Goal: Check status: Check status

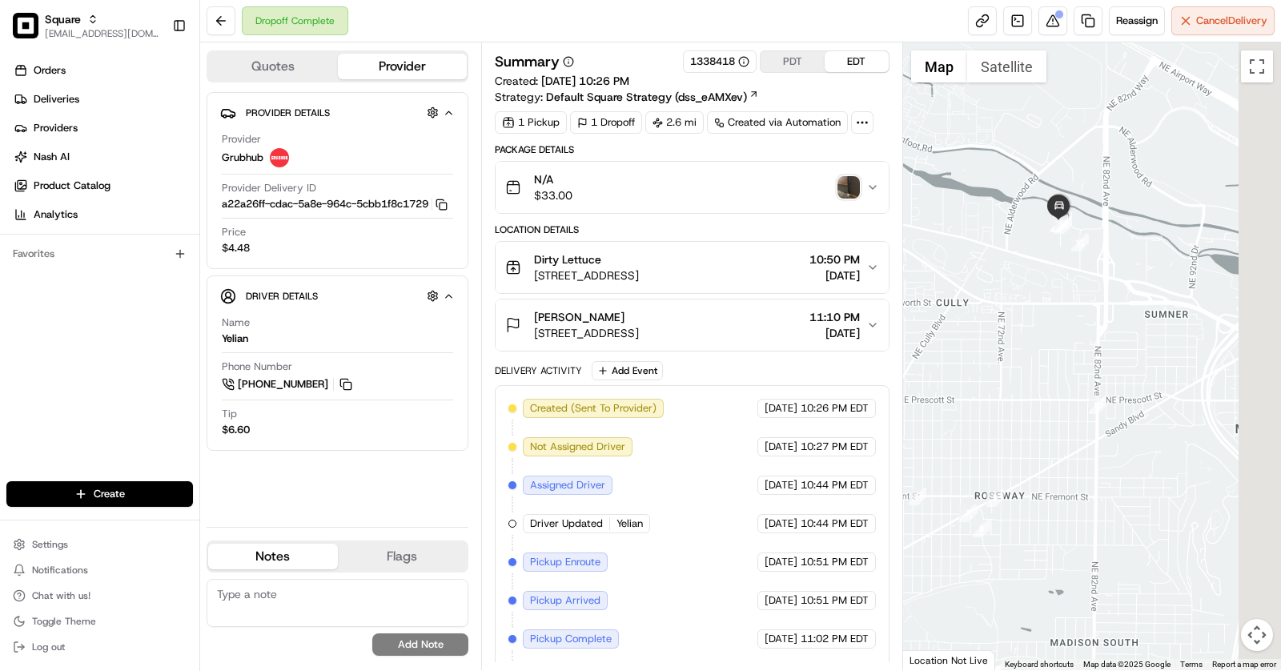
drag, startPoint x: 1204, startPoint y: 234, endPoint x: 1019, endPoint y: 233, distance: 184.9
click at [1018, 233] on div at bounding box center [1092, 356] width 379 height 628
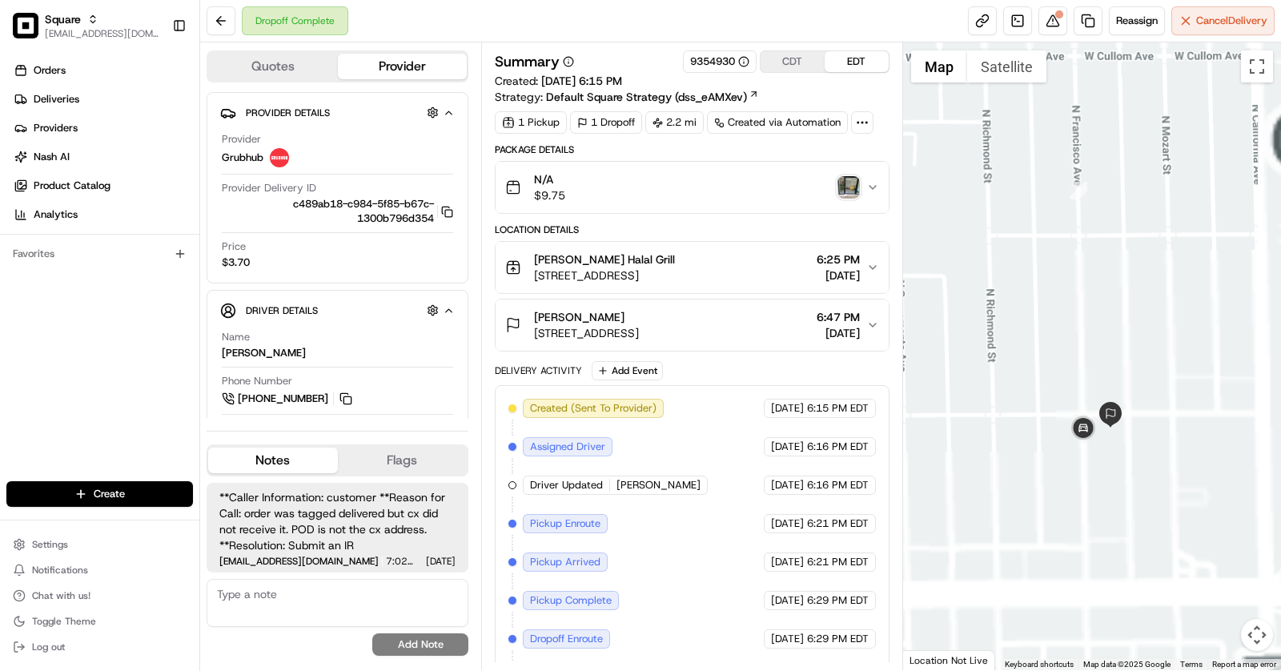
drag, startPoint x: 1228, startPoint y: 383, endPoint x: 1024, endPoint y: 371, distance: 204.5
click at [1024, 371] on div at bounding box center [1092, 356] width 379 height 628
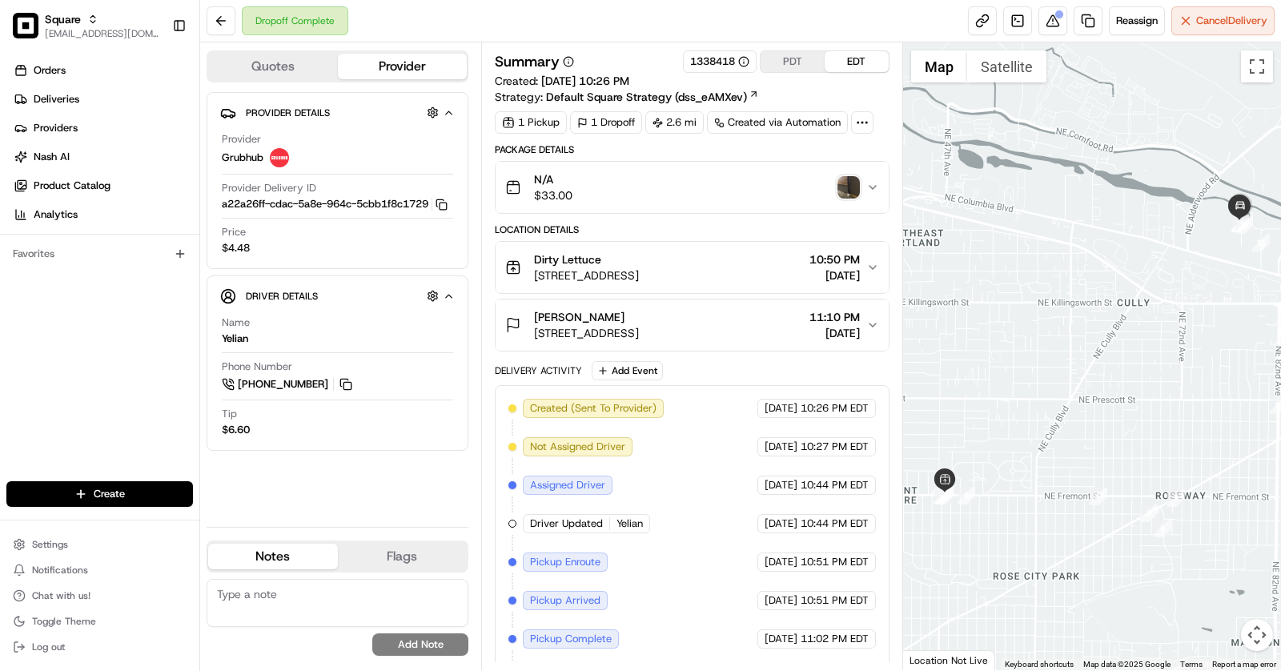
click at [639, 335] on span "6233 NE 78th Ct #130, Portland, OR 97218, USA" at bounding box center [586, 333] width 105 height 16
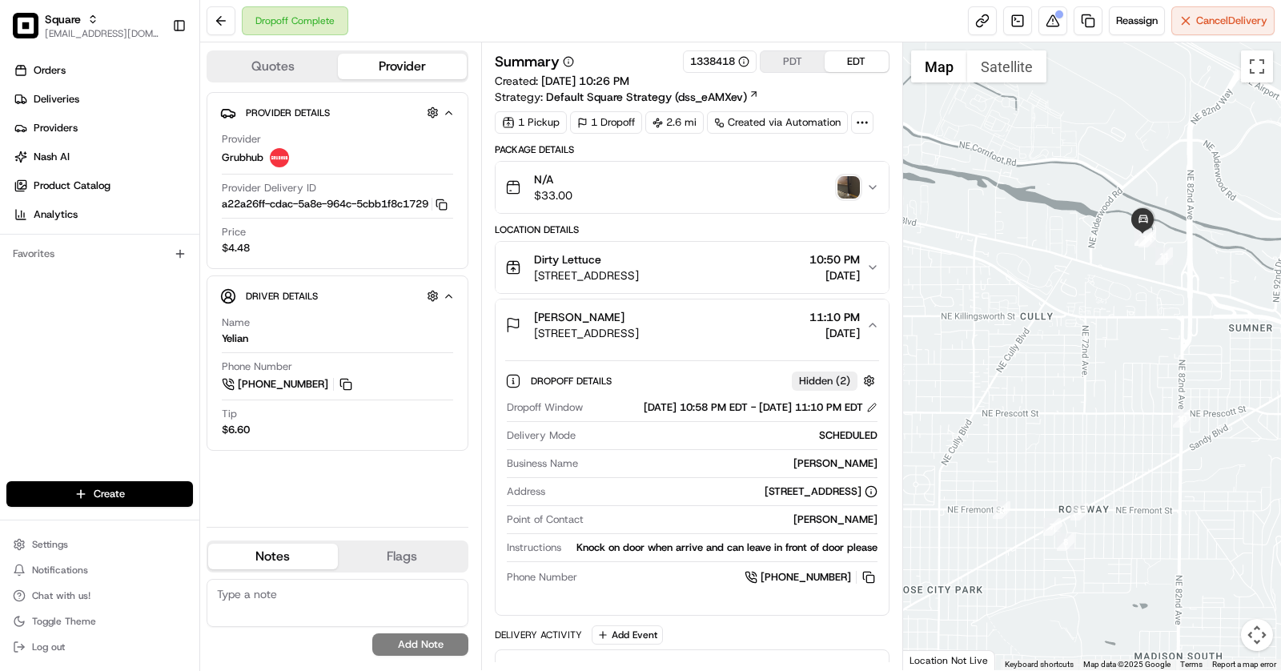
drag, startPoint x: 1226, startPoint y: 220, endPoint x: 1049, endPoint y: 251, distance: 179.5
click at [1049, 251] on div "To navigate, press the arrow keys." at bounding box center [1092, 356] width 379 height 628
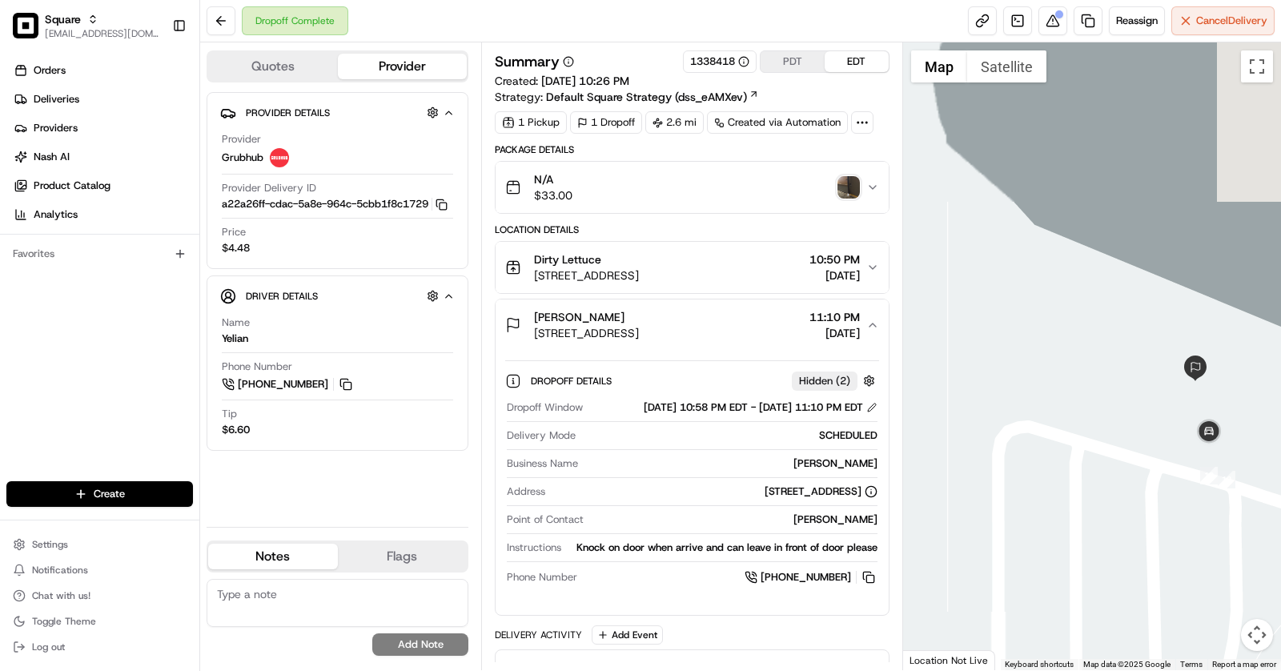
drag, startPoint x: 1101, startPoint y: 347, endPoint x: 1008, endPoint y: 324, distance: 96.5
click at [1008, 324] on div "To navigate, press the arrow keys." at bounding box center [1092, 356] width 379 height 628
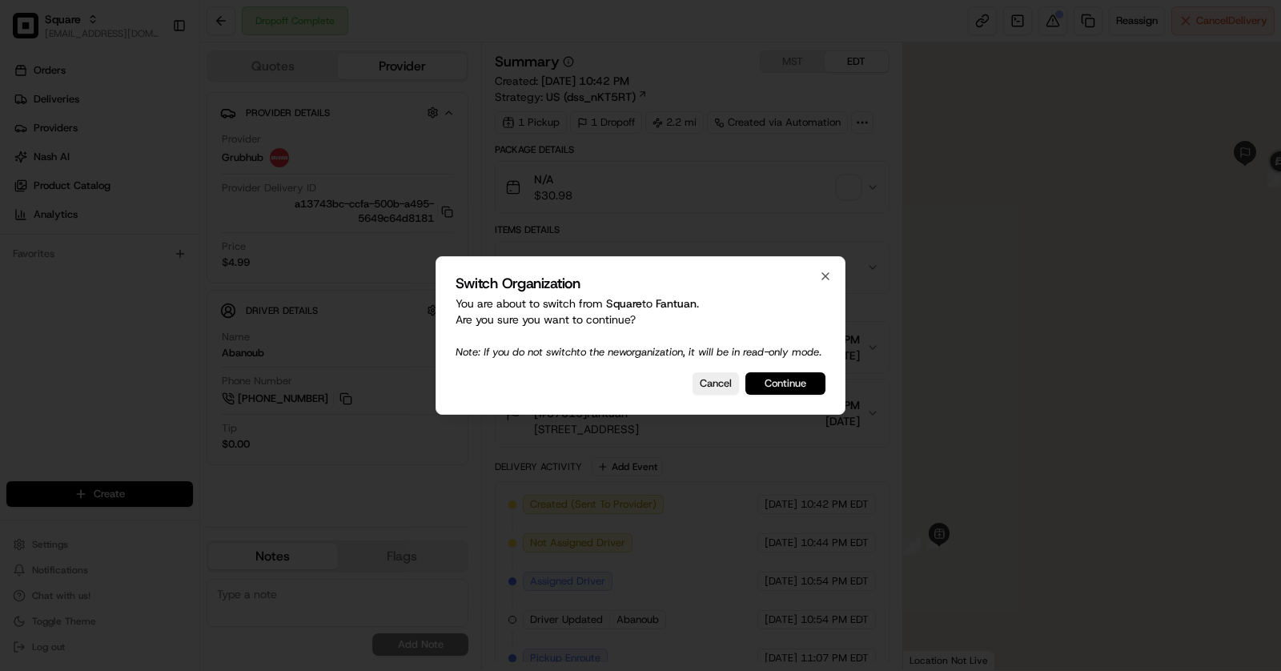
click at [790, 386] on button "Continue" at bounding box center [785, 383] width 80 height 22
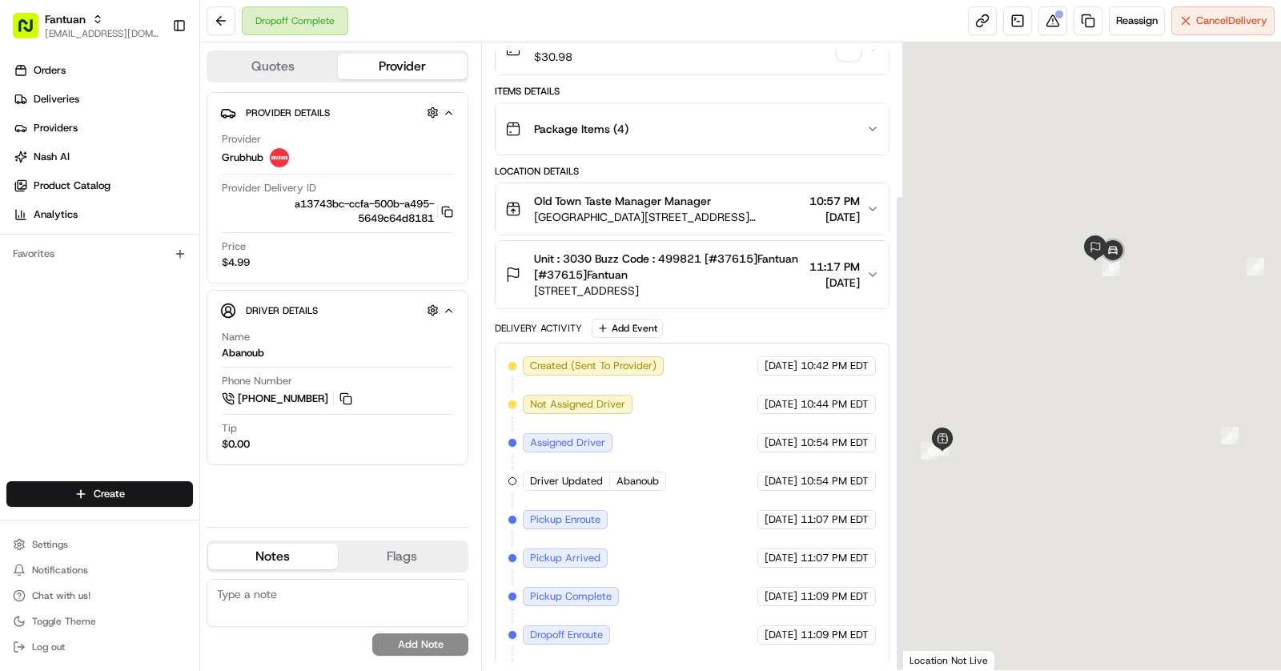
scroll to position [199, 0]
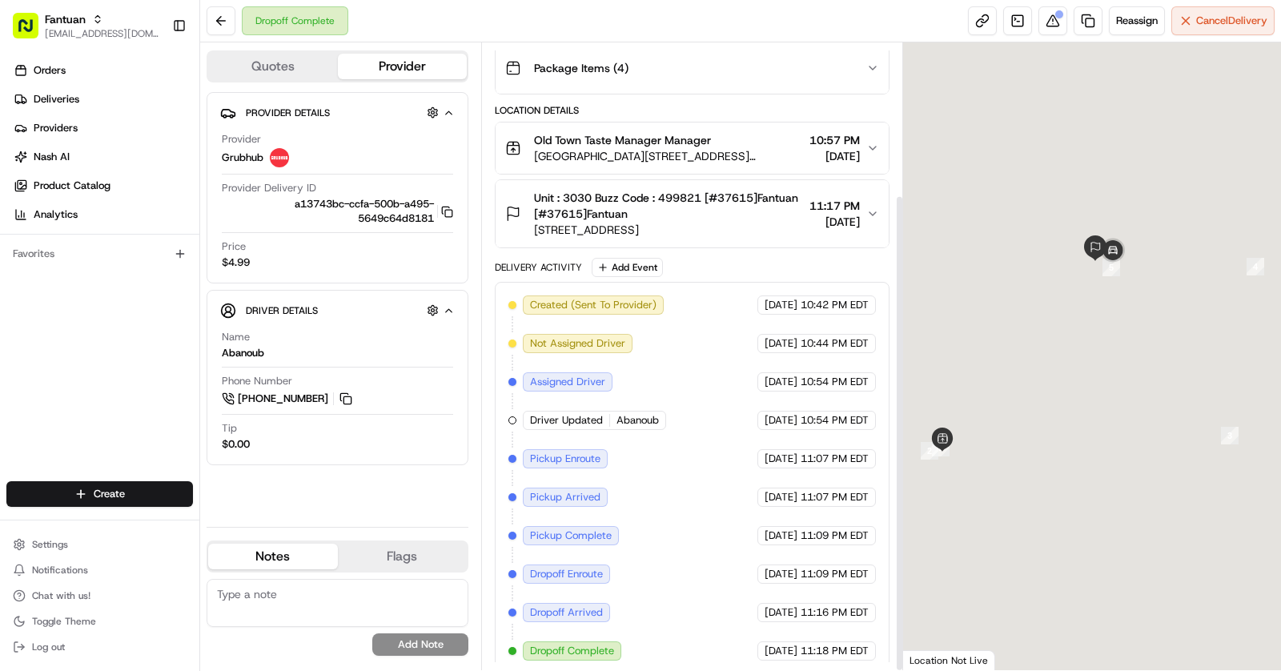
click at [719, 215] on span "Unit : 3030 Buzz Code : 499821 [#37615]Fantuan [#37615]Fantuan" at bounding box center [668, 206] width 269 height 32
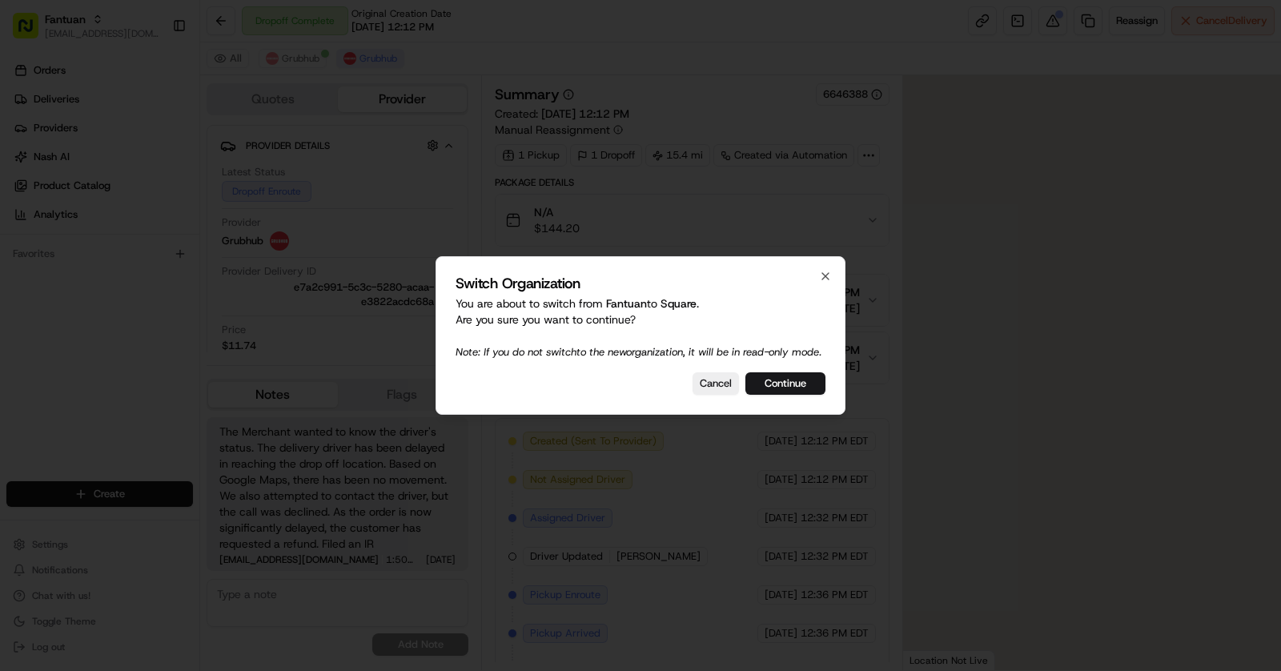
scroll to position [129, 0]
click at [801, 391] on button "Continue" at bounding box center [785, 383] width 80 height 22
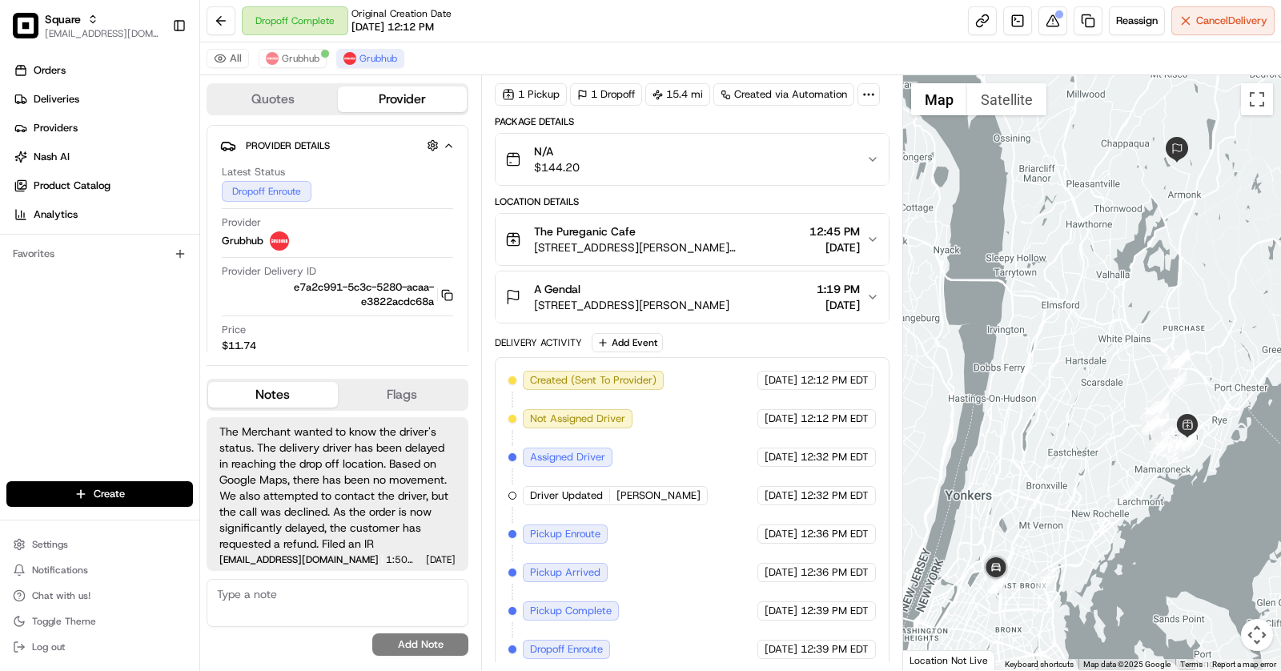
scroll to position [0, 0]
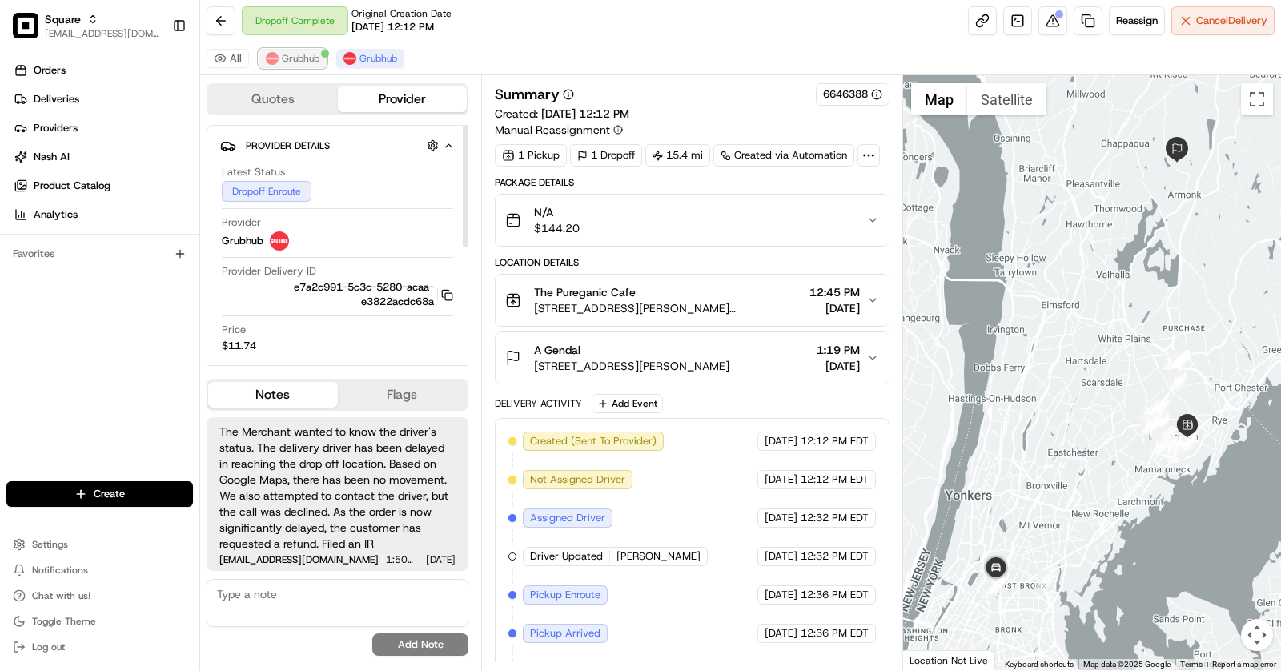
click at [294, 58] on span "Grubhub" at bounding box center [301, 58] width 38 height 13
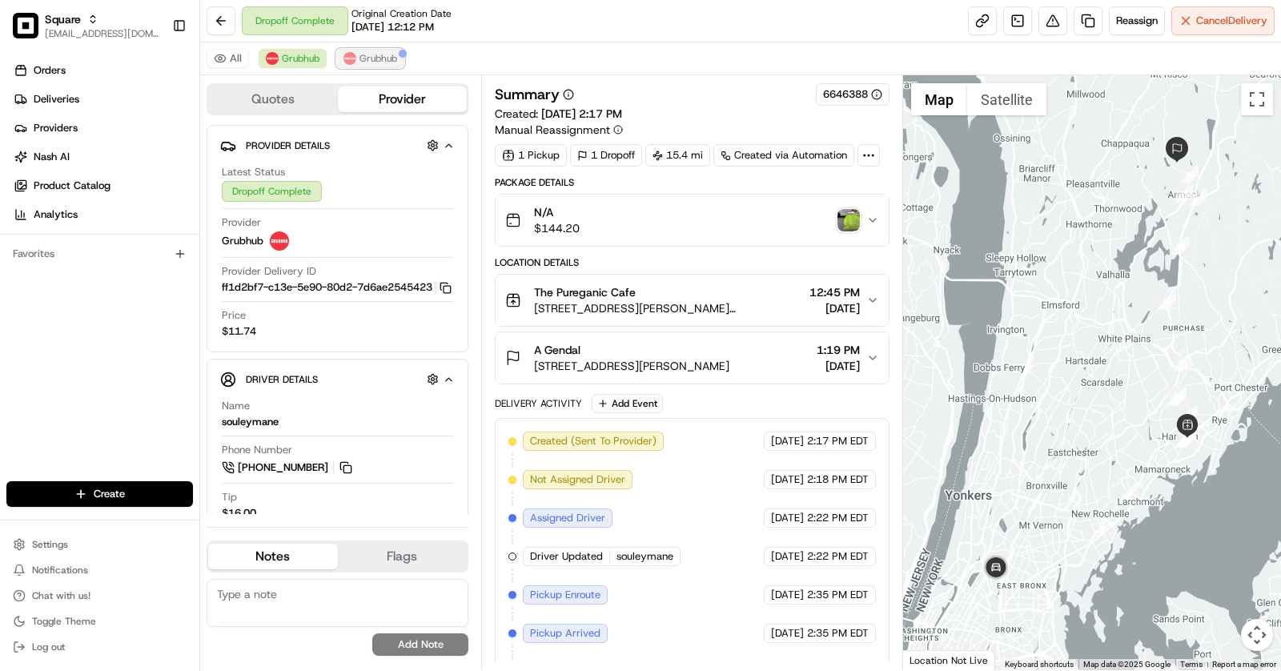
click at [372, 59] on span "Grubhub" at bounding box center [378, 58] width 38 height 13
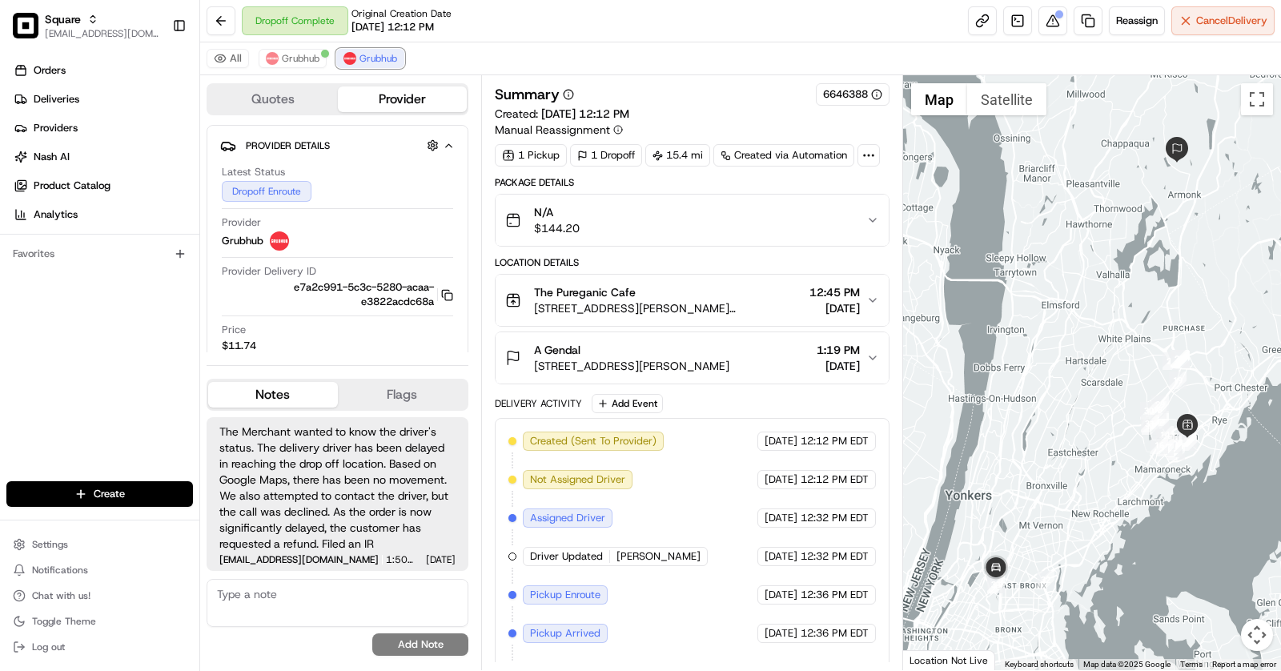
scroll to position [61, 0]
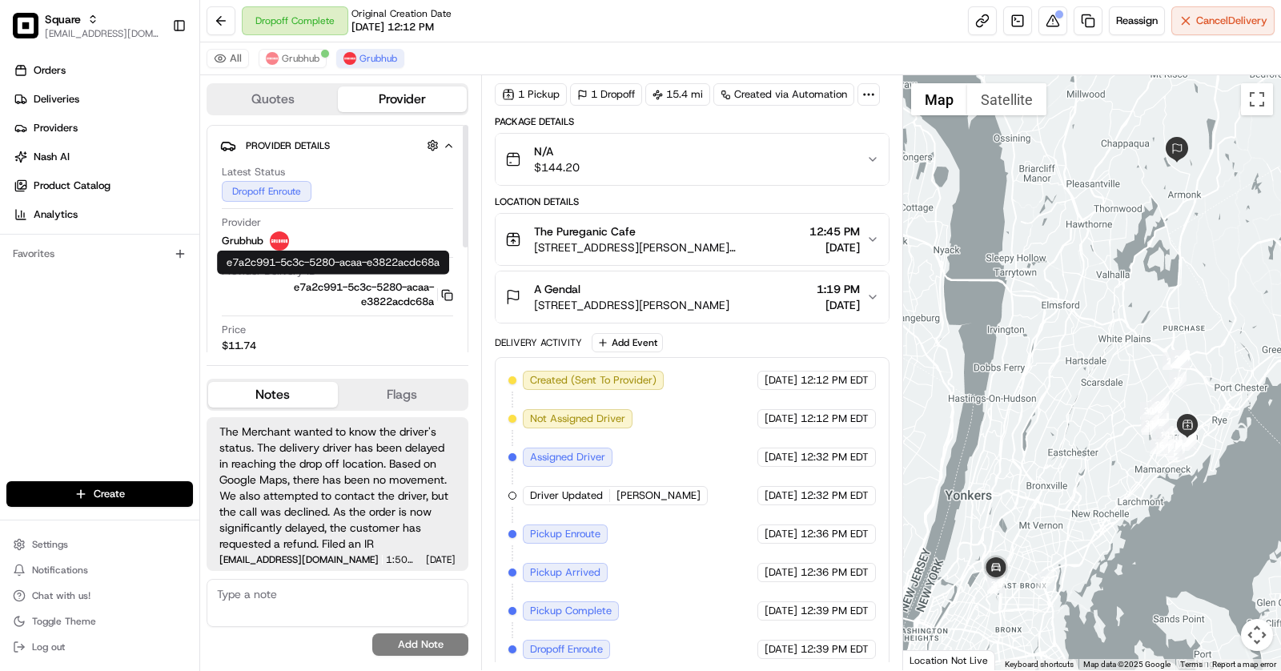
click at [444, 289] on icon "button" at bounding box center [447, 295] width 12 height 12
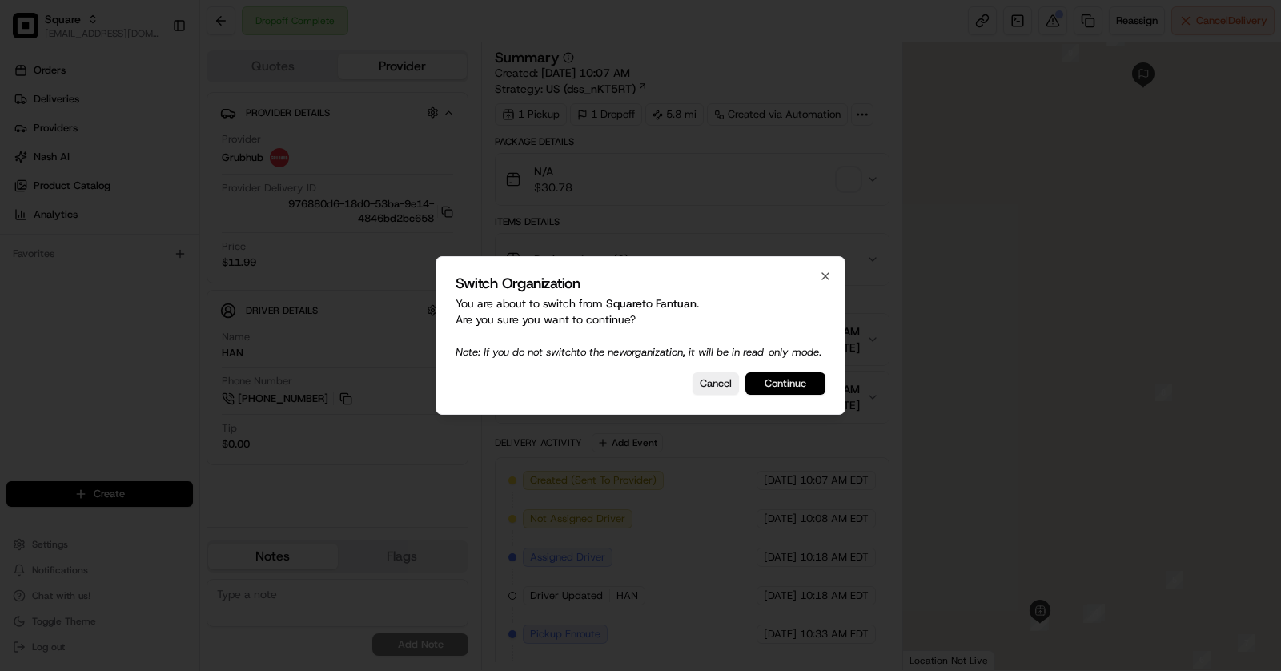
click at [812, 391] on button "Continue" at bounding box center [785, 383] width 80 height 22
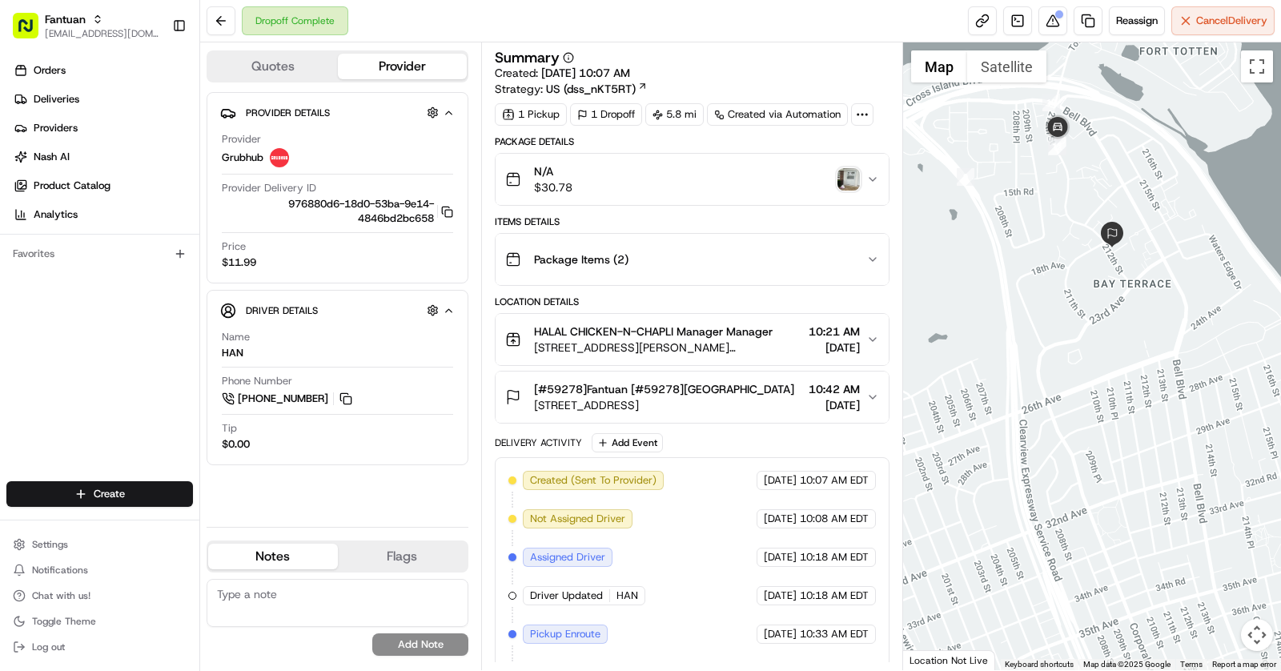
scroll to position [175, 0]
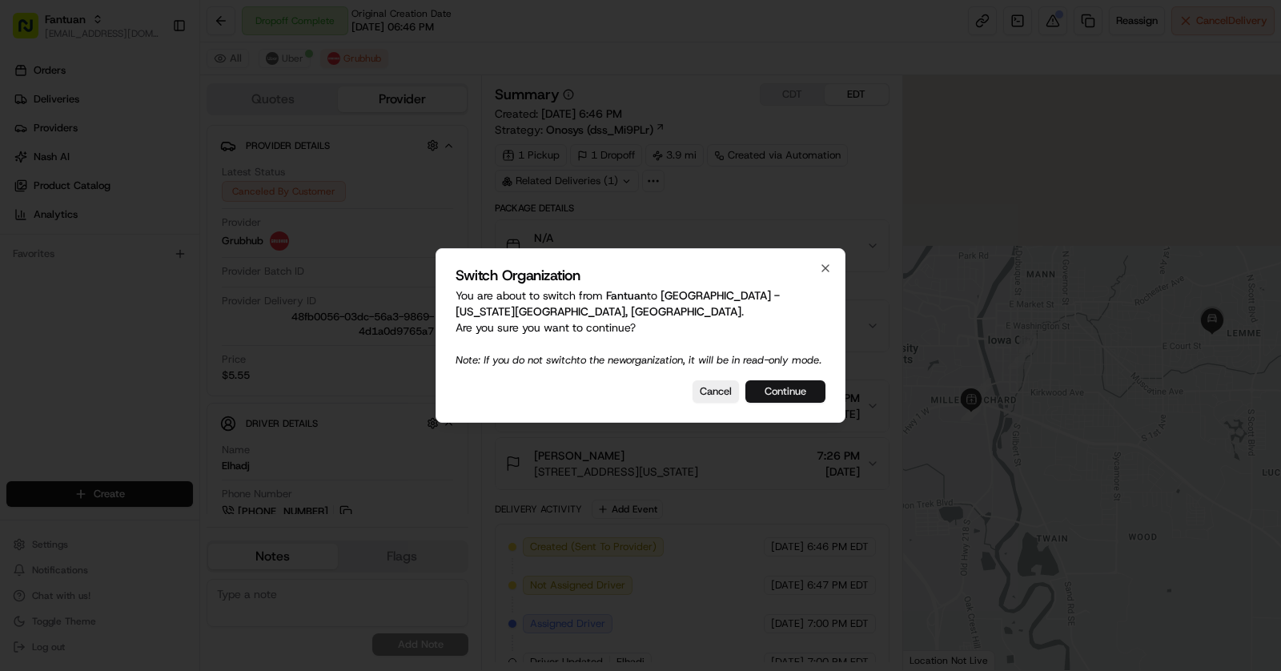
click at [811, 383] on button "Continue" at bounding box center [785, 391] width 80 height 22
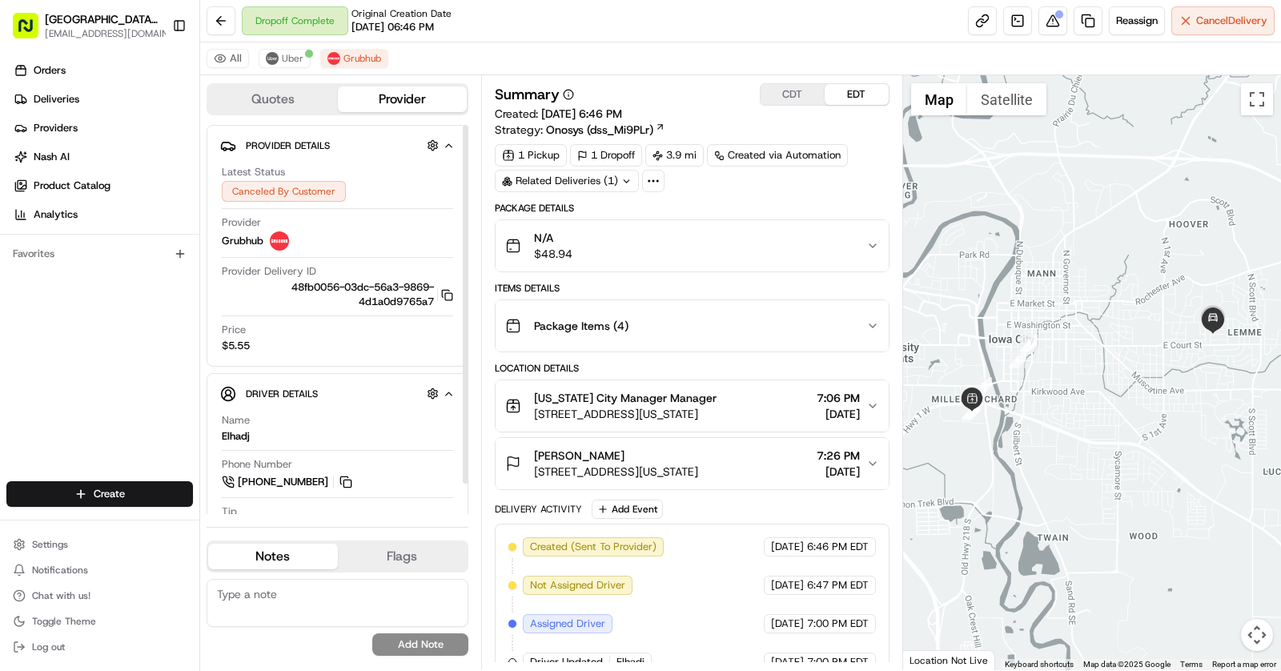
scroll to position [128, 0]
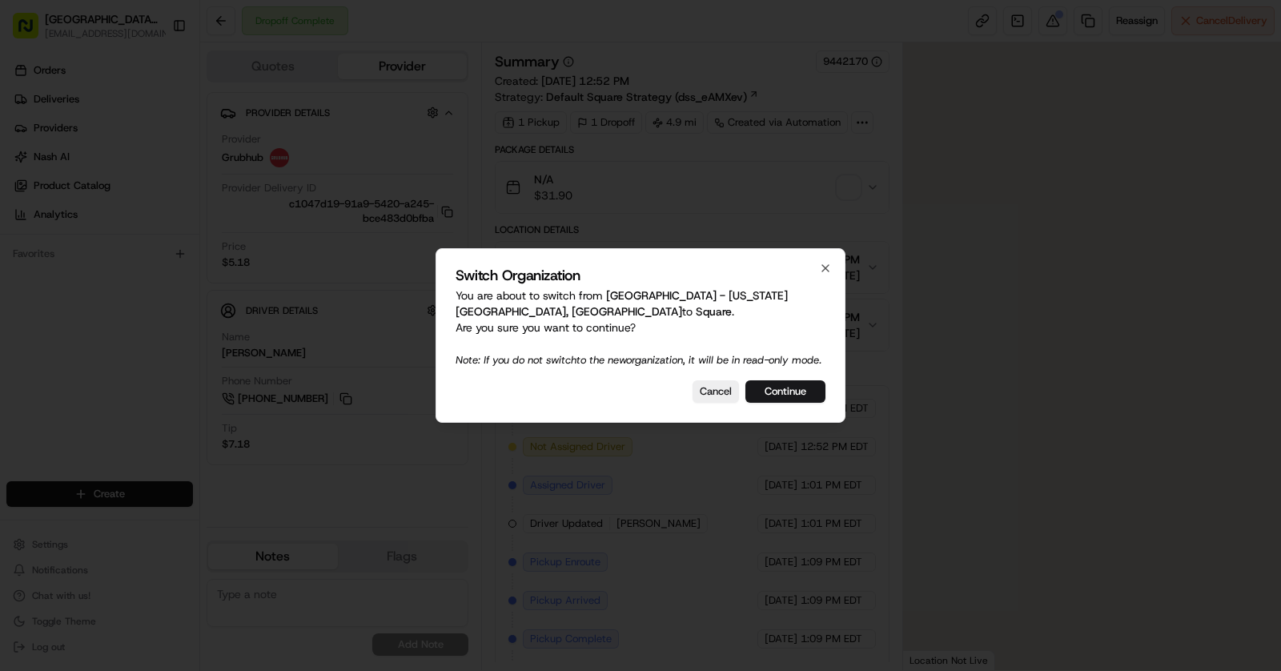
click at [813, 377] on div "Switch Organization You are about to switch from Pizza Ranch - Iowa City, IA to…" at bounding box center [640, 335] width 410 height 175
click at [813, 387] on button "Continue" at bounding box center [785, 391] width 80 height 22
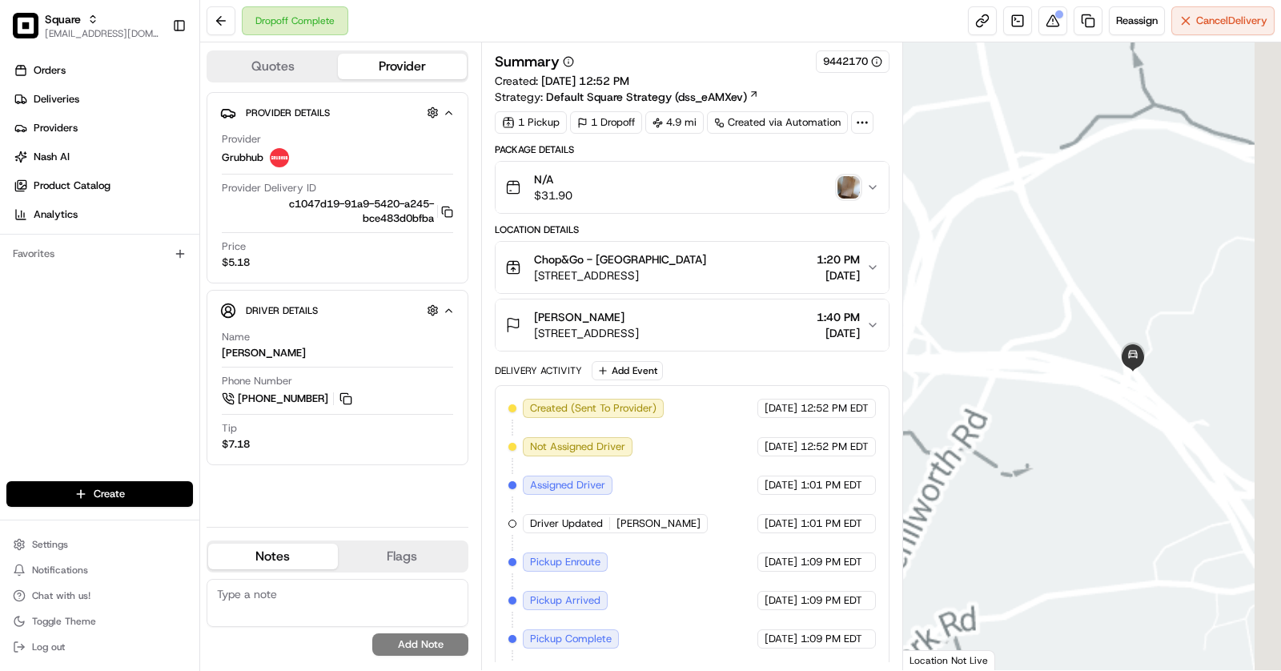
drag, startPoint x: 1239, startPoint y: 401, endPoint x: 1137, endPoint y: 245, distance: 186.7
click at [1138, 247] on div at bounding box center [1092, 356] width 379 height 628
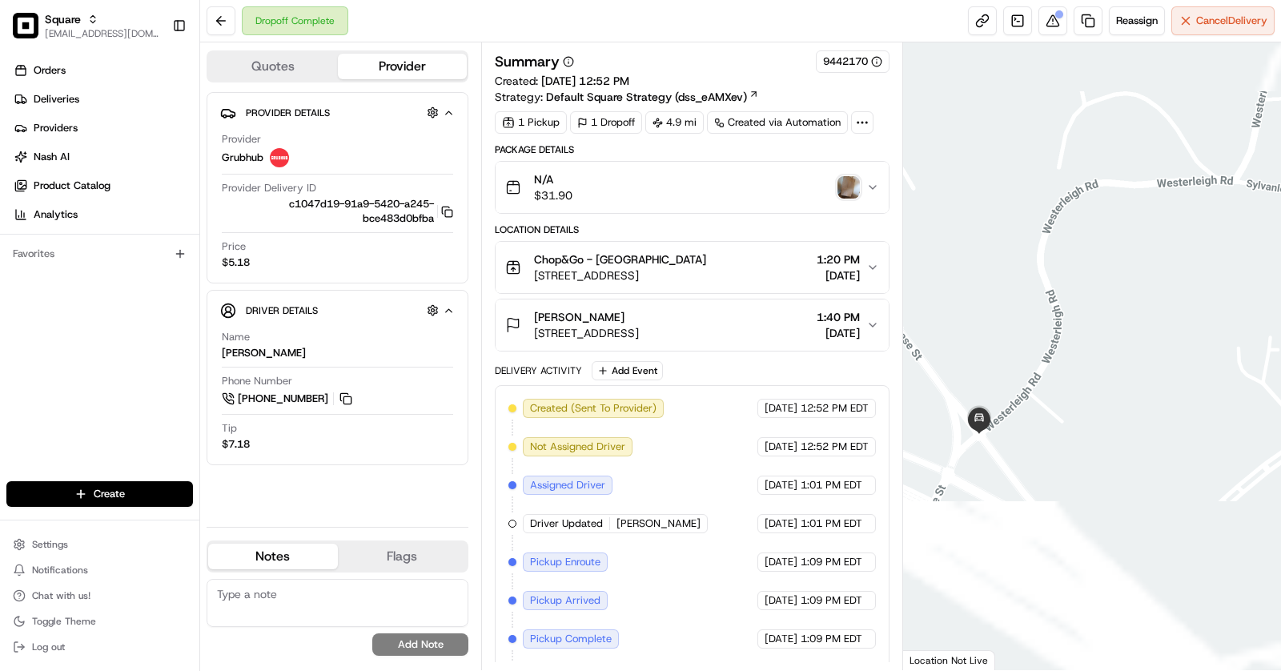
drag, startPoint x: 1066, startPoint y: 379, endPoint x: 1178, endPoint y: 262, distance: 161.4
click at [1178, 263] on div at bounding box center [1092, 356] width 379 height 628
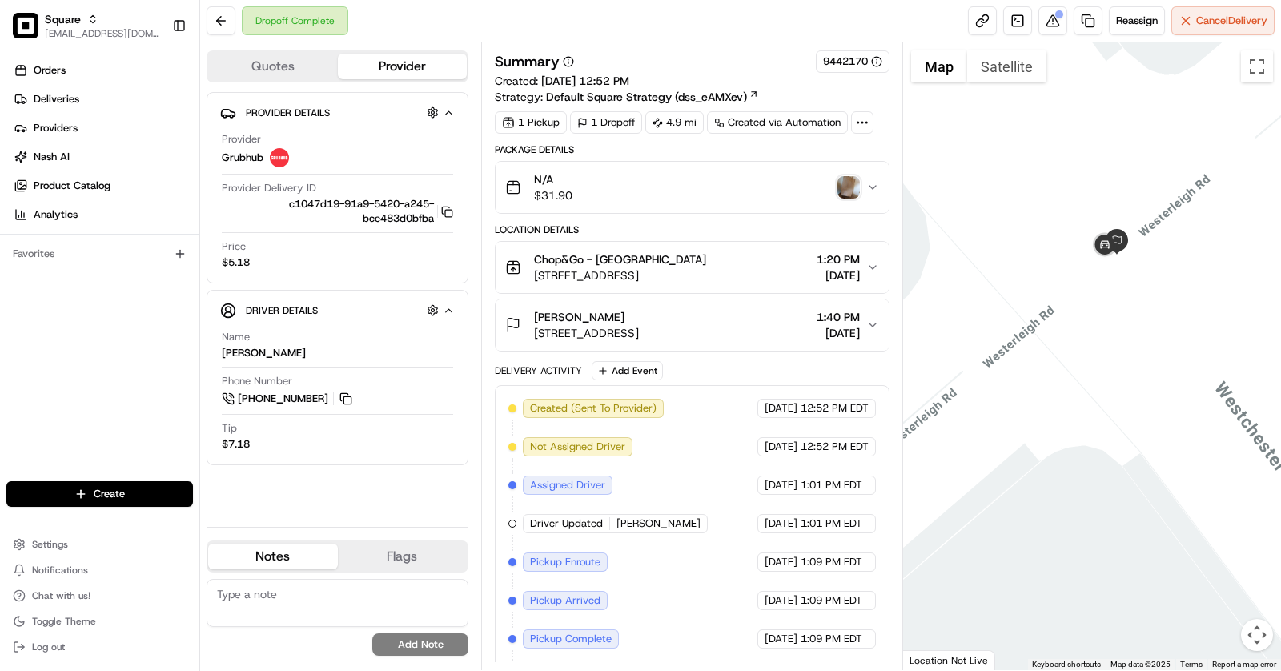
click at [639, 333] on span "500 Westchester Ave W, Purchase, NY 10577, USA" at bounding box center [586, 333] width 105 height 16
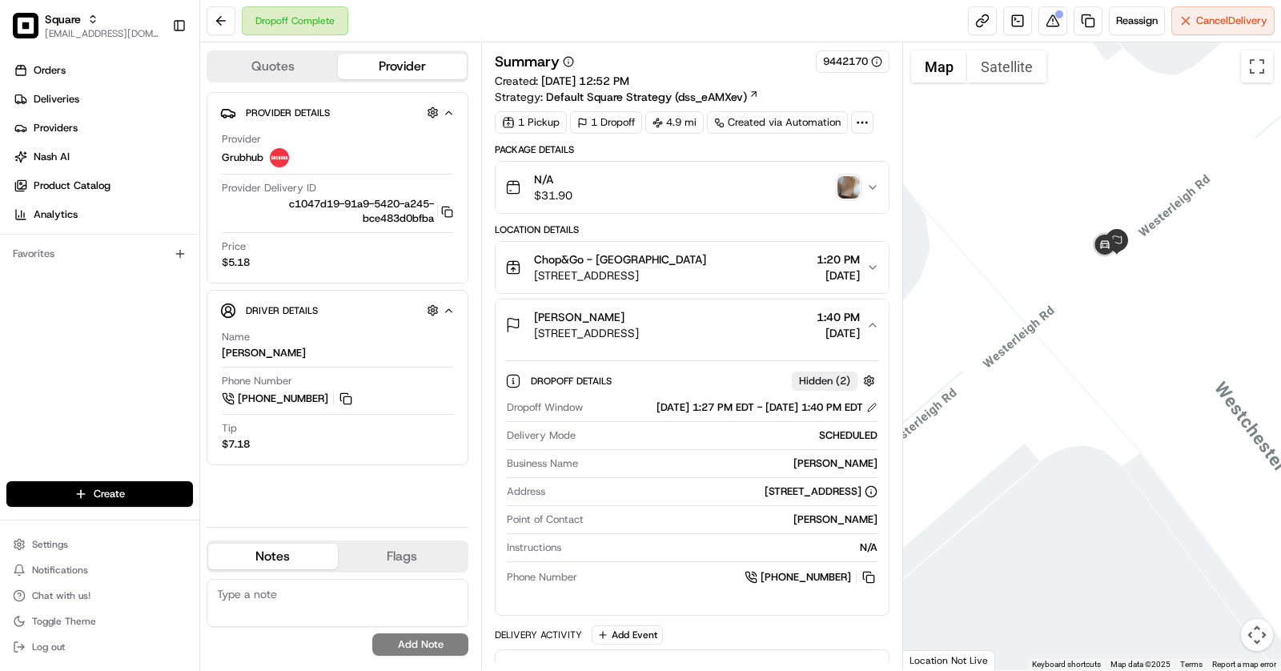
click at [639, 312] on div "Alexia Perry" at bounding box center [586, 317] width 105 height 16
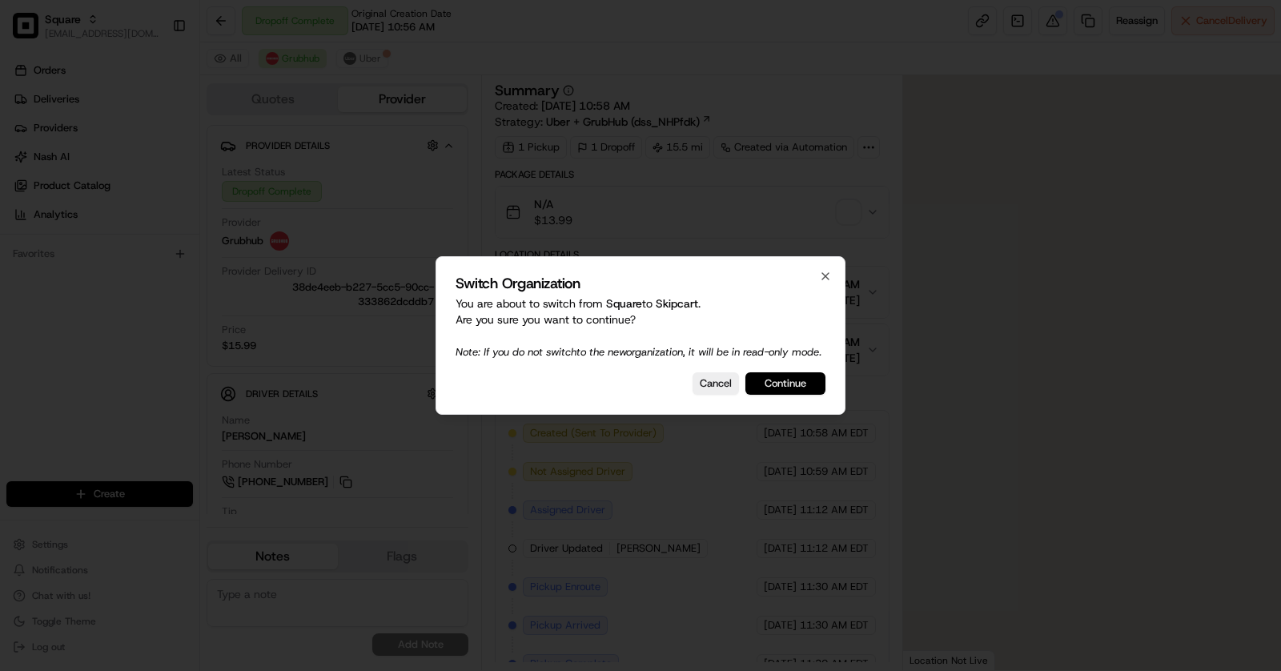
click at [806, 392] on button "Continue" at bounding box center [785, 383] width 80 height 22
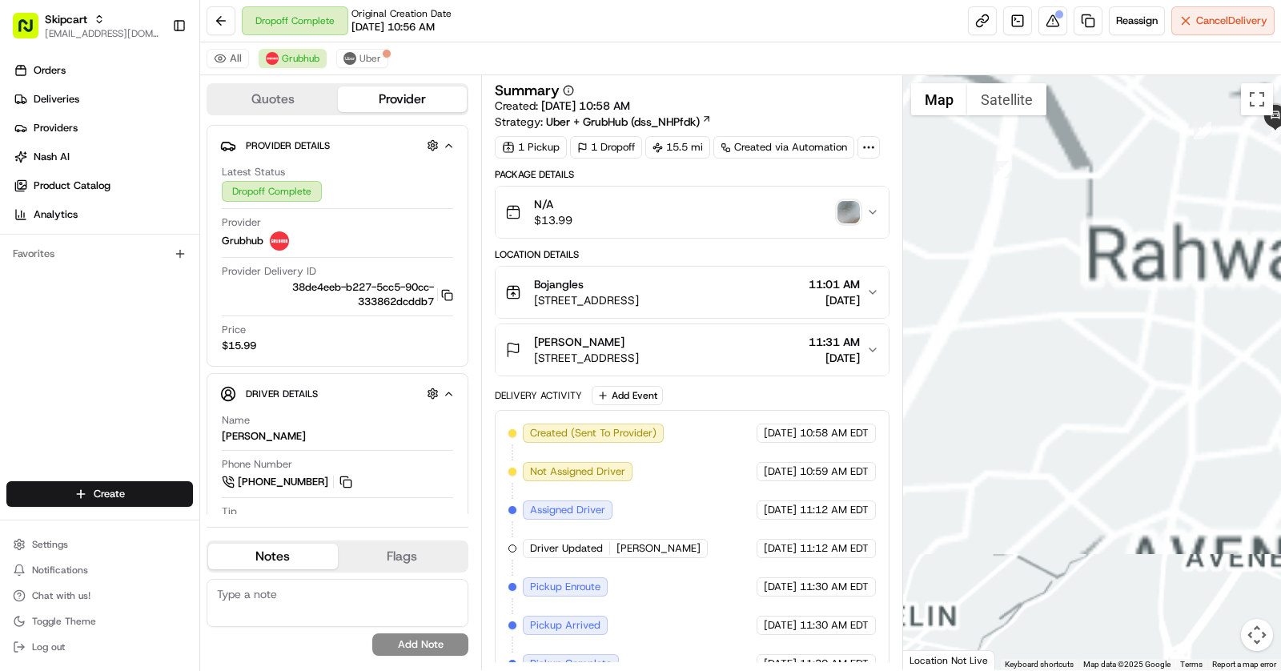
drag, startPoint x: 1158, startPoint y: 354, endPoint x: 1065, endPoint y: 354, distance: 92.9
click at [1067, 354] on div at bounding box center [1092, 372] width 379 height 595
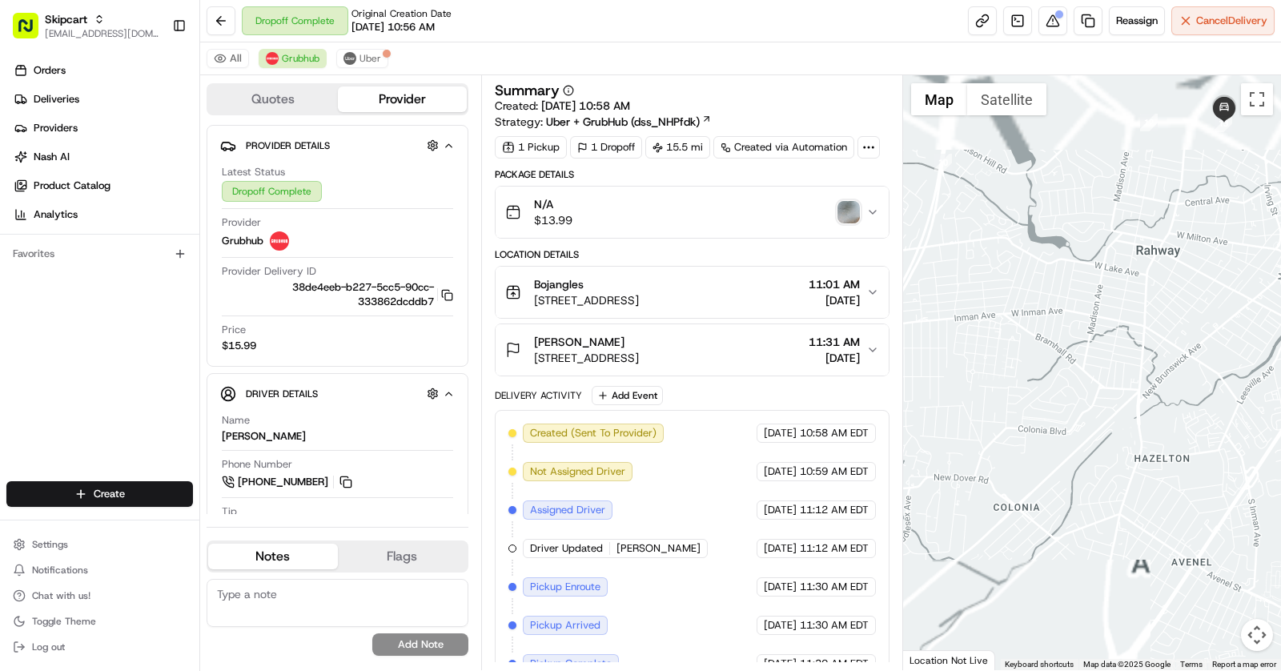
drag, startPoint x: 1201, startPoint y: 287, endPoint x: 1032, endPoint y: 315, distance: 171.2
click at [1033, 315] on div at bounding box center [1092, 372] width 379 height 595
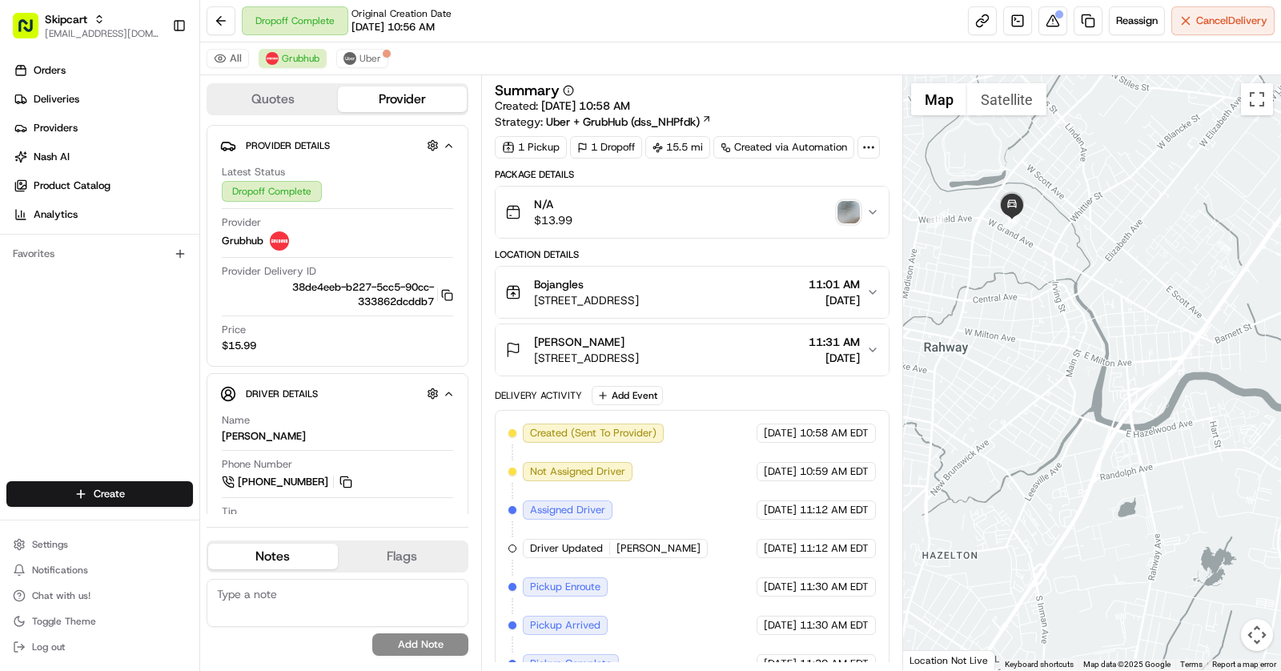
drag, startPoint x: 1006, startPoint y: 243, endPoint x: 1108, endPoint y: 285, distance: 110.2
click at [1105, 284] on div at bounding box center [1092, 372] width 379 height 595
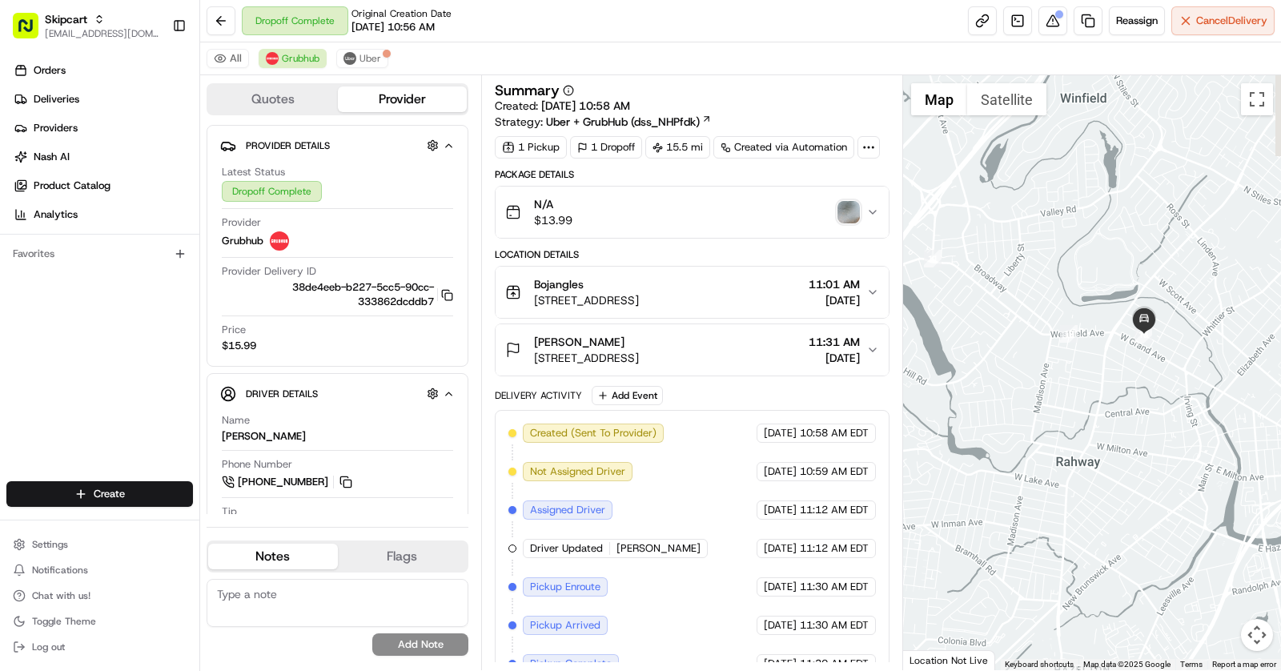
drag, startPoint x: 1173, startPoint y: 255, endPoint x: 996, endPoint y: 235, distance: 178.0
click at [996, 235] on div at bounding box center [1092, 372] width 379 height 595
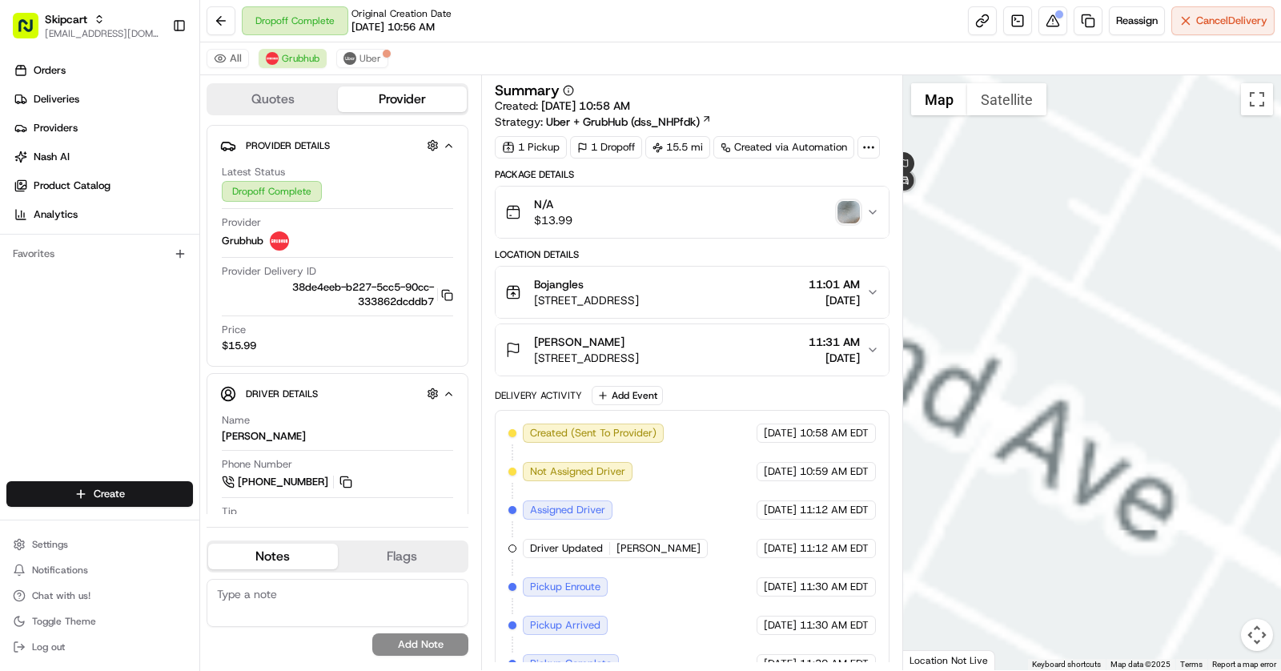
drag, startPoint x: 1081, startPoint y: 327, endPoint x: 1129, endPoint y: 330, distance: 47.3
click at [1129, 330] on div at bounding box center [1092, 372] width 379 height 595
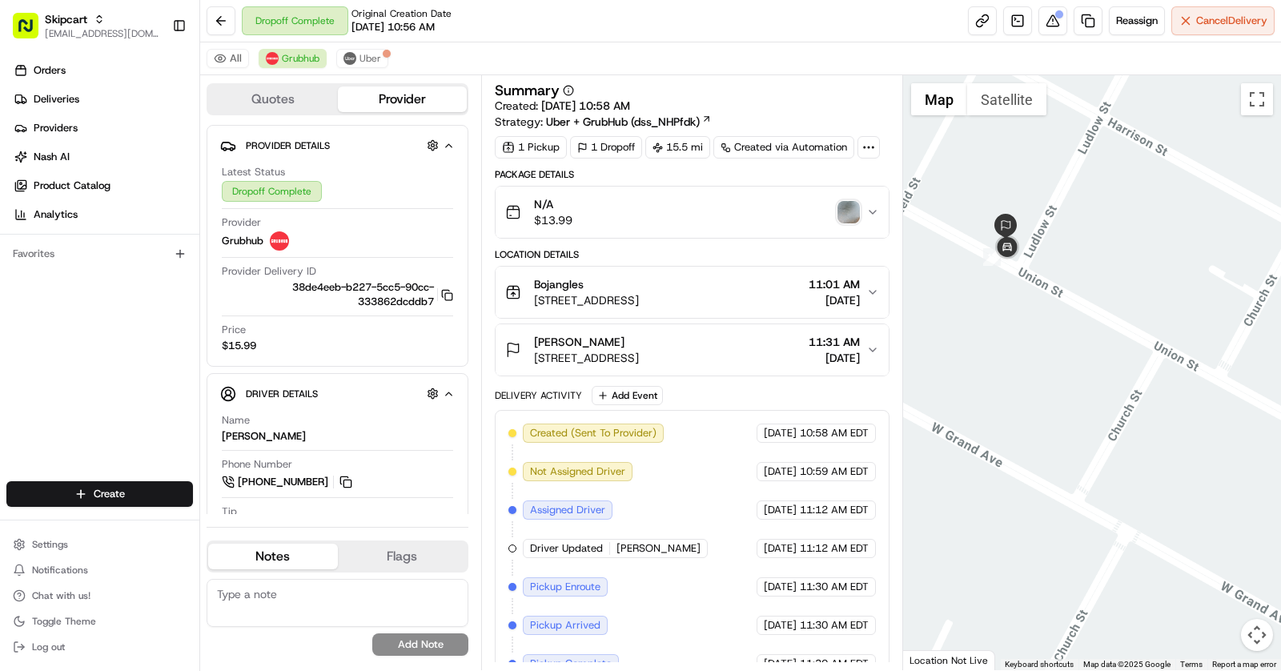
drag, startPoint x: 1009, startPoint y: 263, endPoint x: 1062, endPoint y: 363, distance: 113.2
click at [1062, 363] on div at bounding box center [1092, 372] width 379 height 595
click at [639, 352] on span "663 Union St, Rahway, NJ 07065, USA" at bounding box center [586, 358] width 105 height 16
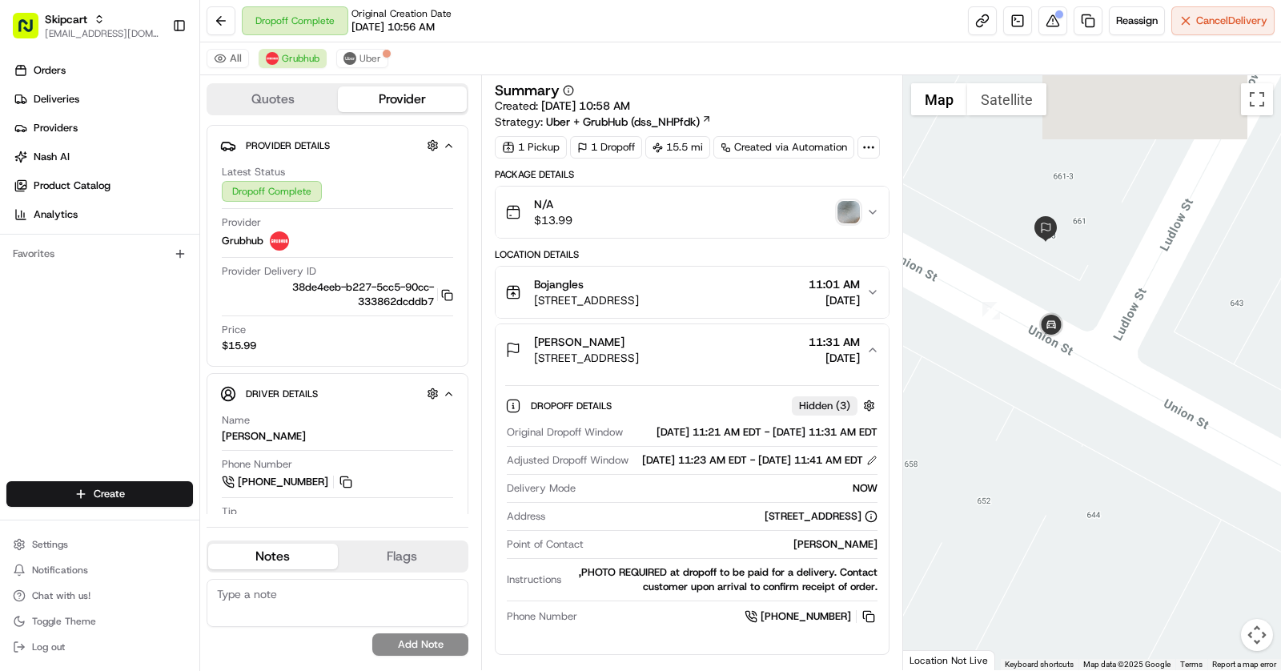
drag, startPoint x: 1001, startPoint y: 259, endPoint x: 1010, endPoint y: 353, distance: 94.9
click at [1010, 353] on div at bounding box center [1092, 372] width 379 height 595
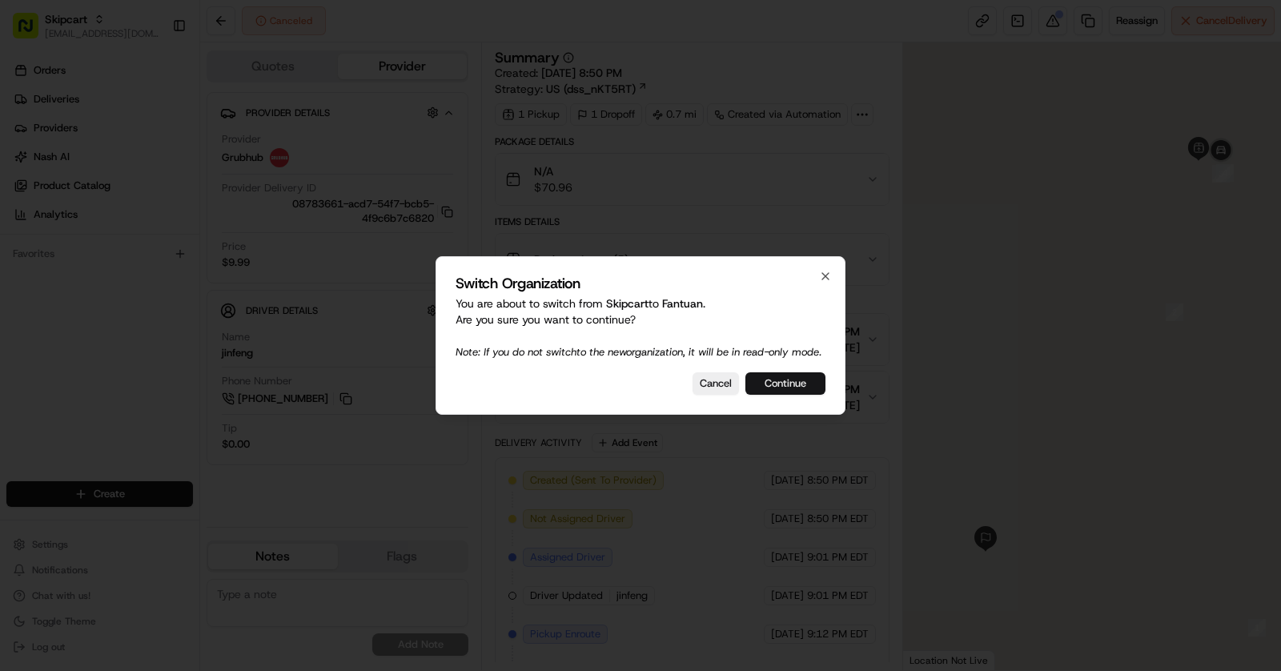
click at [786, 395] on button "Continue" at bounding box center [785, 383] width 80 height 22
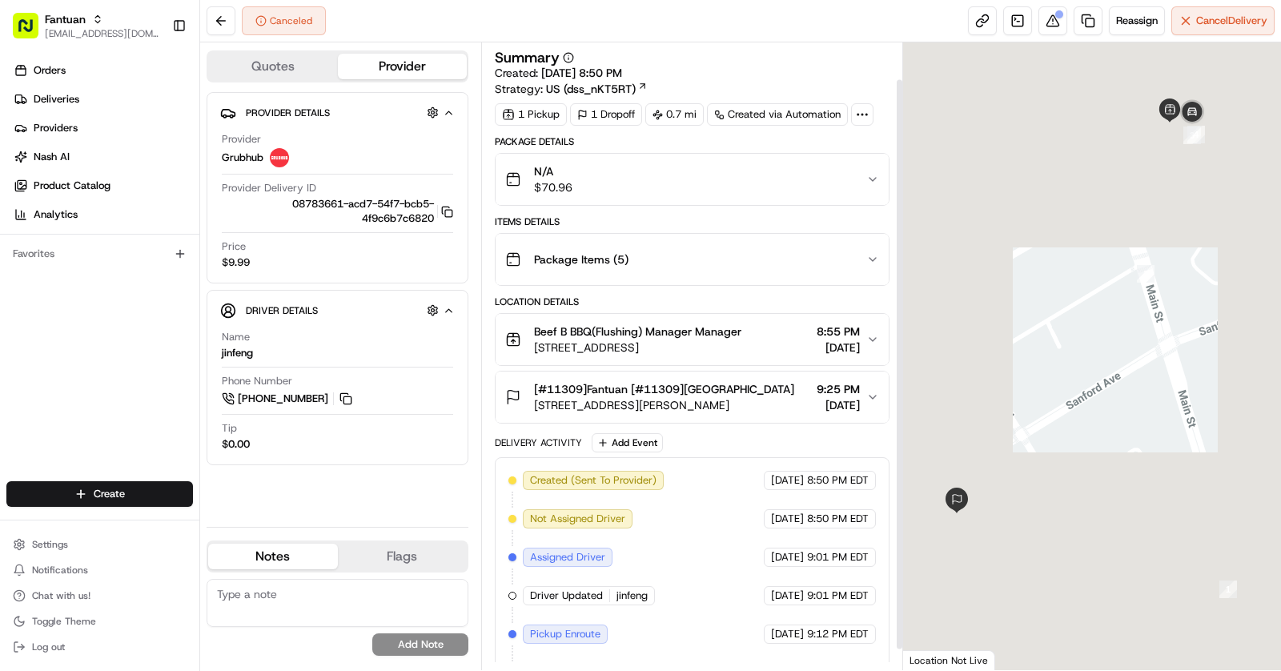
scroll to position [62, 0]
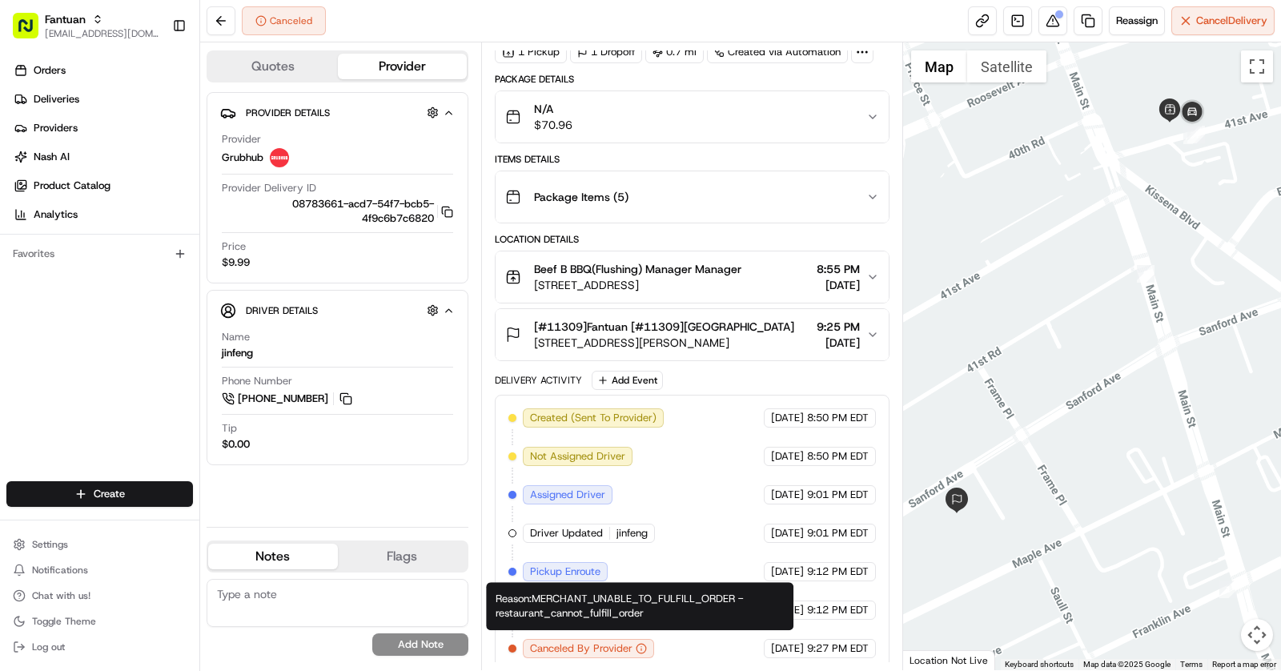
click at [632, 624] on div "Reason: MERCHANT_UNABLE_TO_FULFILL_ORDER - restaurant_cannot_fulfill_order Reas…" at bounding box center [639, 606] width 307 height 48
click at [623, 618] on div "Reason: MERCHANT_UNABLE_TO_FULFILL_ORDER - restaurant_cannot_fulfill_order Reas…" at bounding box center [639, 606] width 307 height 48
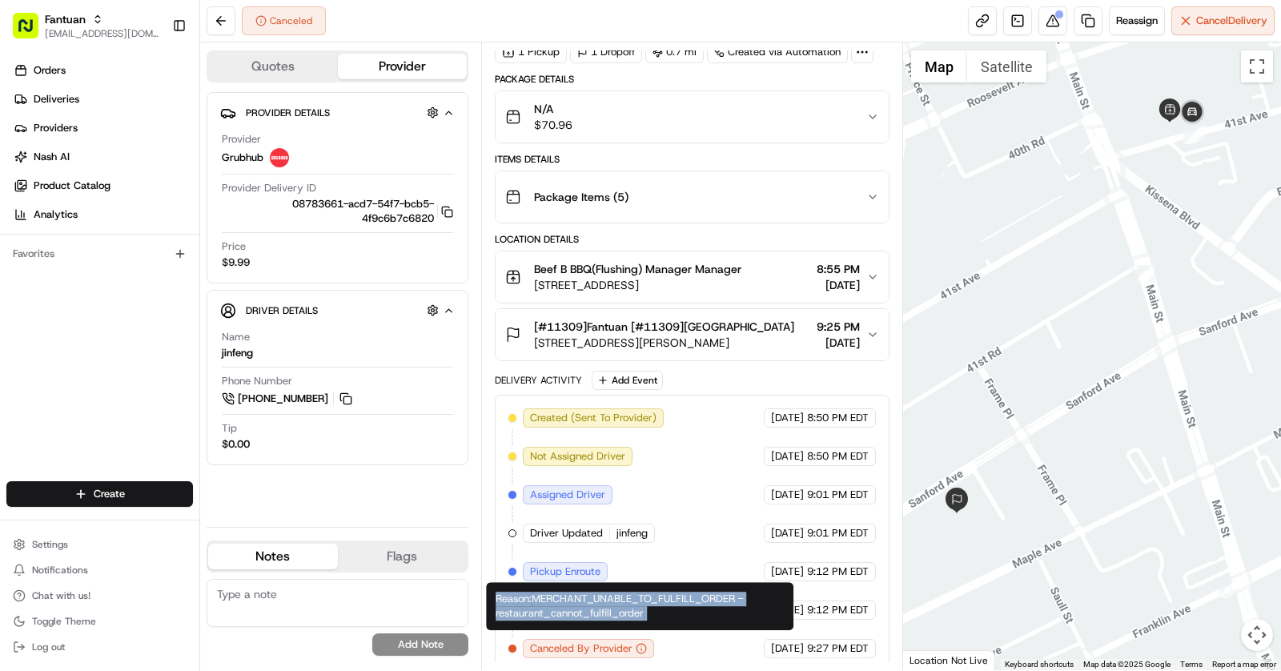
click at [623, 618] on div "Reason: MERCHANT_UNABLE_TO_FULFILL_ORDER - restaurant_cannot_fulfill_order Reas…" at bounding box center [639, 606] width 307 height 48
copy div "Reason: MERCHANT_UNABLE_TO_FULFILL_ORDER - restaurant_cannot_fulfill_order"
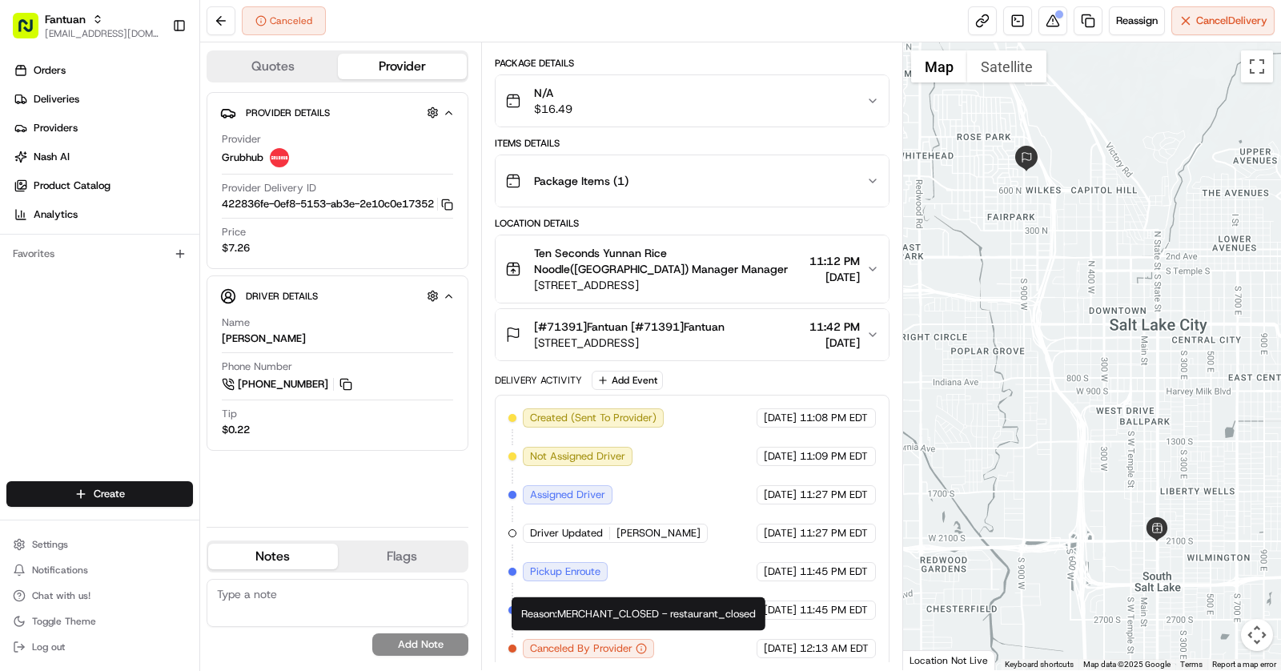
click at [622, 612] on div "Reason: MERCHANT_CLOSED - restaurant_closed Reason: MERCHANT_CLOSED - restauran…" at bounding box center [639, 614] width 254 height 34
copy div "Reason: MERCHANT_CLOSED - restaurant_closed"
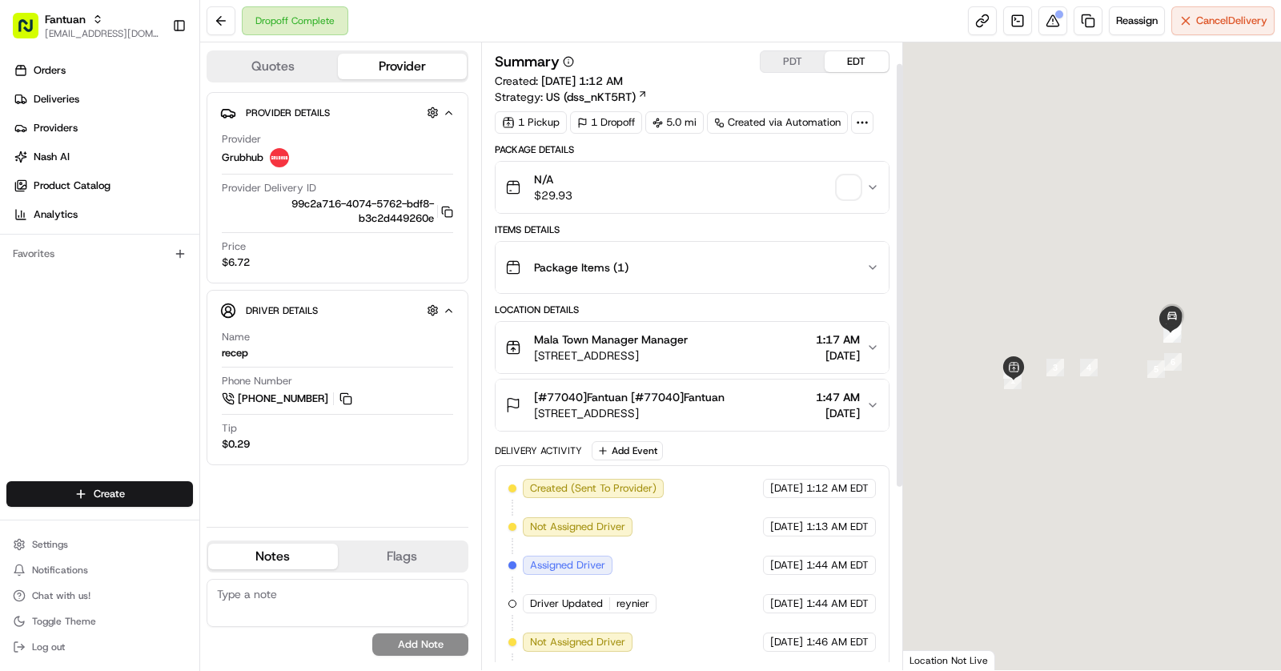
scroll to position [297, 0]
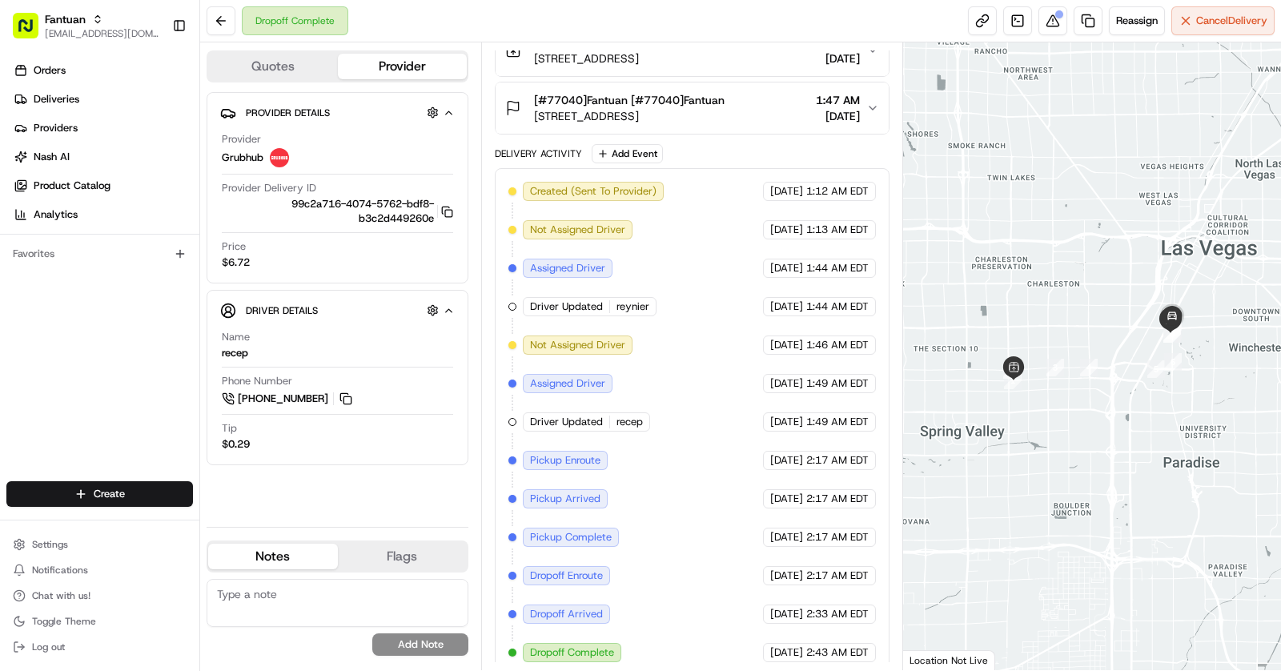
click at [744, 87] on button "[#77040]Fantuan [#77040]Fantuan [STREET_ADDRESS] 1:47 AM [DATE]" at bounding box center [692, 107] width 393 height 51
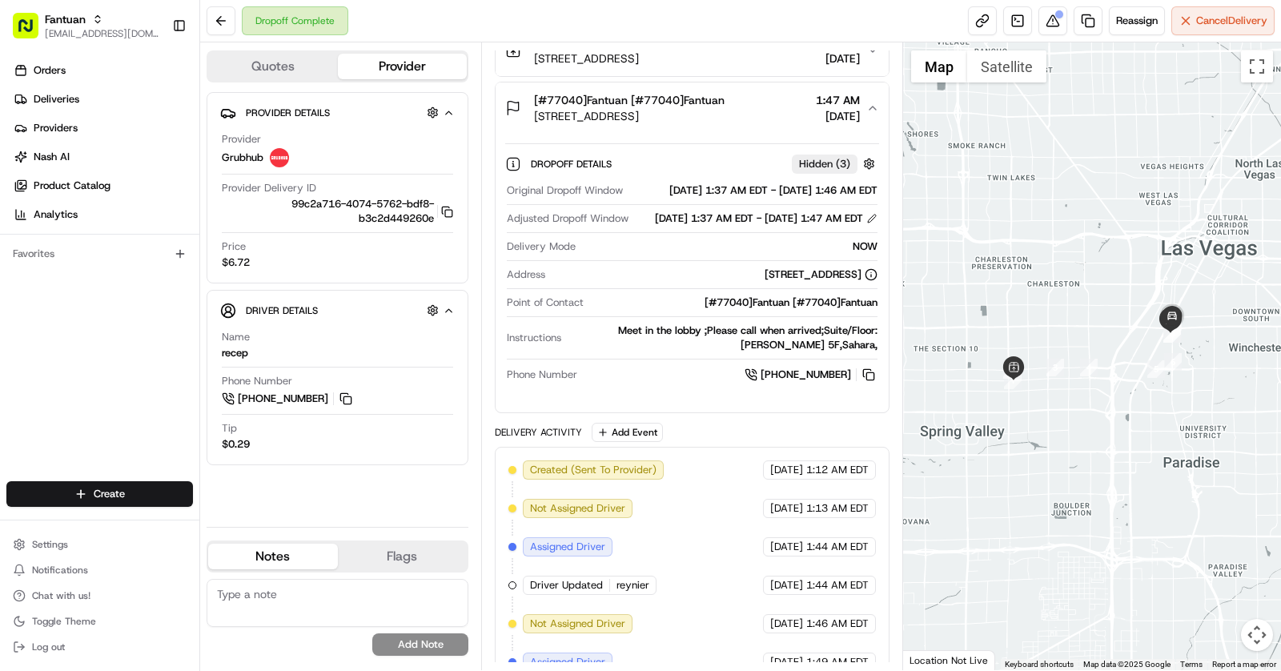
scroll to position [0, 0]
click at [724, 95] on div "[#77040]Fantuan [#77040]Fantuan" at bounding box center [629, 100] width 191 height 16
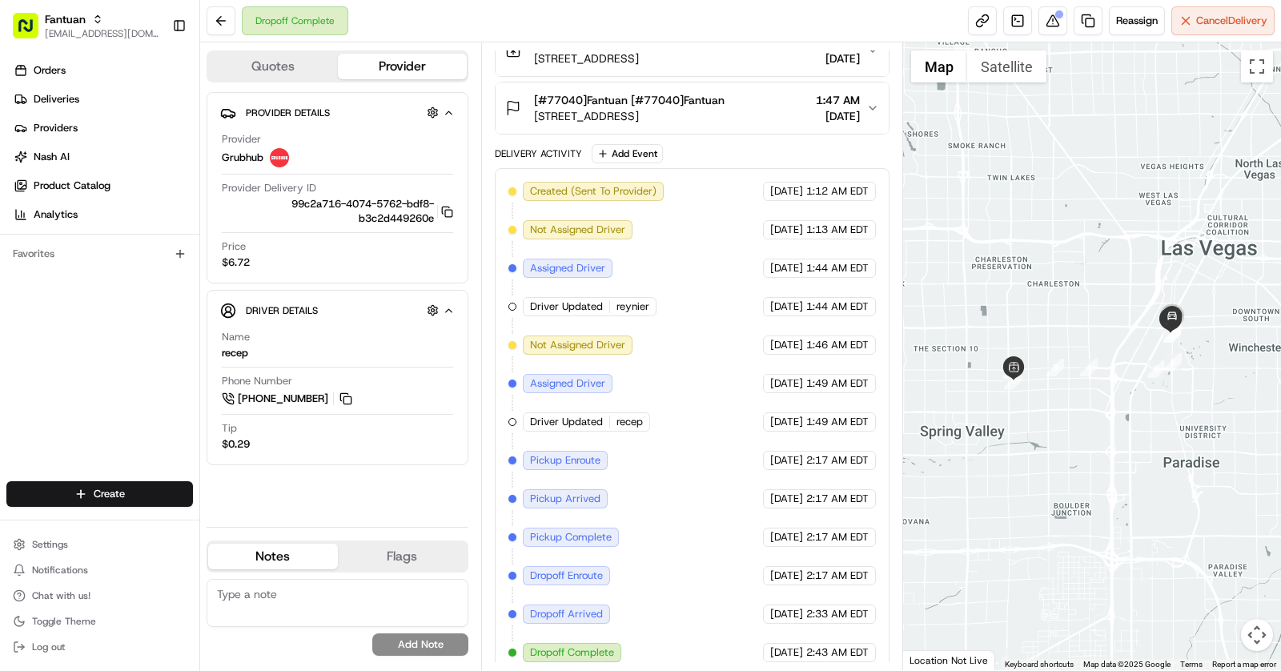
click at [782, 77] on div "Location Details Mala Town Manager Manager 5960 W Spring Mountain Rd #1D, Las V…" at bounding box center [692, 70] width 395 height 128
click at [724, 108] on span "2535 S Las Vegas Blvd, Las Vegas, NV 89109, USA" at bounding box center [629, 116] width 191 height 16
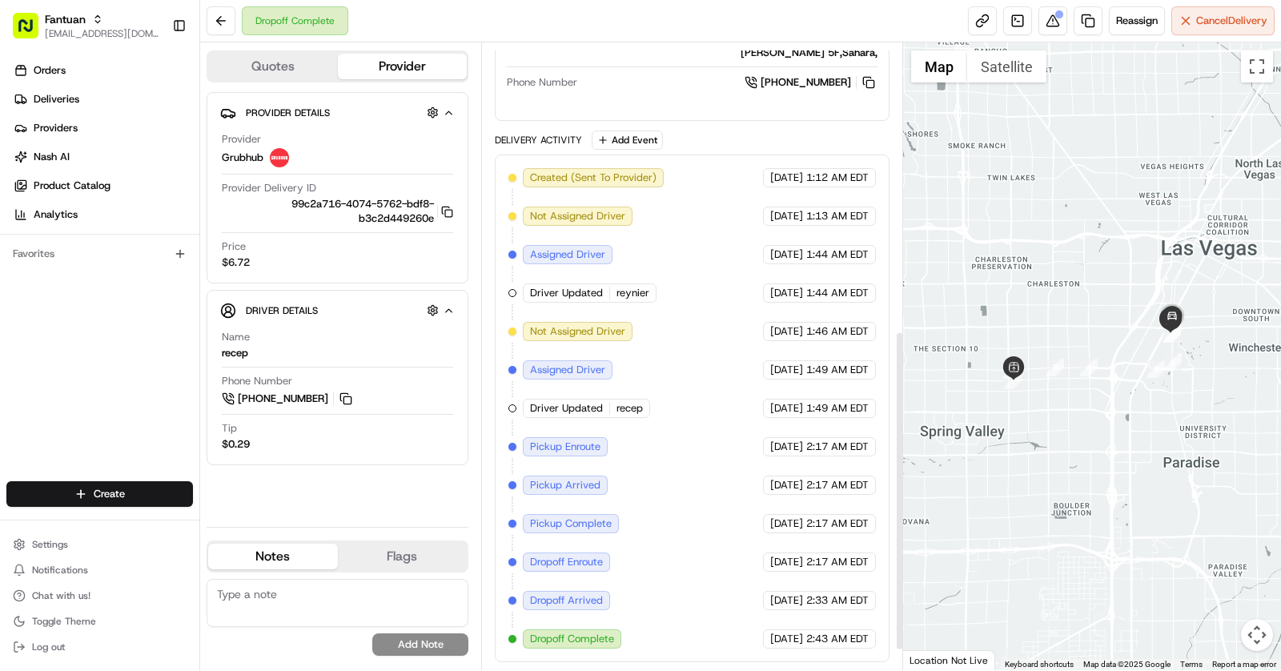
scroll to position [50, 0]
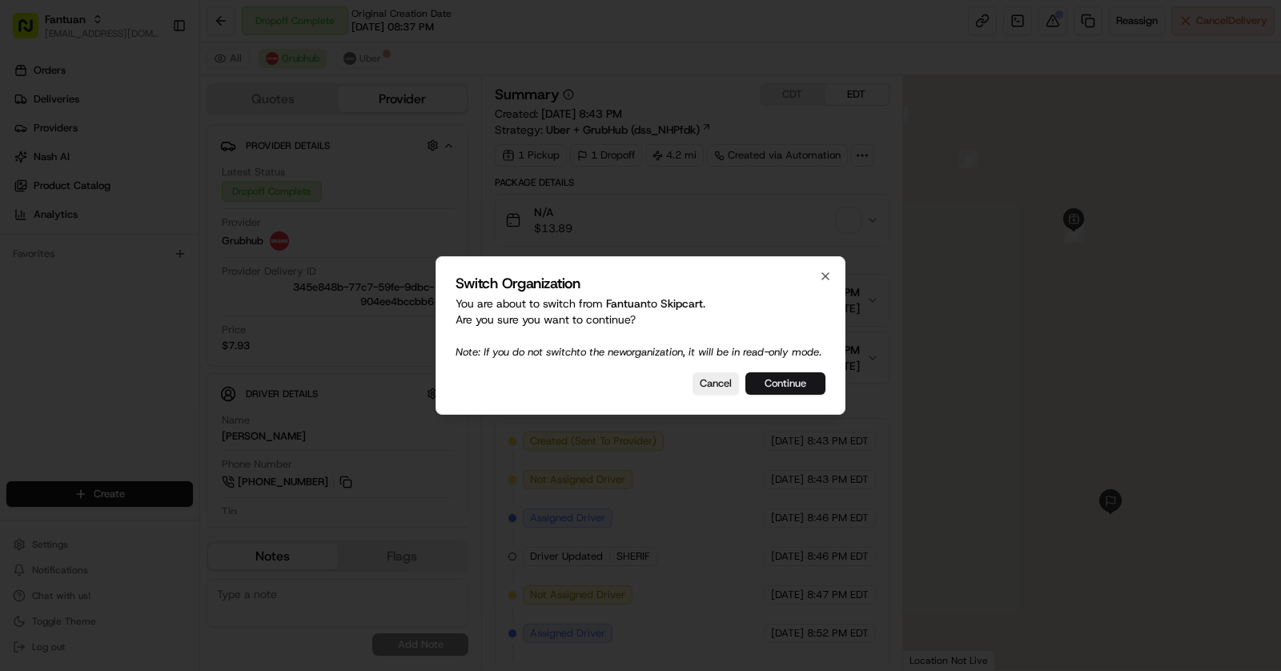
click at [789, 390] on button "Continue" at bounding box center [785, 383] width 80 height 22
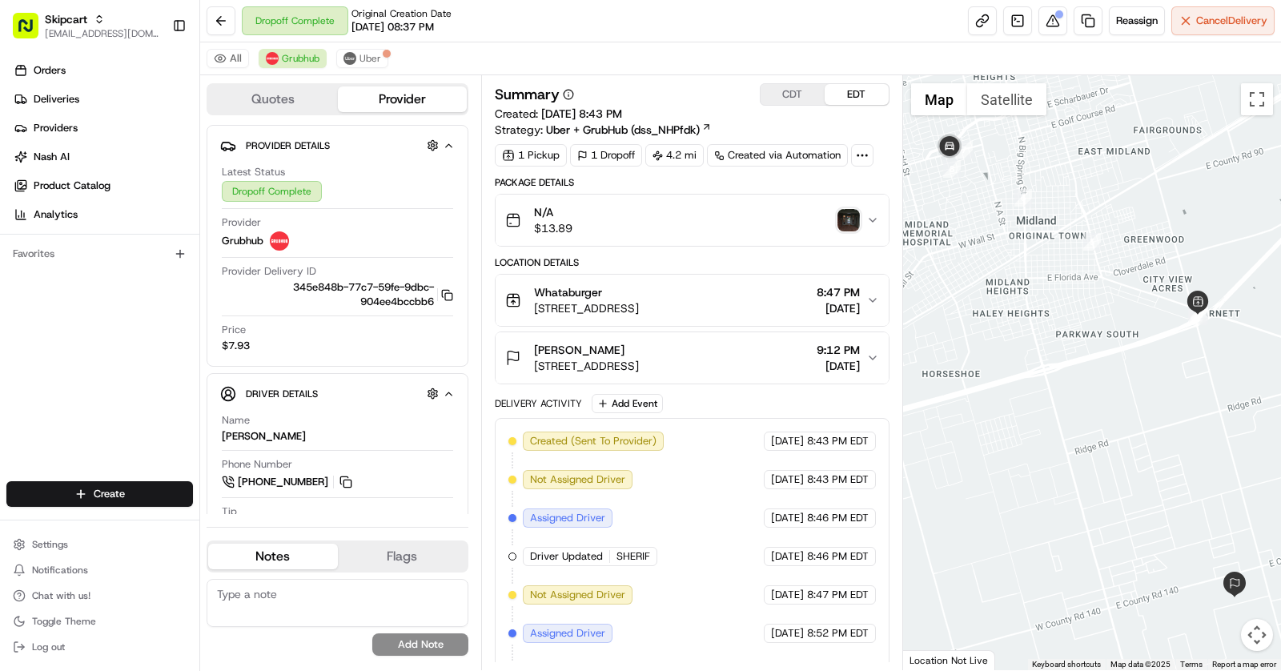
click at [851, 215] on img "button" at bounding box center [848, 220] width 22 height 22
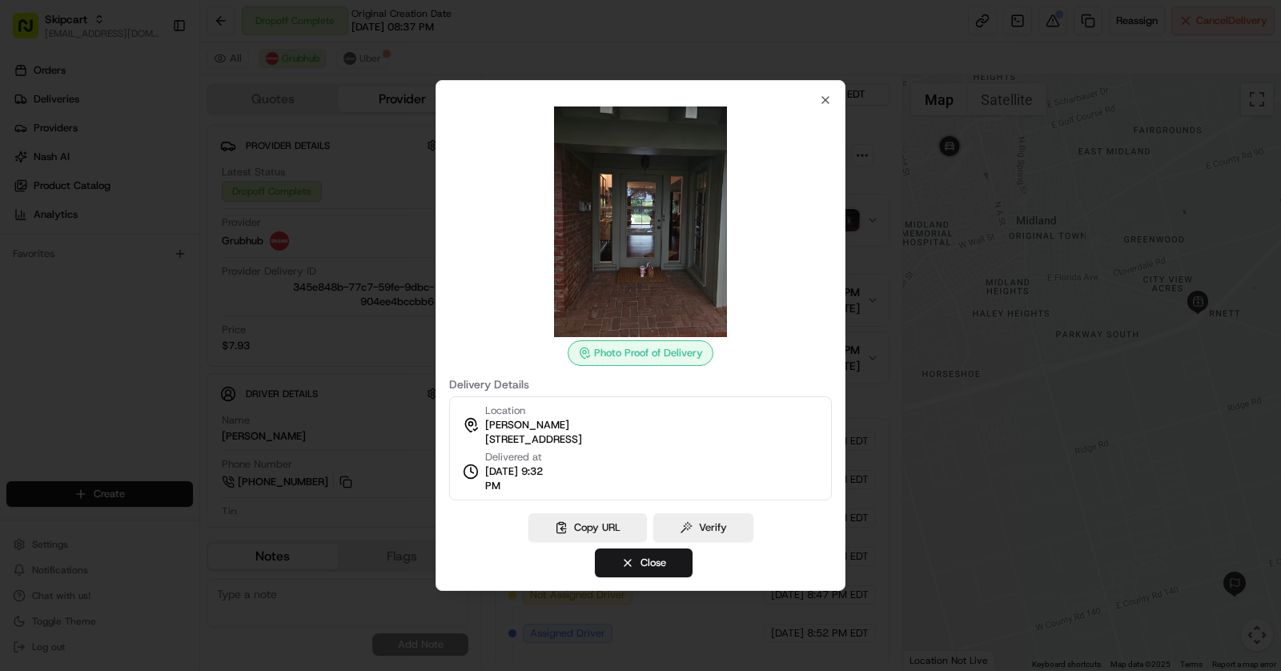
click at [957, 315] on div at bounding box center [640, 335] width 1281 height 671
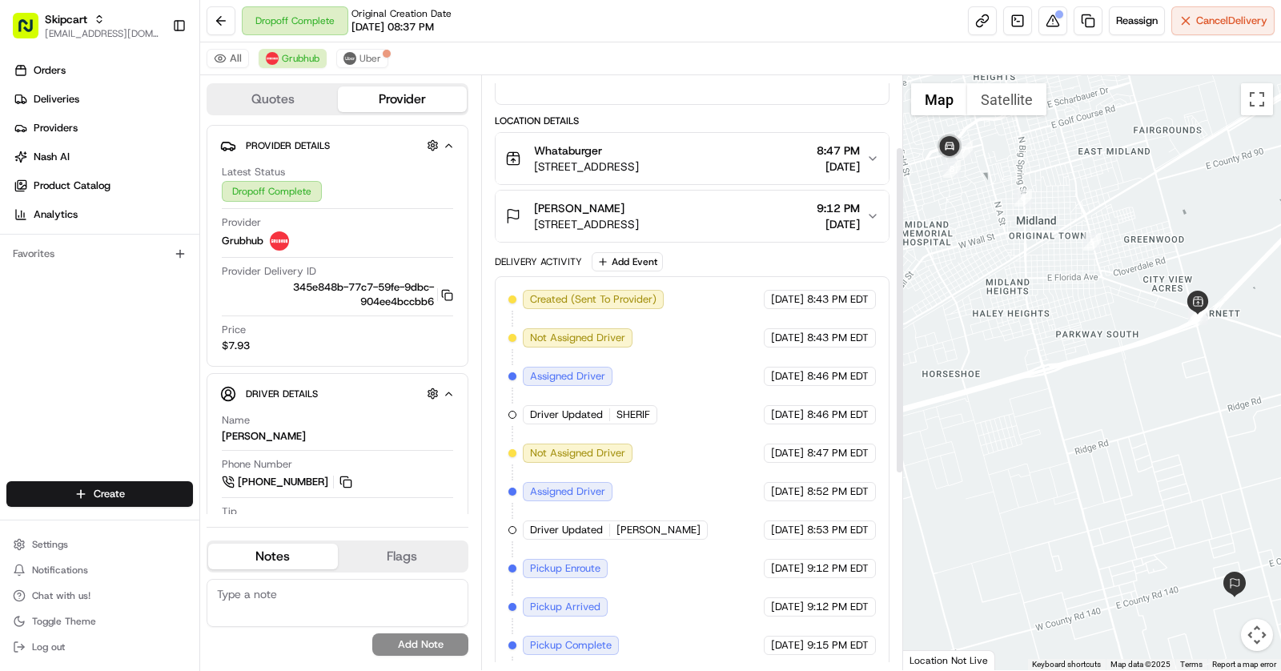
scroll to position [482, 0]
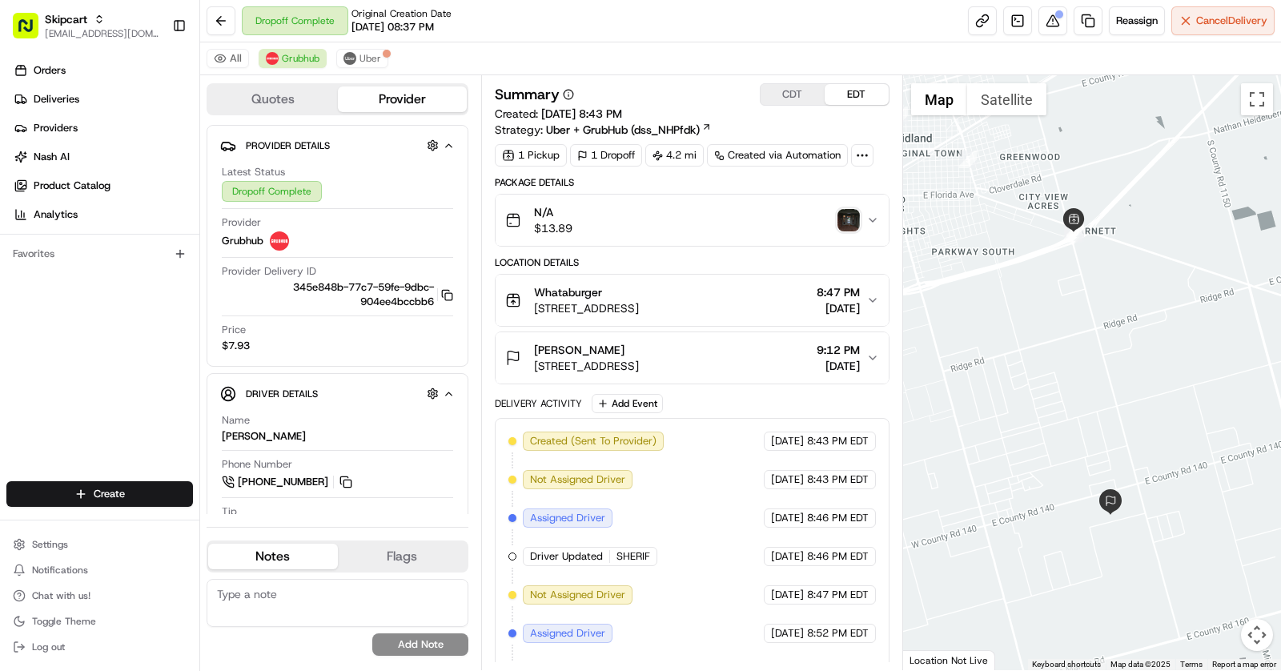
click at [849, 221] on img "button" at bounding box center [848, 220] width 22 height 22
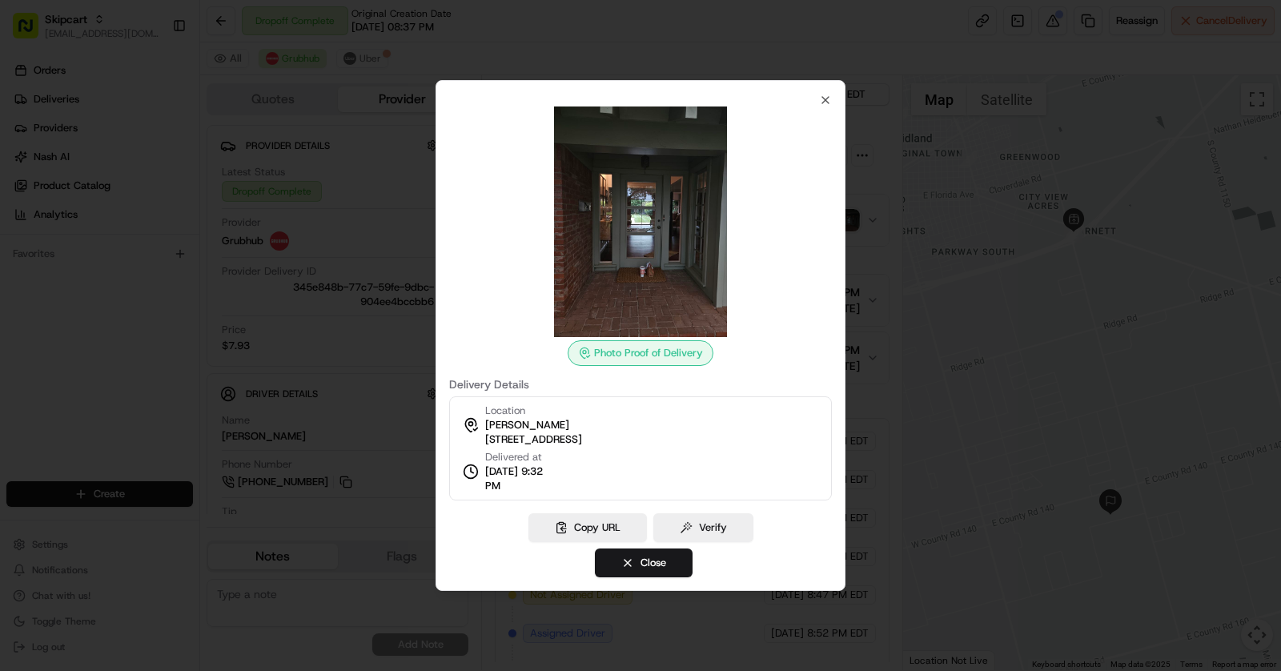
click at [917, 230] on div at bounding box center [640, 335] width 1281 height 671
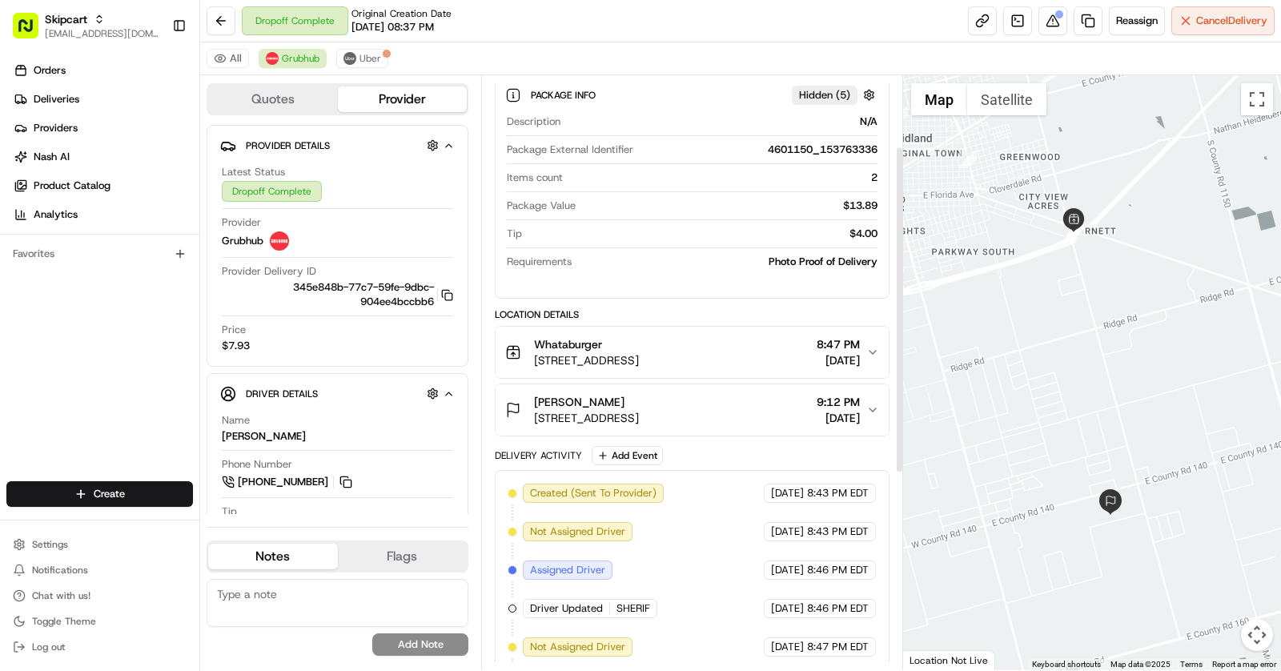
scroll to position [211, 0]
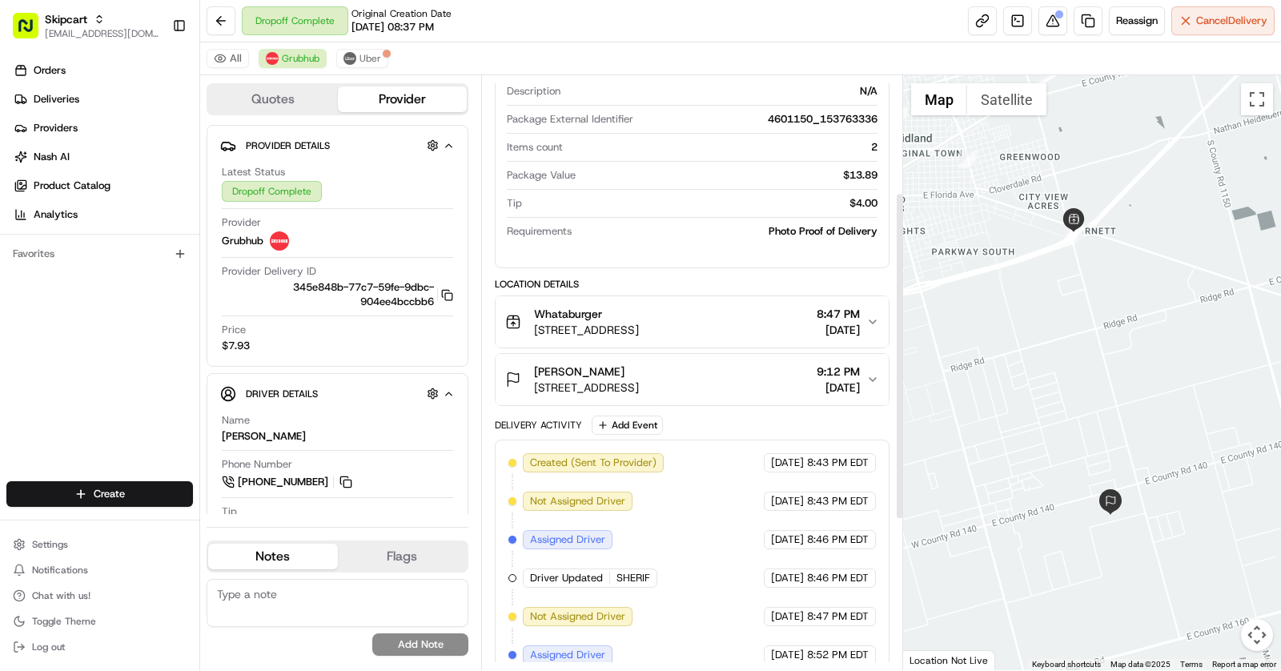
click at [639, 379] on span "[STREET_ADDRESS]" at bounding box center [586, 387] width 105 height 16
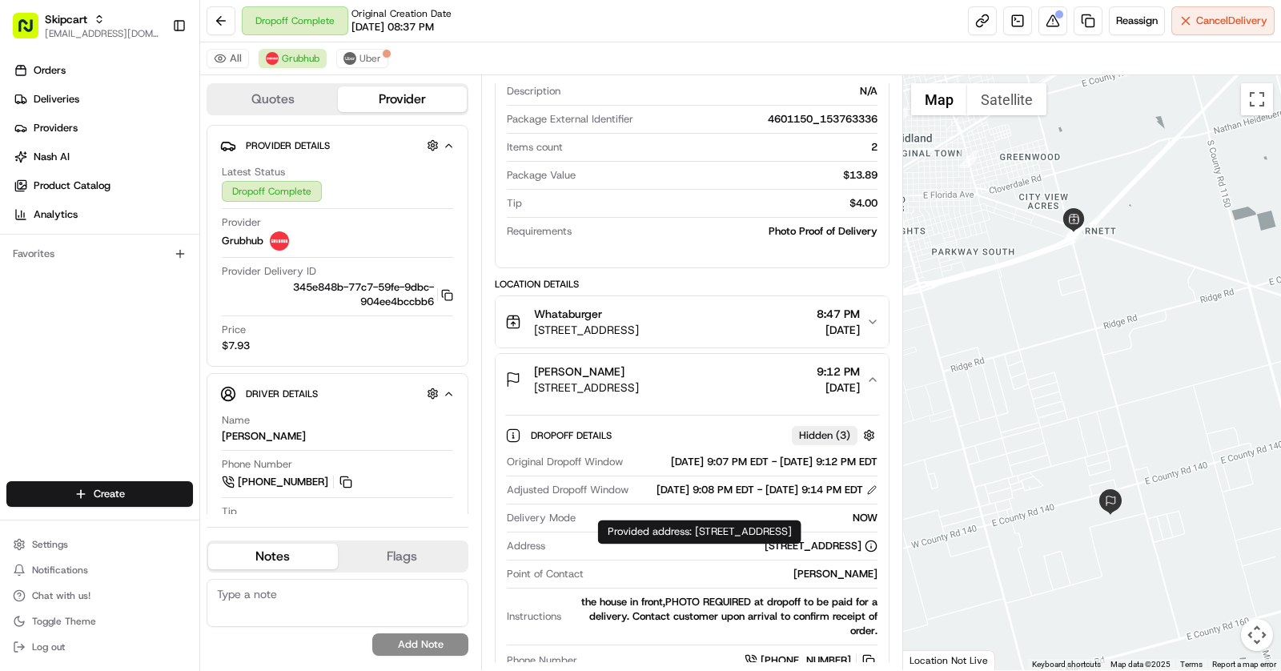
drag, startPoint x: 616, startPoint y: 571, endPoint x: 860, endPoint y: 571, distance: 243.4
click at [860, 553] on div "[STREET_ADDRESS]" at bounding box center [715, 546] width 326 height 14
copy div "[STREET_ADDRESS]"
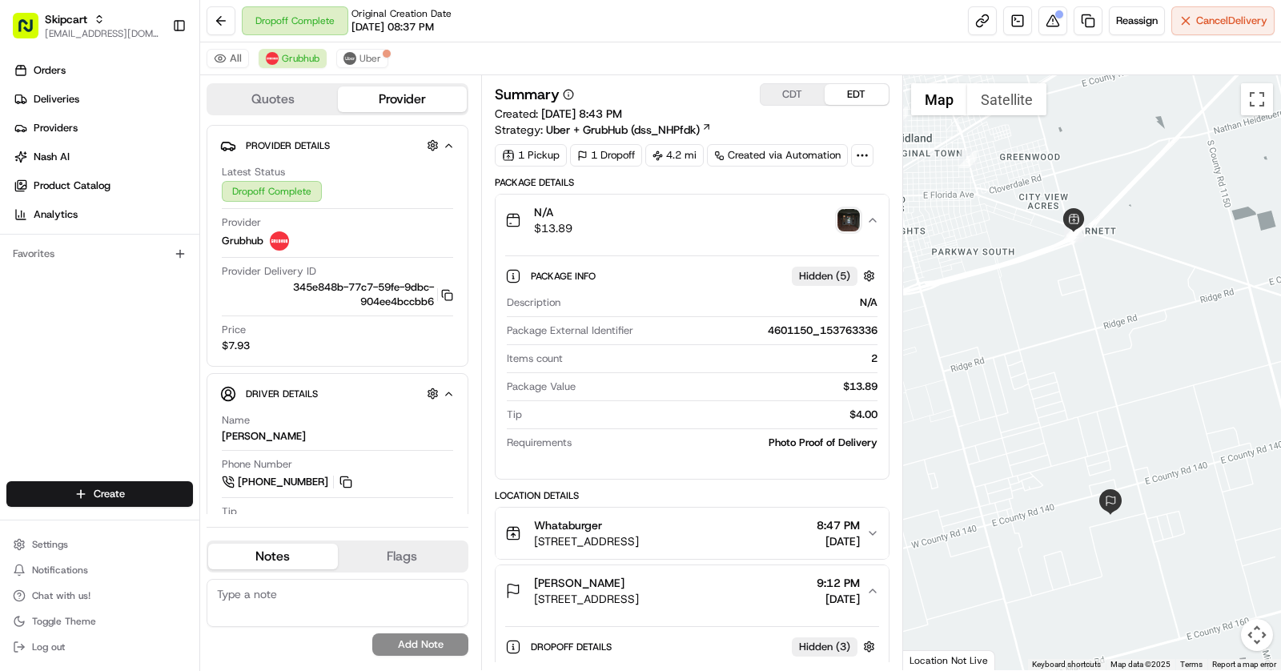
click at [847, 214] on img "button" at bounding box center [848, 220] width 22 height 22
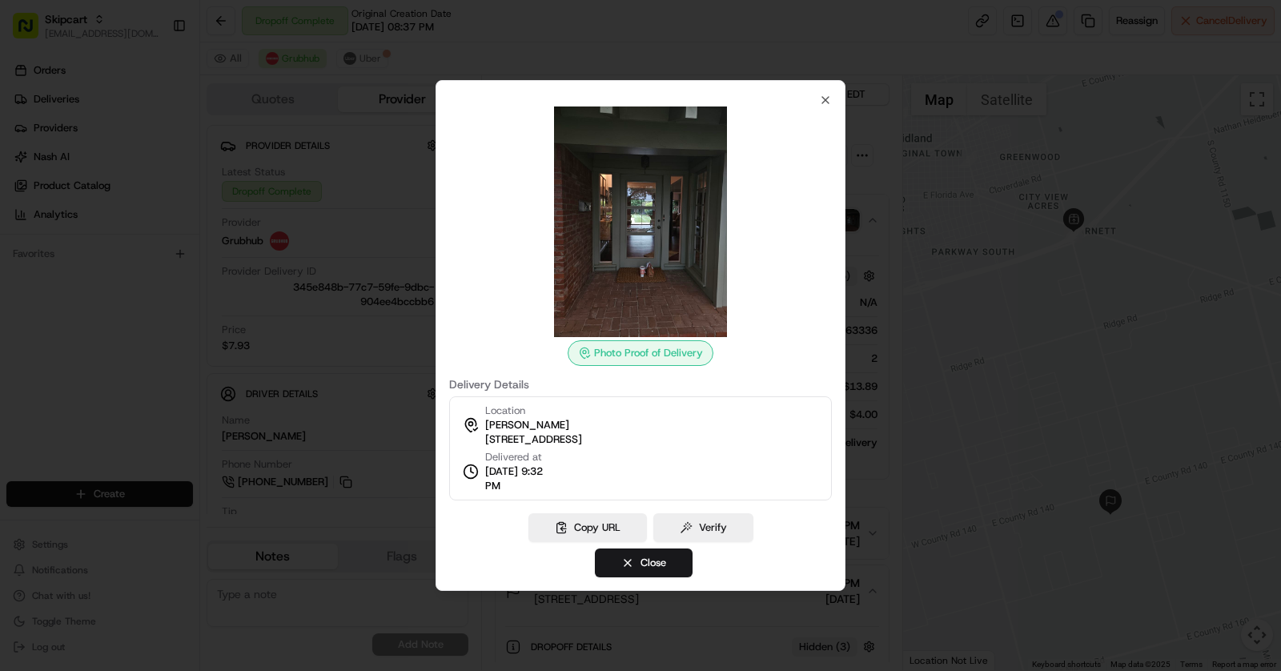
click at [933, 220] on div at bounding box center [640, 335] width 1281 height 671
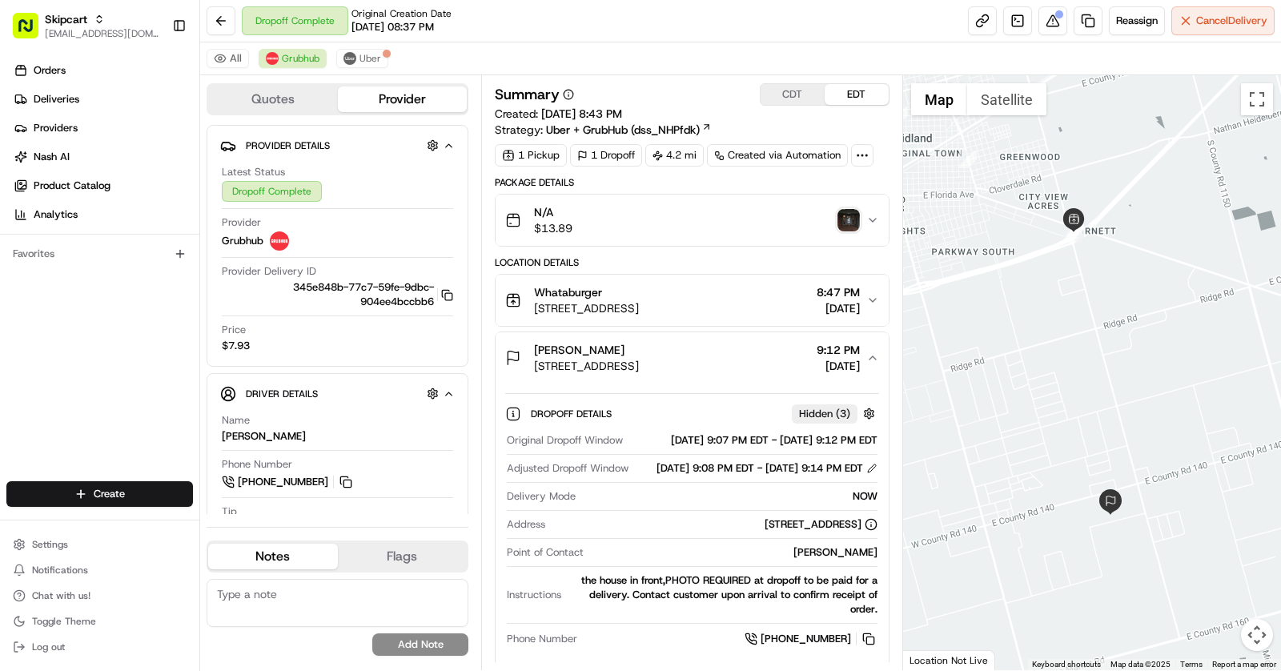
click at [845, 215] on img "button" at bounding box center [848, 220] width 22 height 22
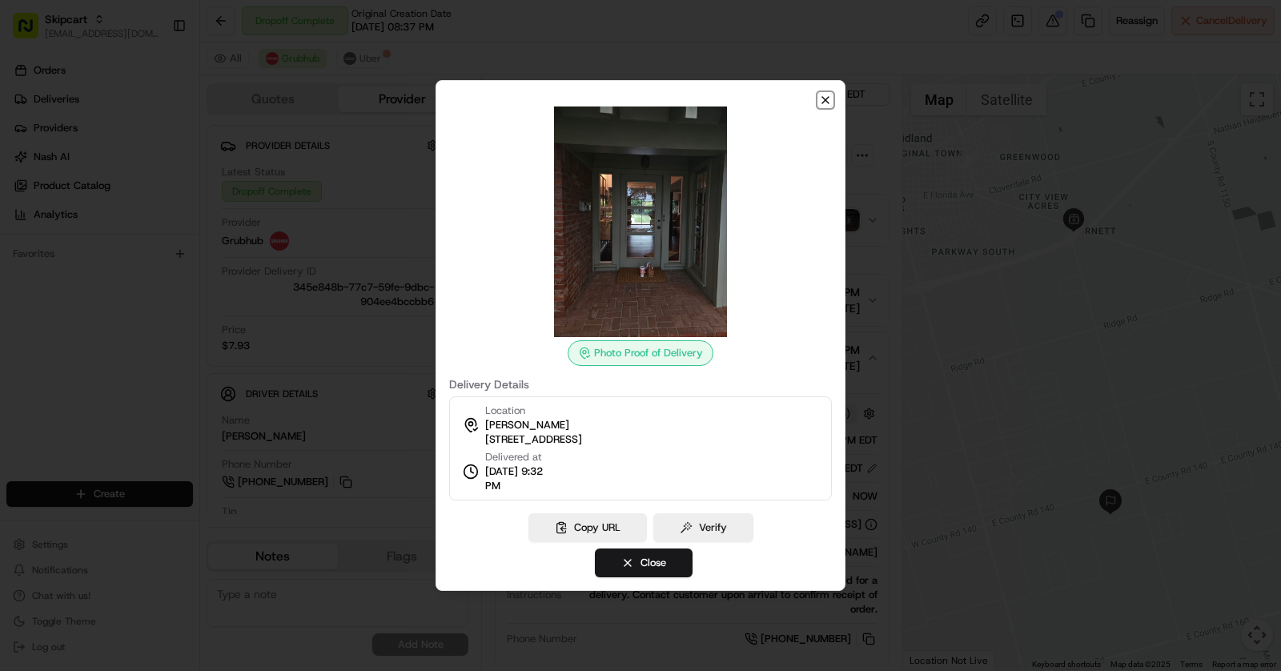
click at [825, 98] on icon "button" at bounding box center [825, 100] width 13 height 13
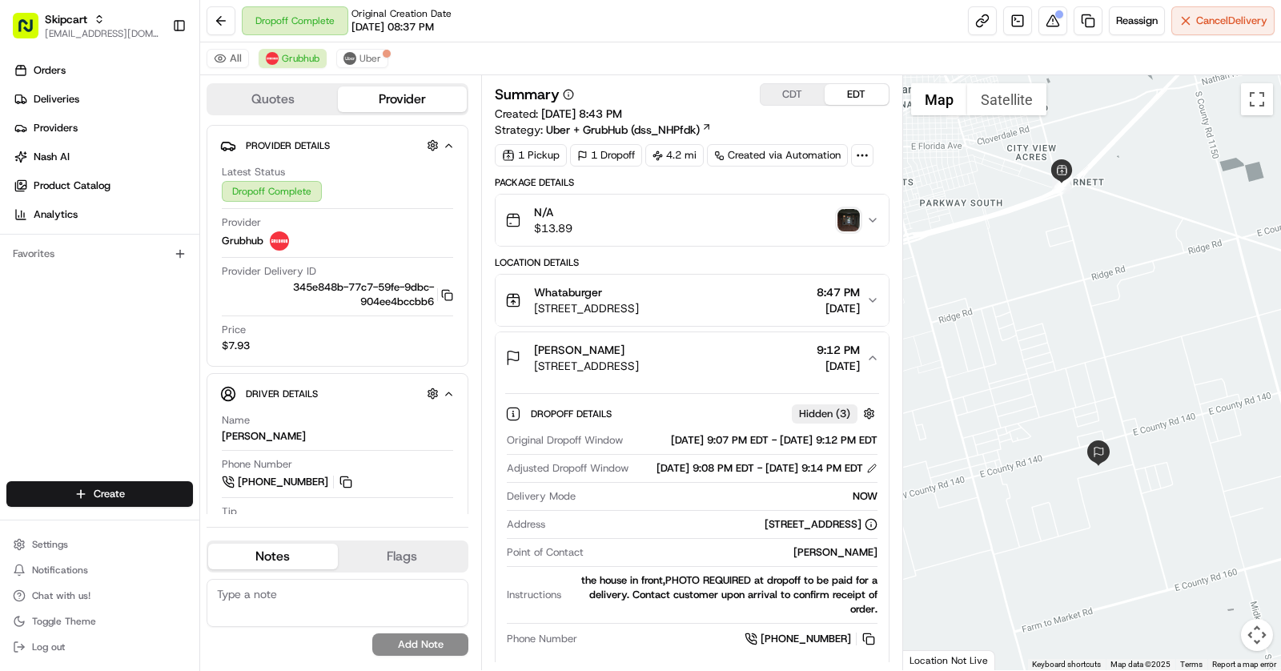
drag, startPoint x: 1092, startPoint y: 306, endPoint x: 1081, endPoint y: 258, distance: 49.3
click at [1081, 258] on div at bounding box center [1092, 372] width 379 height 595
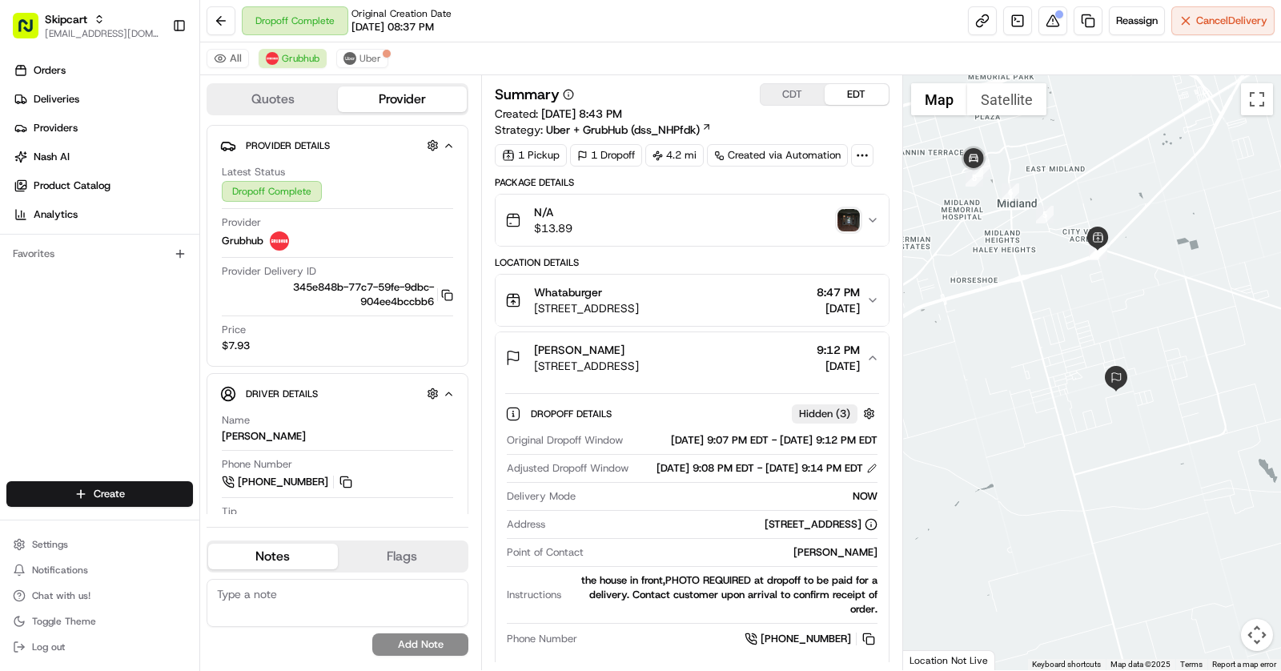
drag, startPoint x: 1081, startPoint y: 258, endPoint x: 1106, endPoint y: 285, distance: 37.4
click at [1106, 285] on div at bounding box center [1092, 372] width 379 height 595
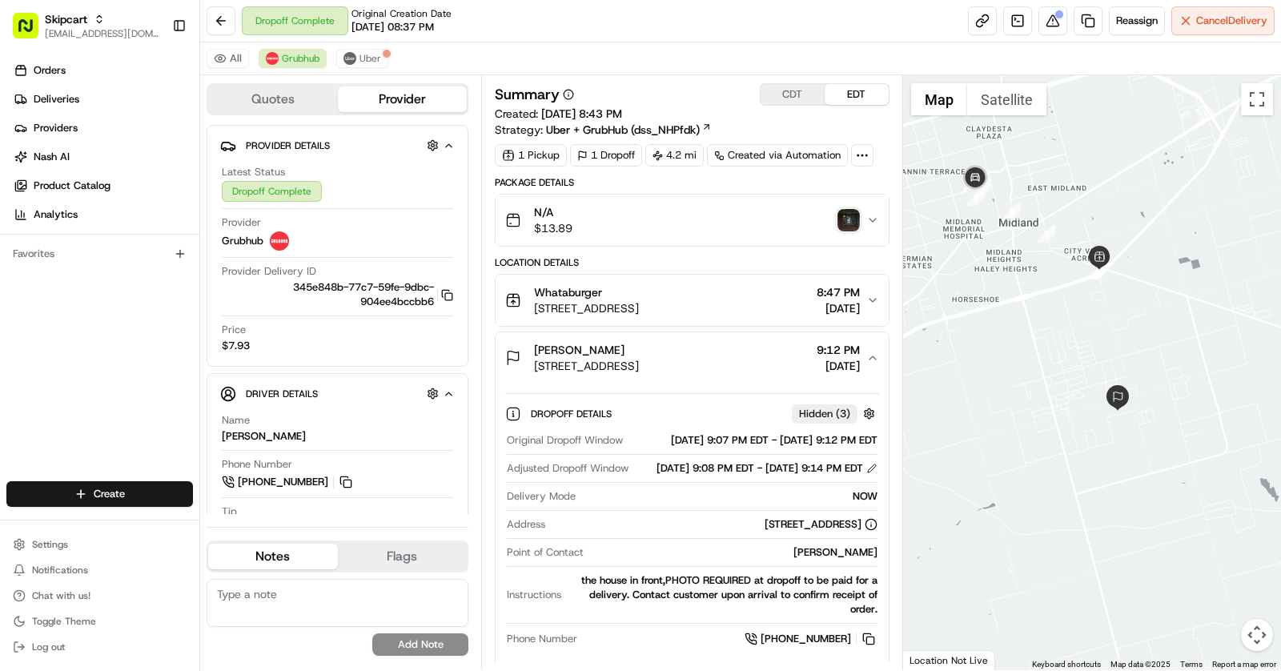
drag, startPoint x: 1077, startPoint y: 319, endPoint x: 1079, endPoint y: 344, distance: 24.9
click at [1079, 344] on div at bounding box center [1092, 372] width 379 height 595
drag, startPoint x: 1040, startPoint y: 354, endPoint x: 1053, endPoint y: 356, distance: 13.8
click at [1053, 357] on div at bounding box center [1092, 372] width 379 height 595
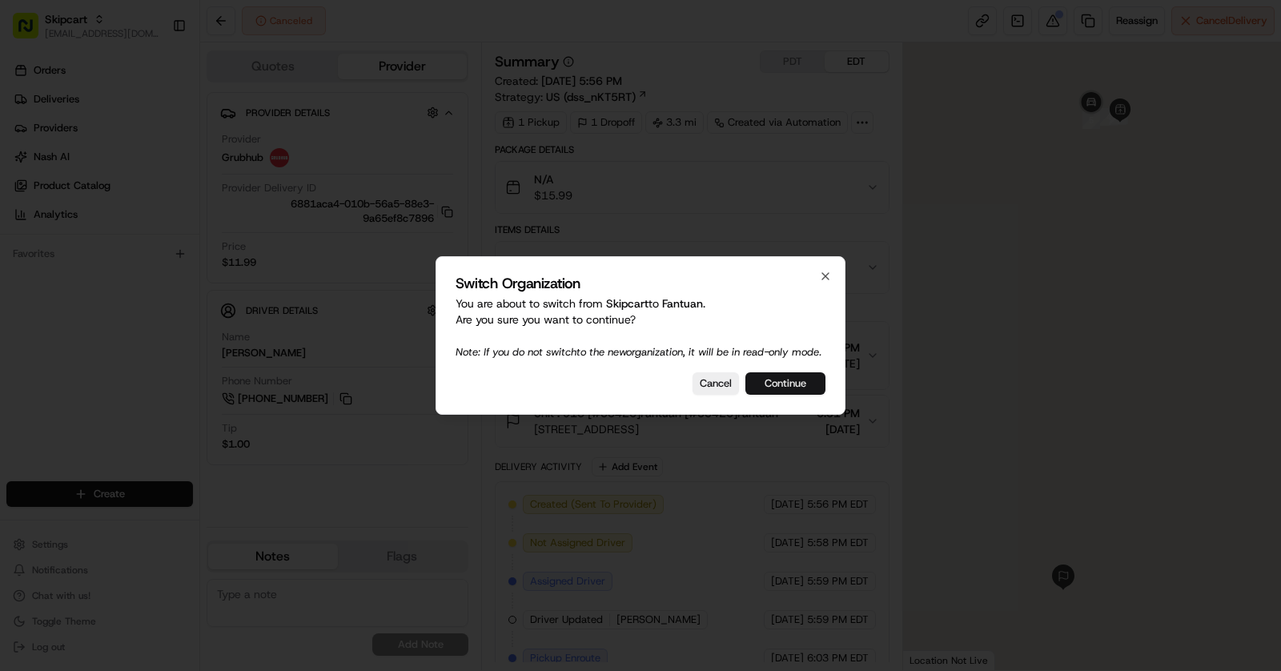
click at [788, 395] on button "Continue" at bounding box center [785, 383] width 80 height 22
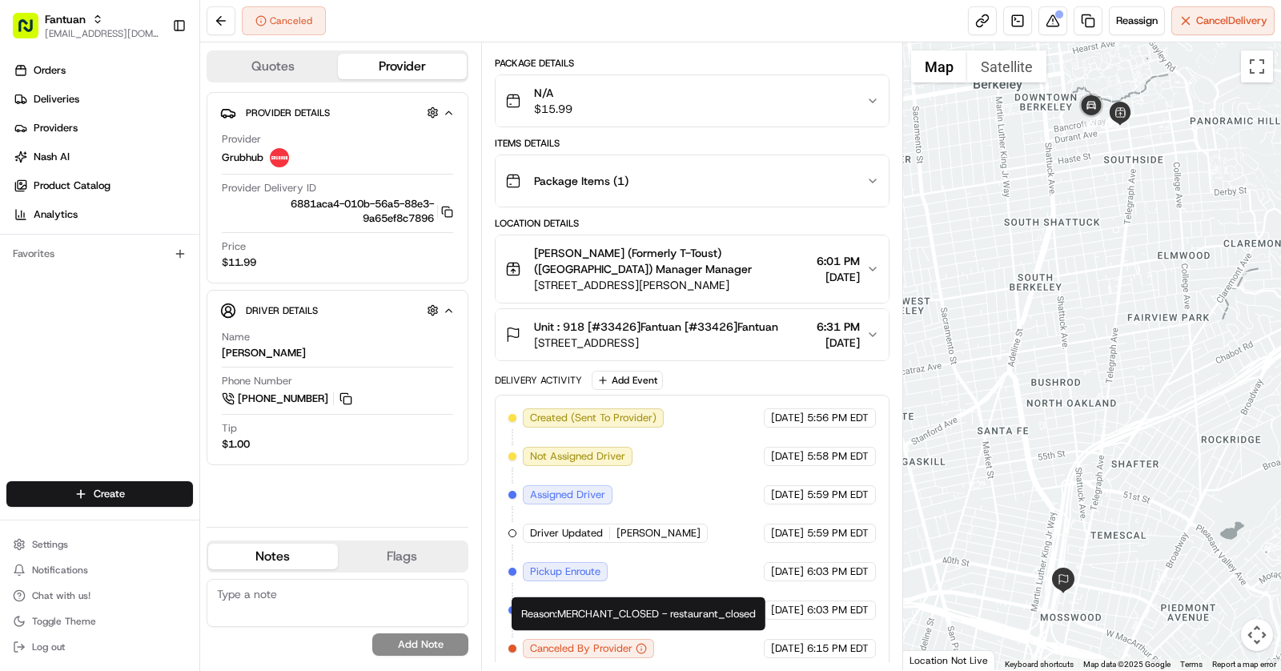
click at [629, 618] on div "Reason: MERCHANT_CLOSED - restaurant_closed Reason: MERCHANT_CLOSED - restauran…" at bounding box center [639, 614] width 254 height 34
copy div "Reason: MERCHANT_CLOSED - restaurant_closed"
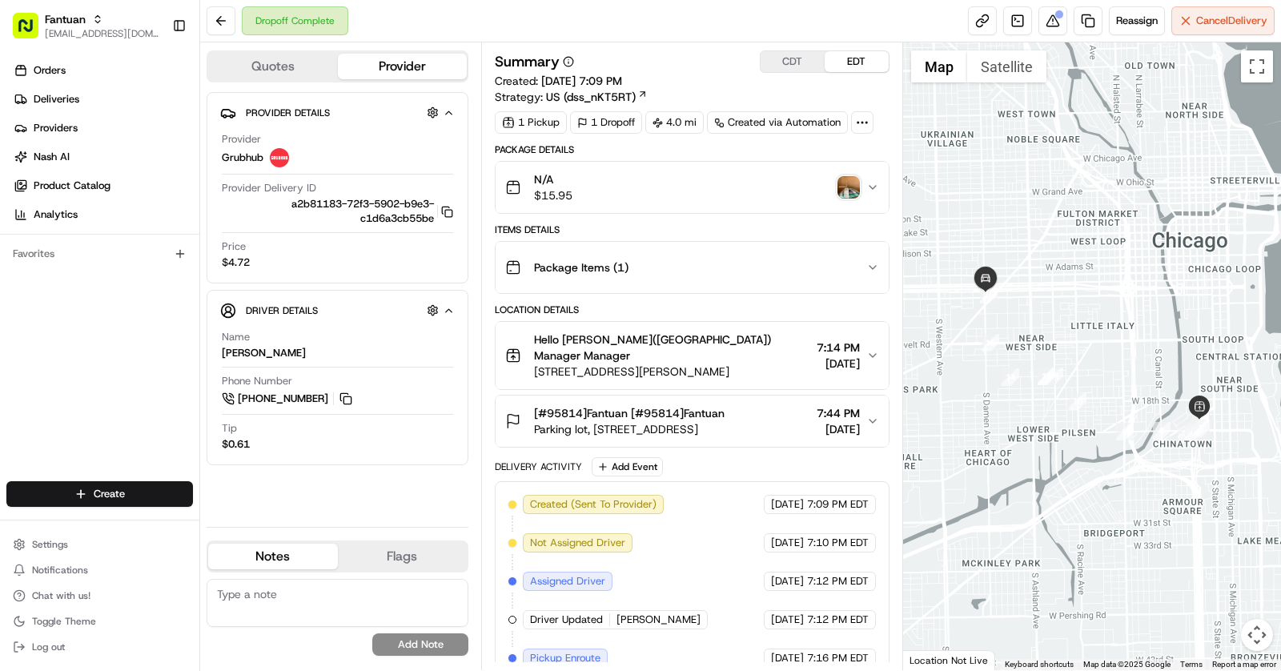
scroll to position [183, 0]
click at [643, 405] on span "[#95814]Fantuan [#95814]Fantuan" at bounding box center [629, 413] width 191 height 16
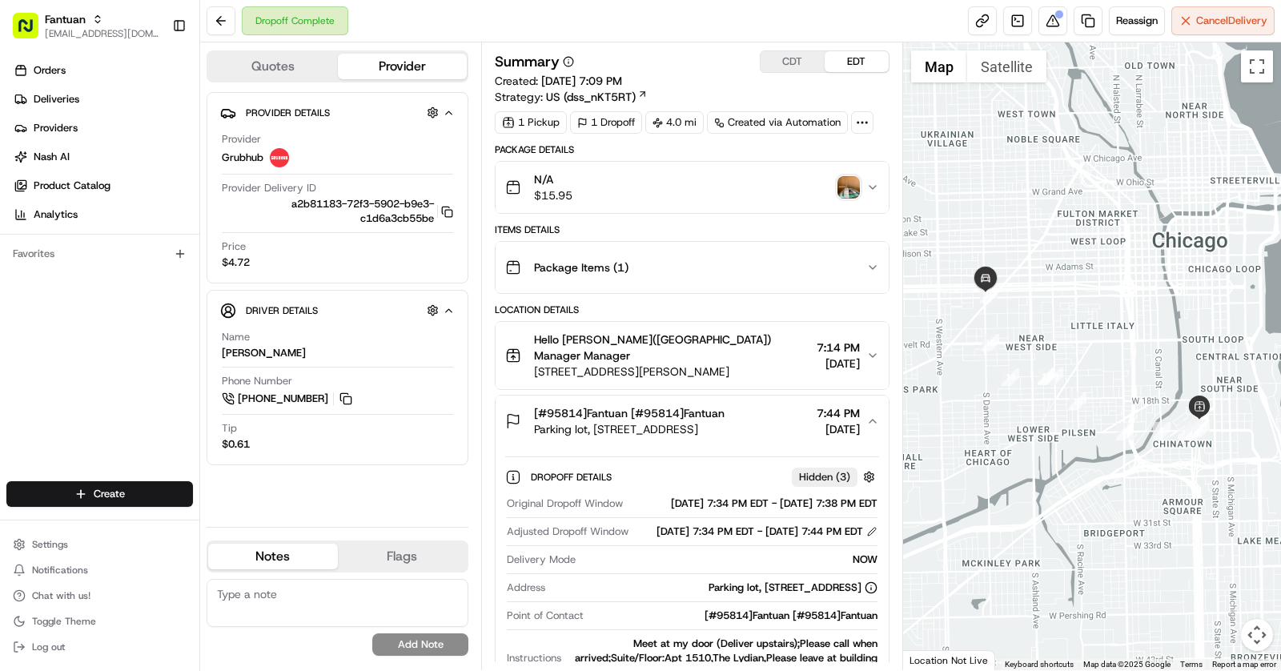
click at [643, 405] on span "[#95814]Fantuan [#95814]Fantuan" at bounding box center [629, 413] width 191 height 16
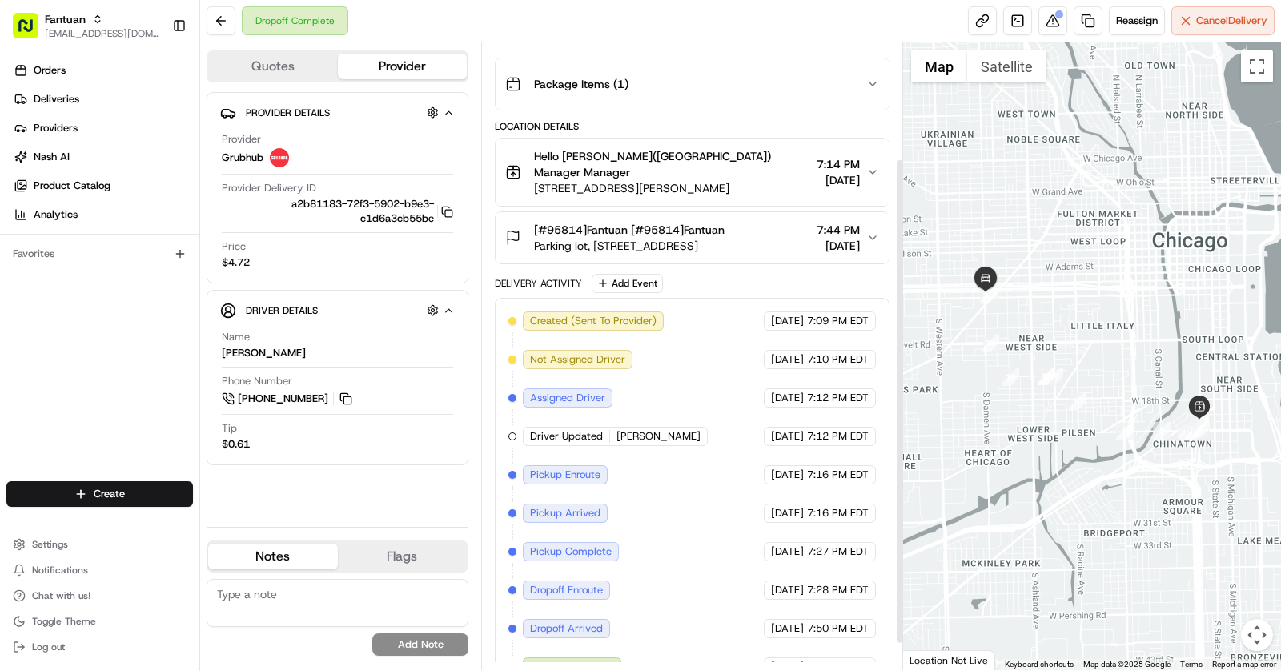
scroll to position [40, 0]
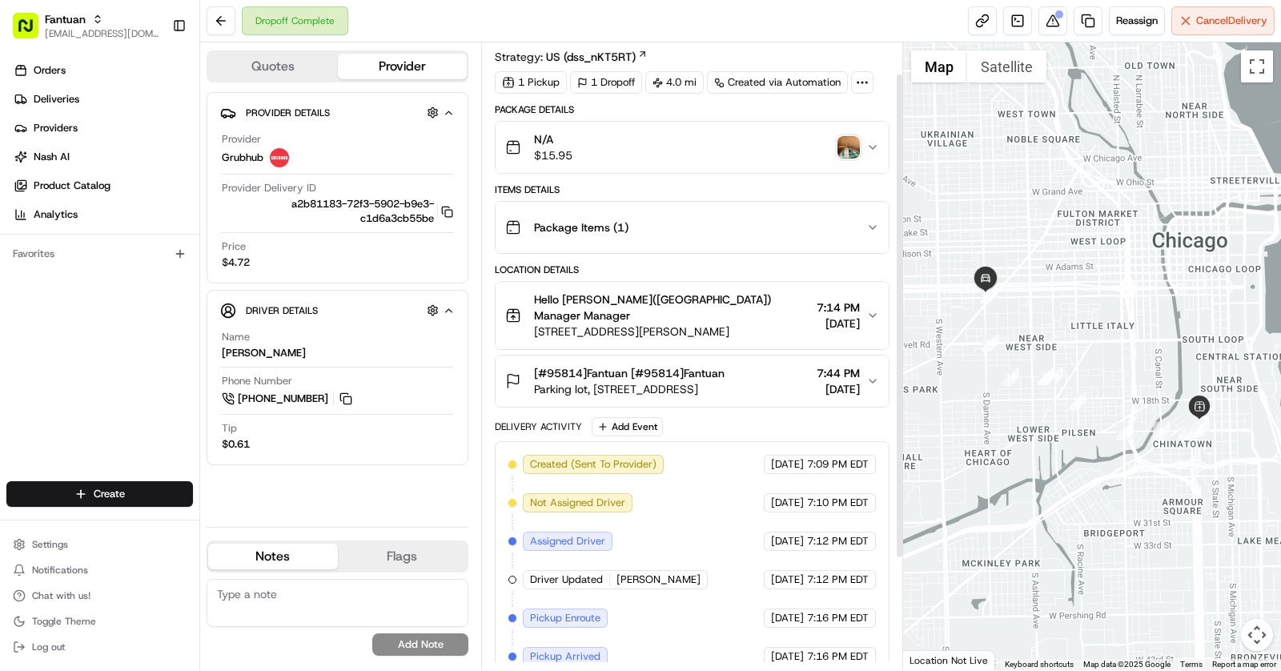
click at [764, 355] on button "[#95814]Fantuan [#95814][GEOGRAPHIC_DATA] lot, [STREET_ADDRESS] 7:44 PM [DATE]" at bounding box center [692, 380] width 393 height 51
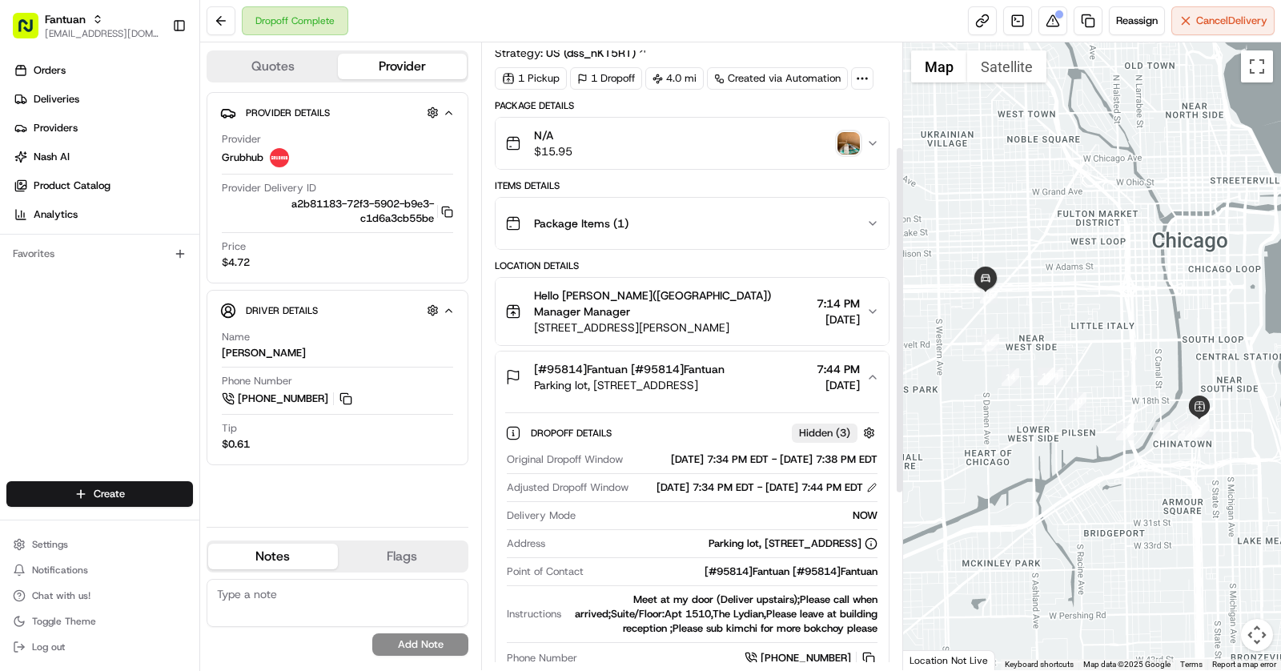
scroll to position [0, 0]
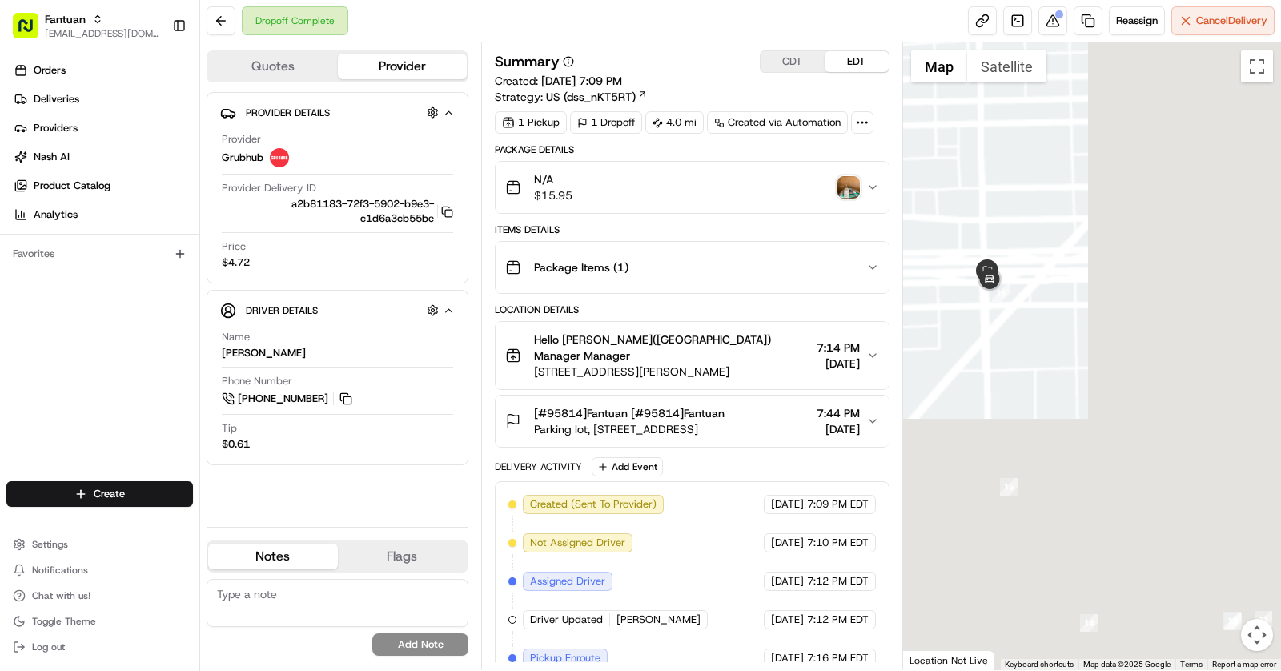
click at [845, 183] on img "button" at bounding box center [848, 187] width 22 height 22
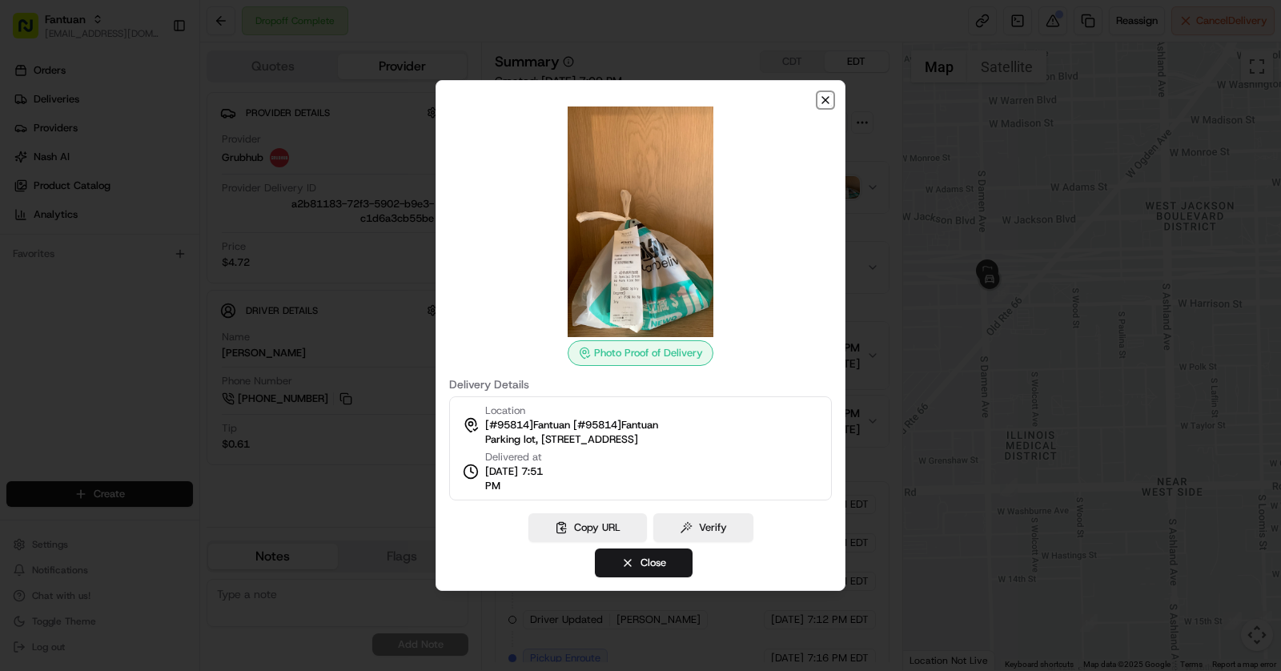
click at [825, 103] on icon "button" at bounding box center [825, 100] width 13 height 13
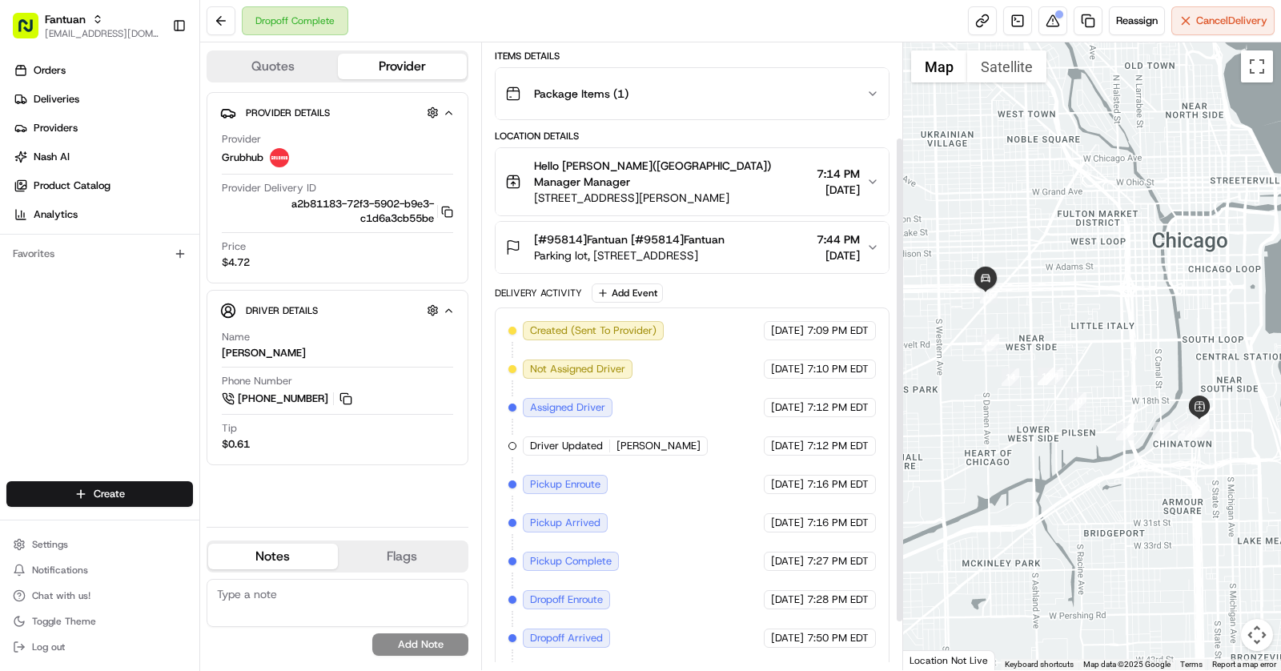
scroll to position [183, 0]
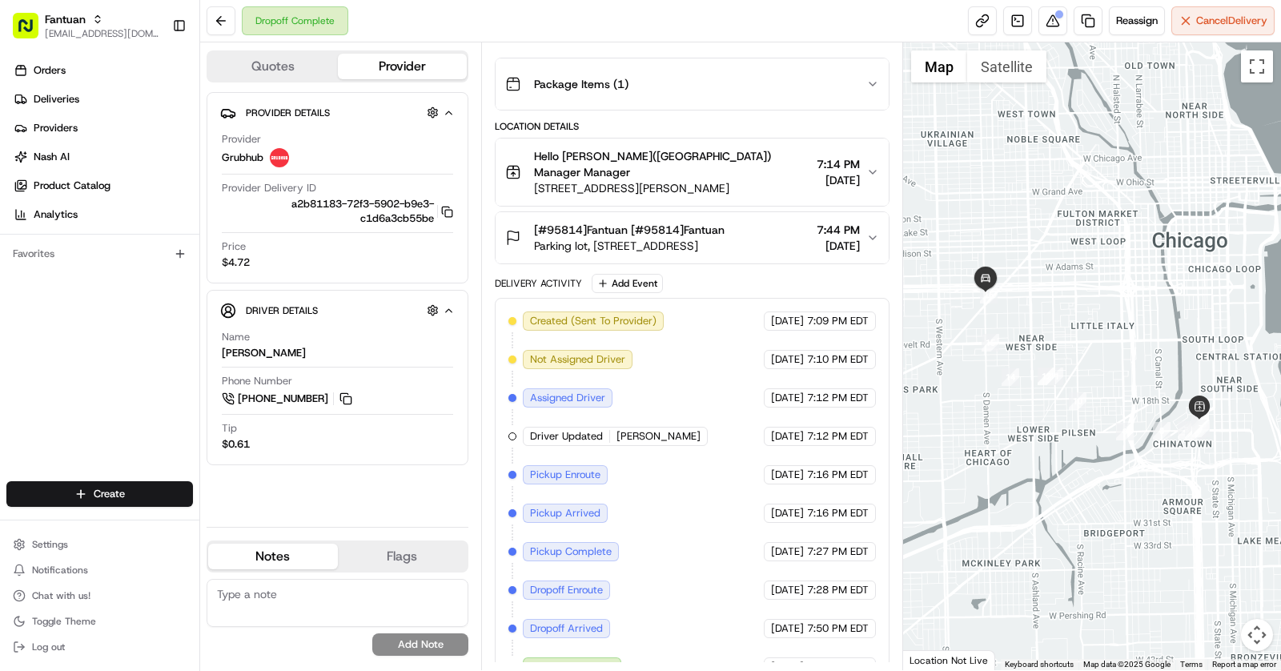
click at [676, 222] on span "[#95814]Fantuan [#95814]Fantuan" at bounding box center [629, 230] width 191 height 16
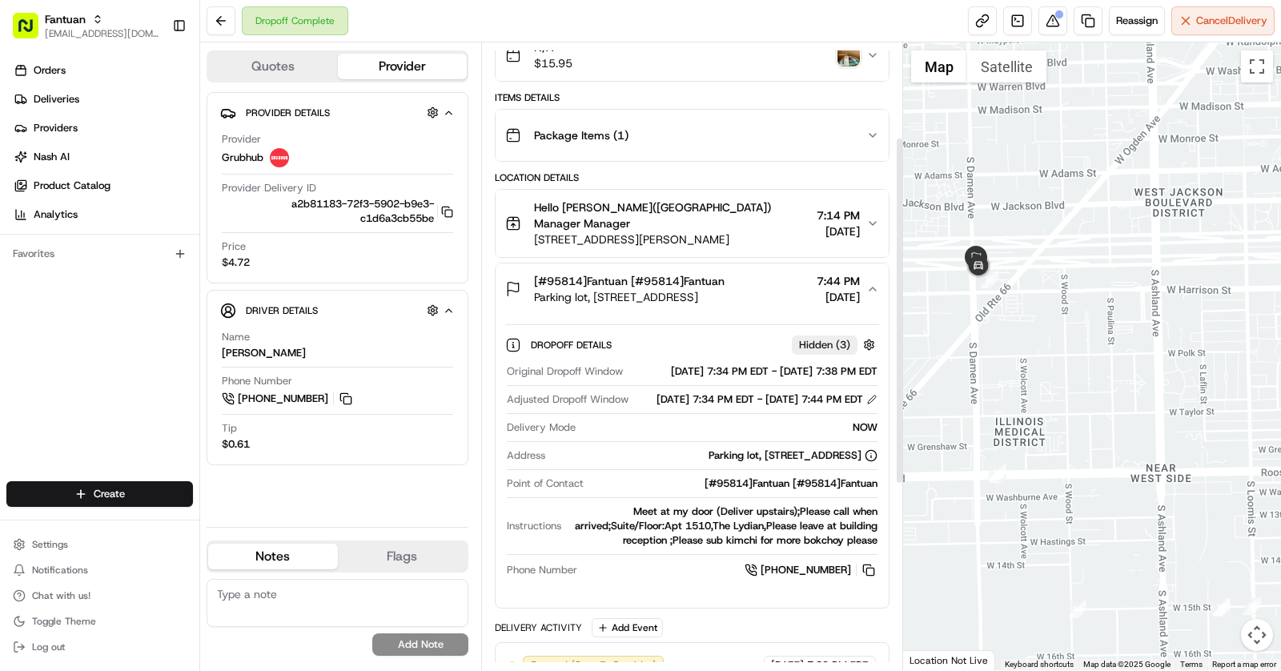
scroll to position [0, 0]
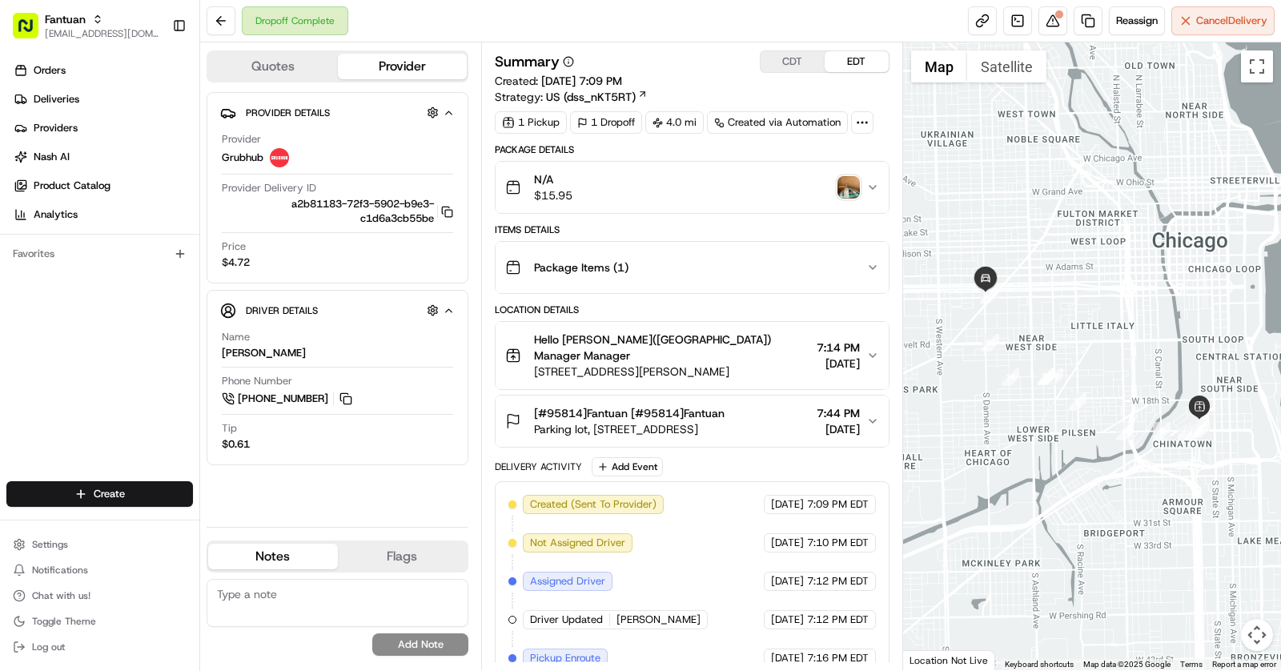
click at [724, 405] on div "[#95814]Fantuan [#95814]Fantuan" at bounding box center [629, 413] width 191 height 16
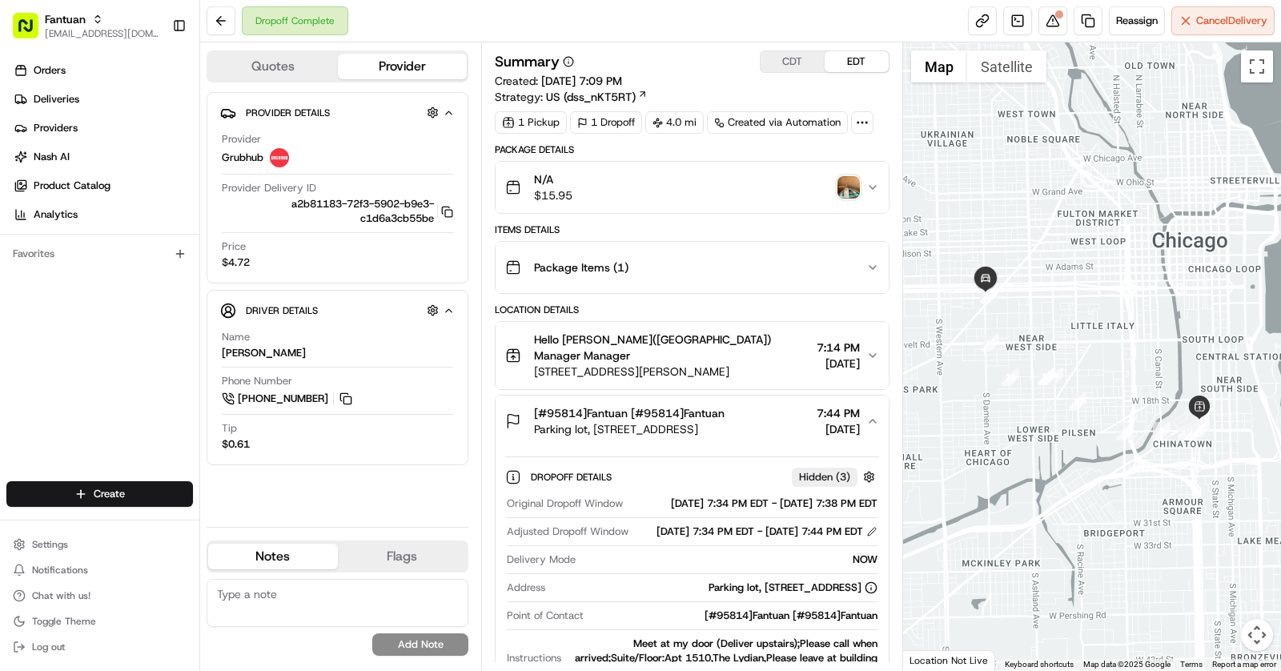
click at [724, 405] on div "[#95814]Fantuan [#95814]Fantuan" at bounding box center [629, 413] width 191 height 16
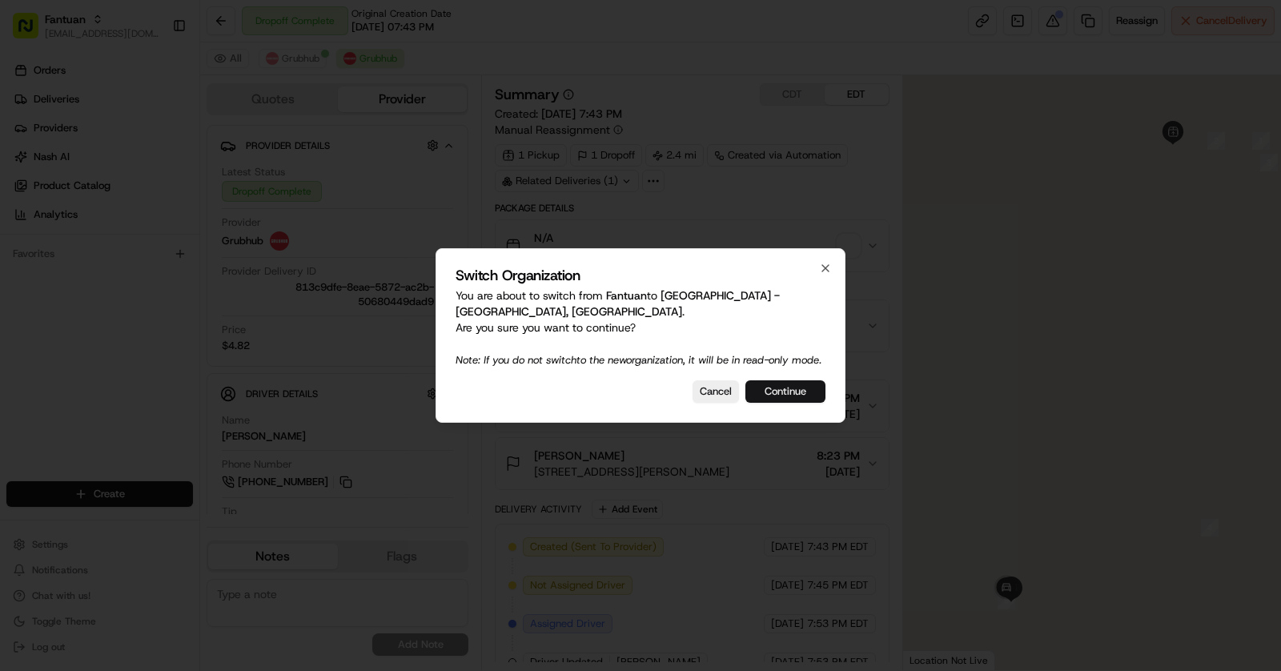
click at [793, 394] on button "Continue" at bounding box center [785, 391] width 80 height 22
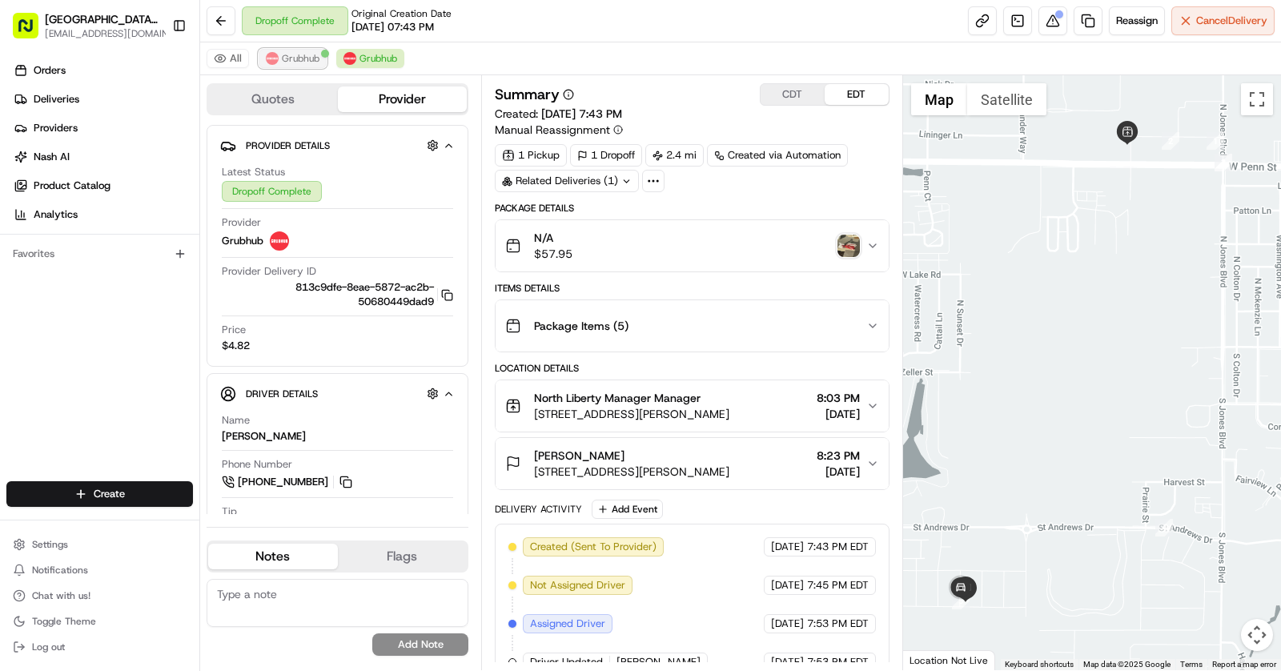
click at [304, 52] on span "Grubhub" at bounding box center [301, 58] width 38 height 13
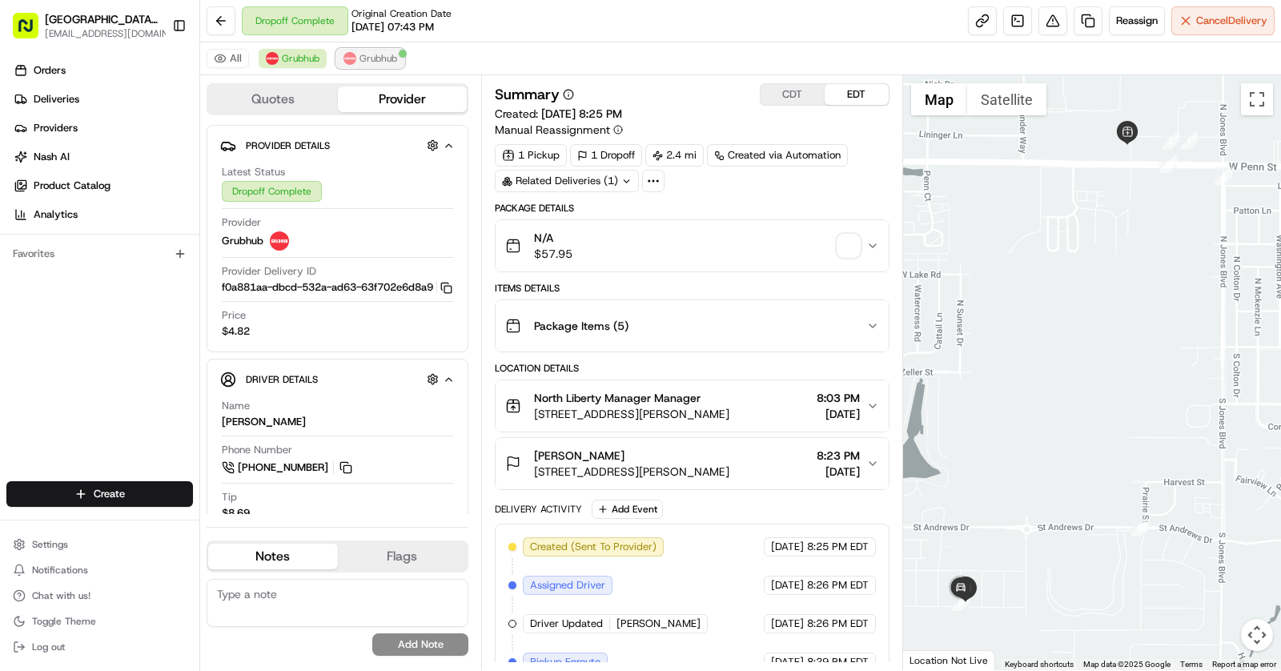
click at [385, 59] on span "Grubhub" at bounding box center [378, 58] width 38 height 13
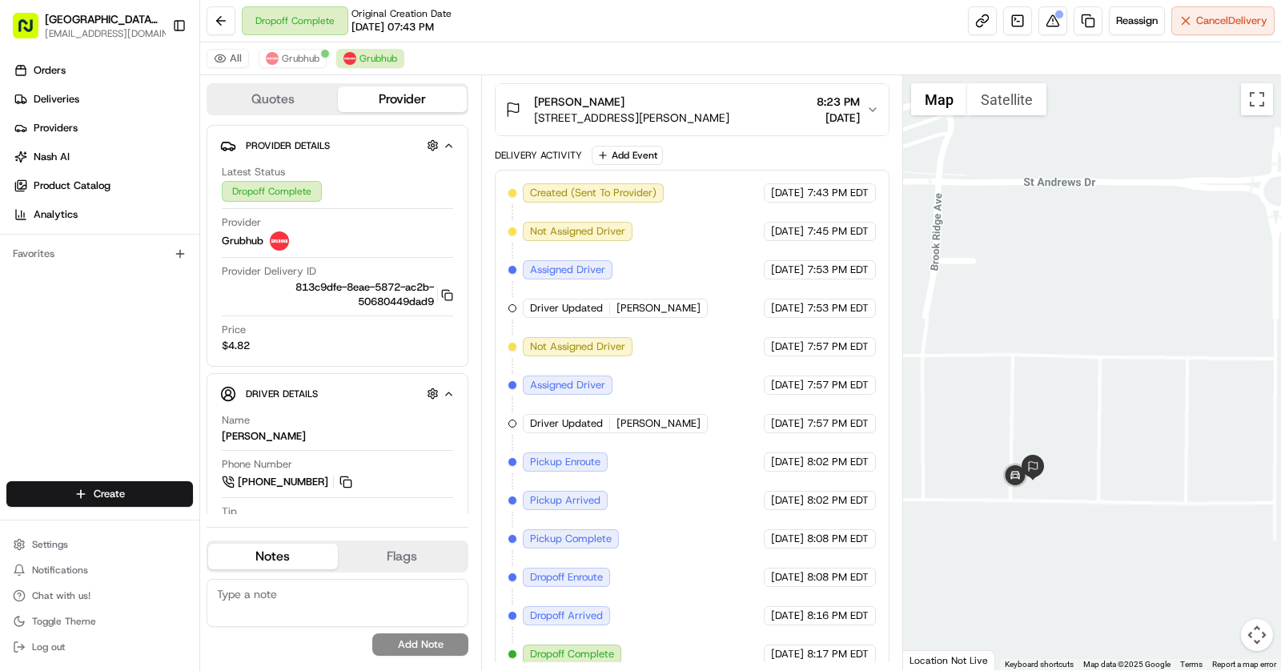
drag, startPoint x: 961, startPoint y: 592, endPoint x: 1016, endPoint y: 438, distance: 163.3
click at [1016, 438] on div at bounding box center [1092, 372] width 379 height 595
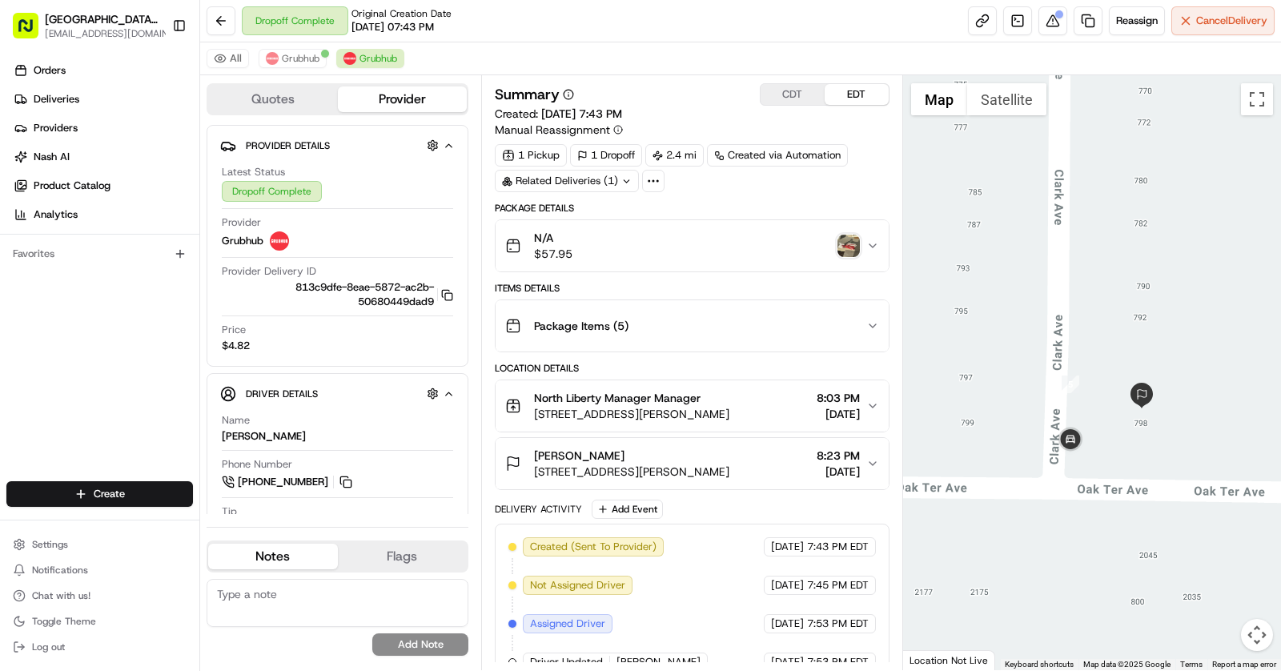
click at [721, 463] on span "[STREET_ADDRESS][PERSON_NAME]" at bounding box center [631, 471] width 195 height 16
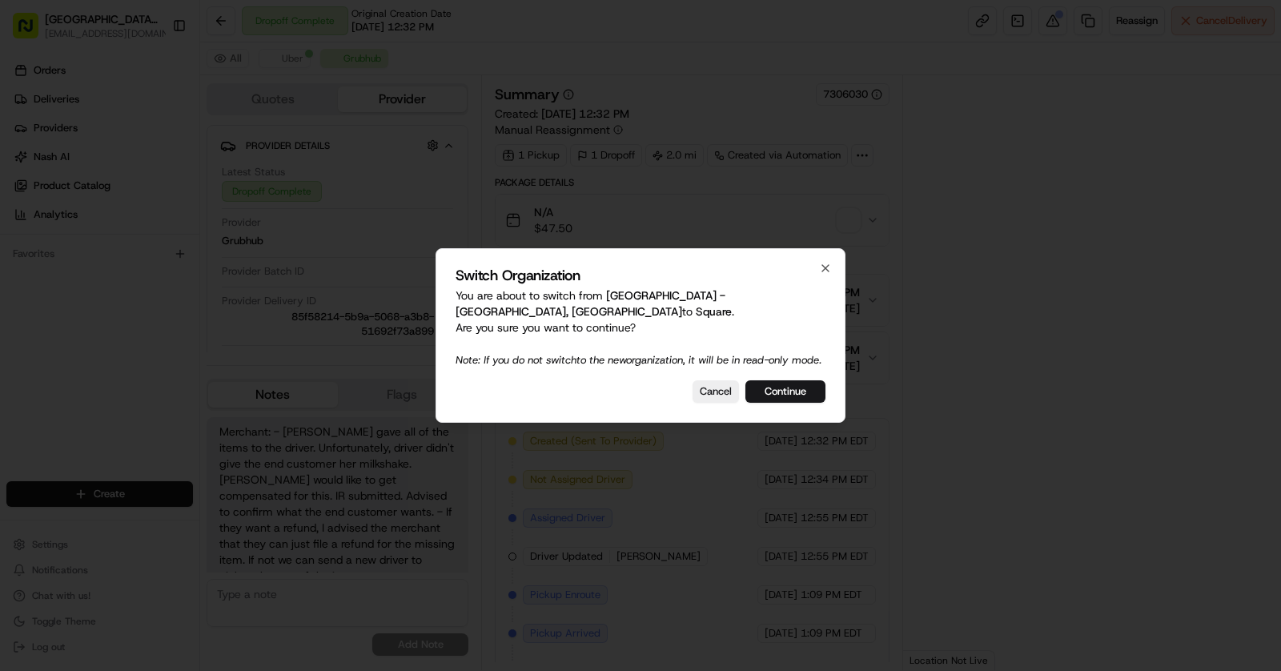
scroll to position [30, 0]
click at [789, 391] on button "Continue" at bounding box center [785, 391] width 80 height 22
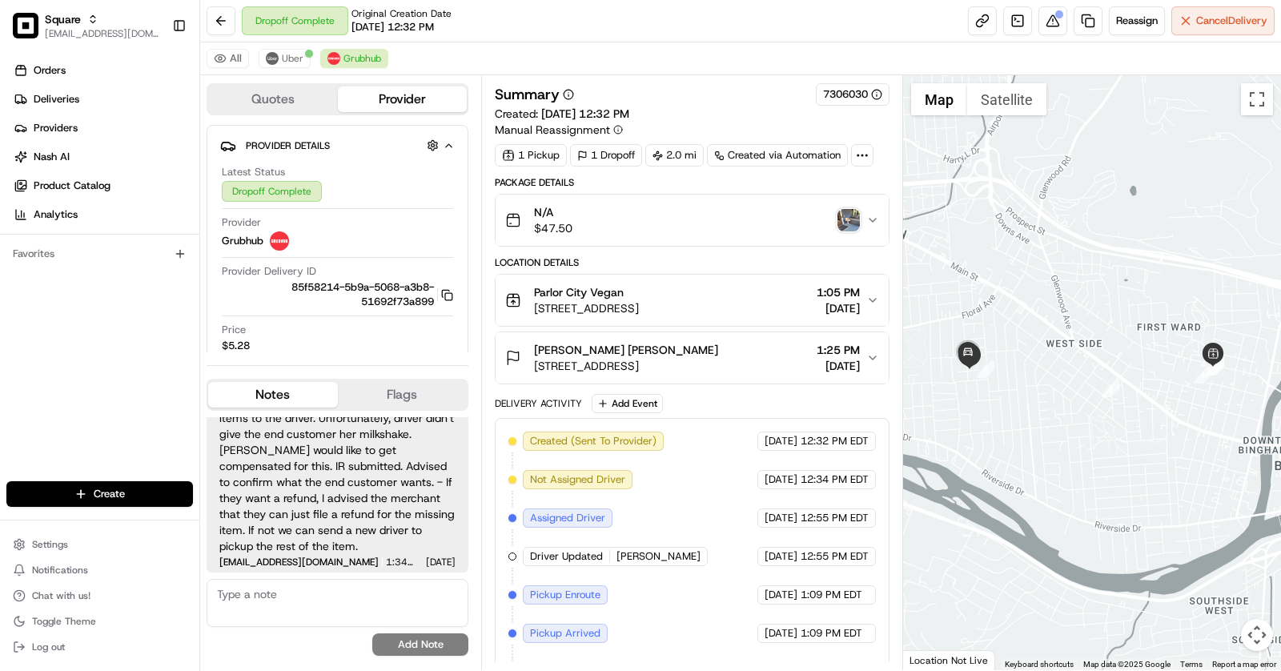
click at [846, 229] on div "N/A $47.50" at bounding box center [685, 220] width 361 height 32
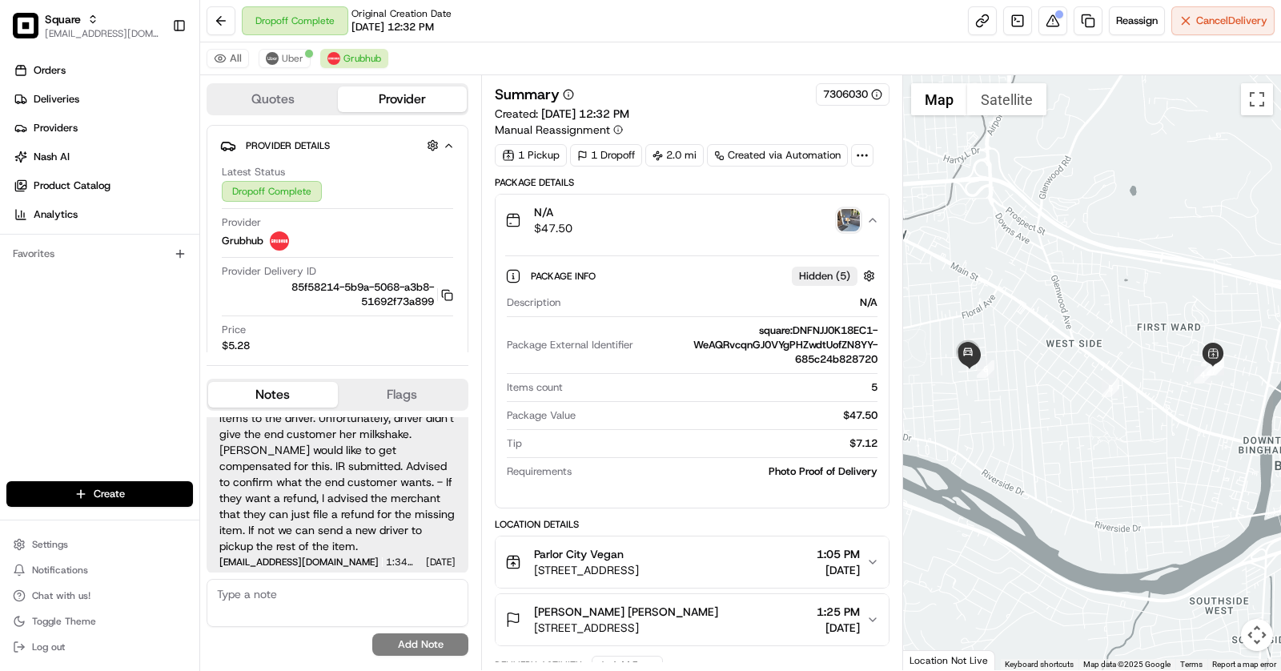
click at [854, 213] on img "button" at bounding box center [848, 220] width 22 height 22
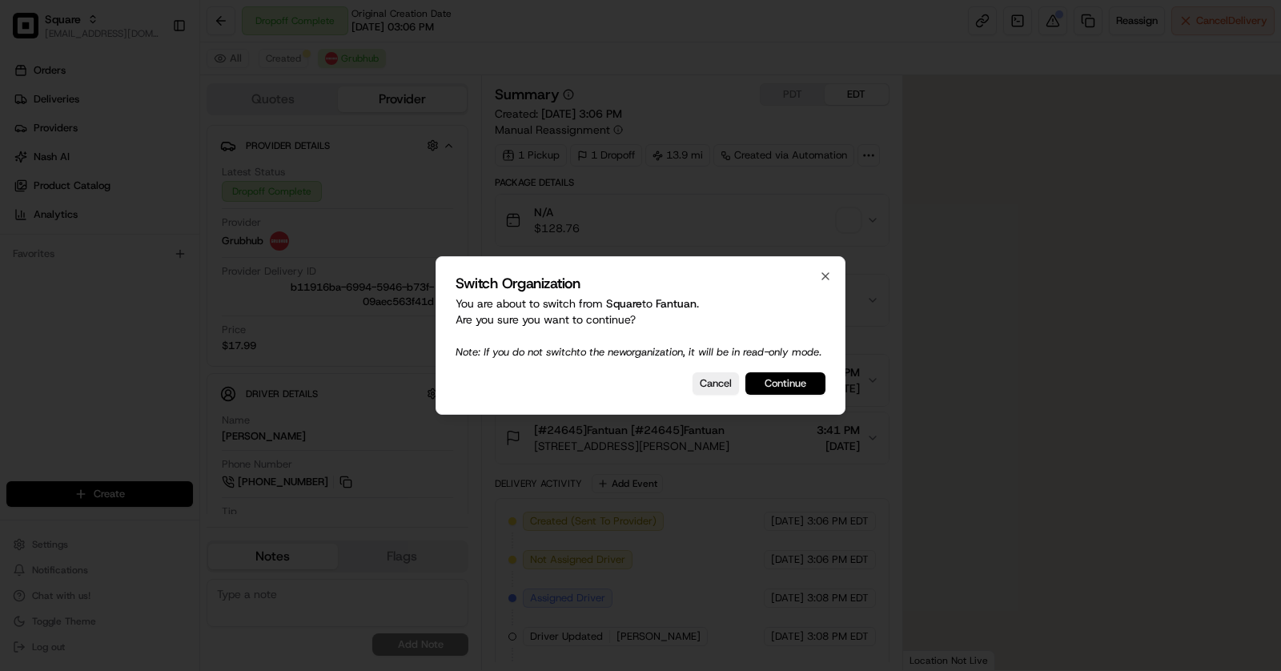
click at [807, 380] on button "Continue" at bounding box center [785, 383] width 80 height 22
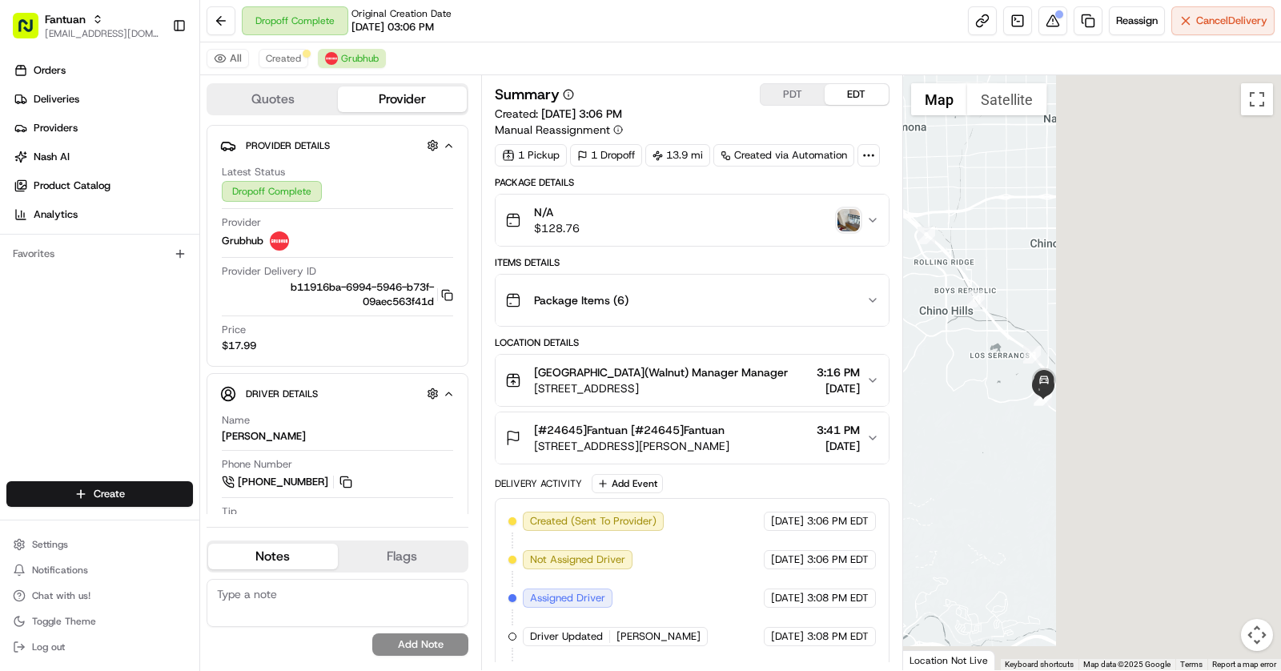
drag, startPoint x: 1222, startPoint y: 470, endPoint x: 973, endPoint y: 370, distance: 269.1
click at [973, 370] on div at bounding box center [1092, 372] width 379 height 595
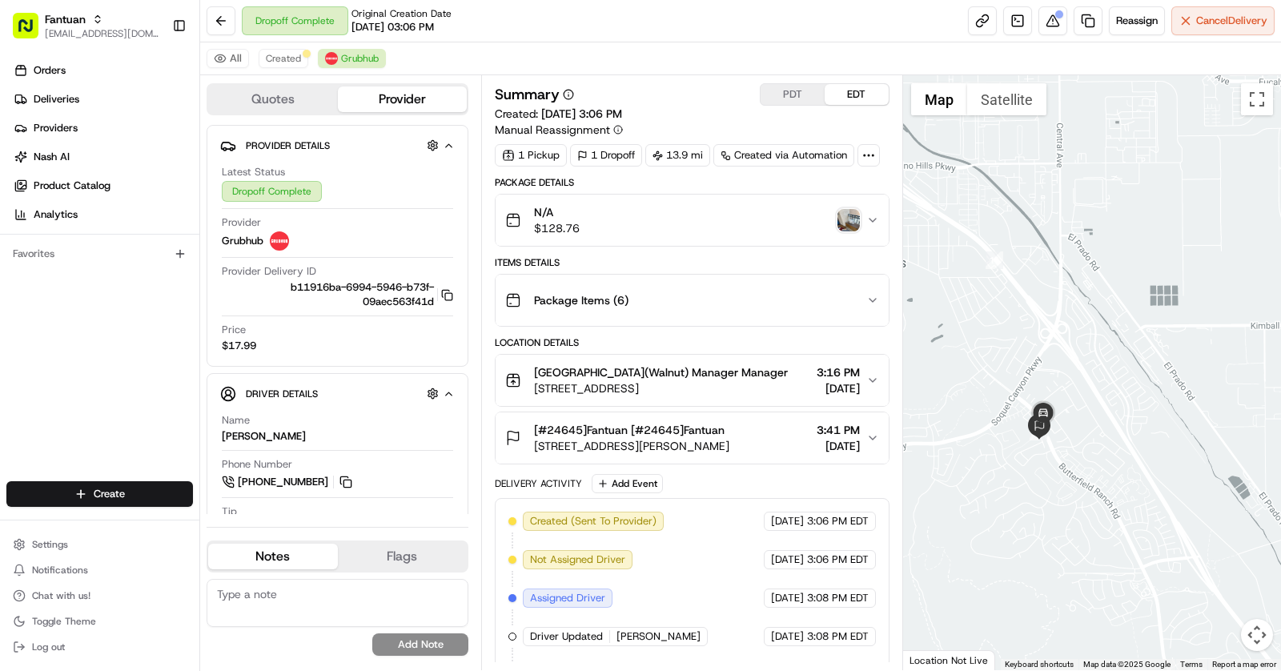
click at [842, 220] on img "button" at bounding box center [848, 220] width 22 height 22
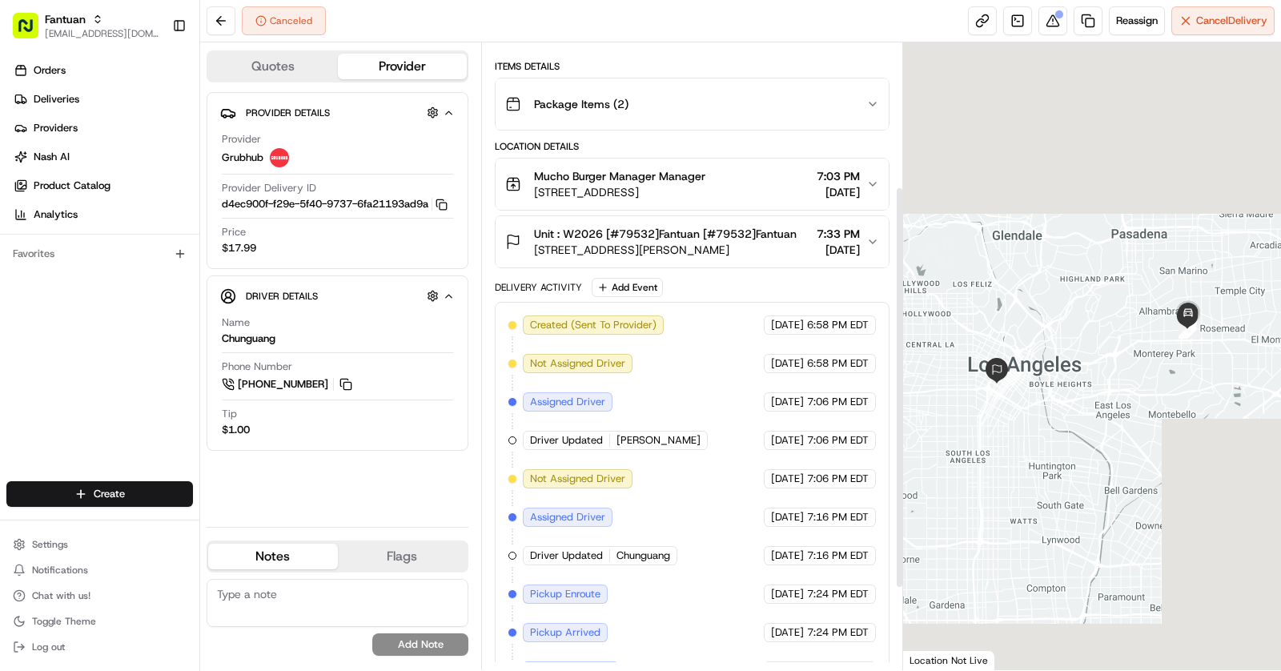
scroll to position [351, 0]
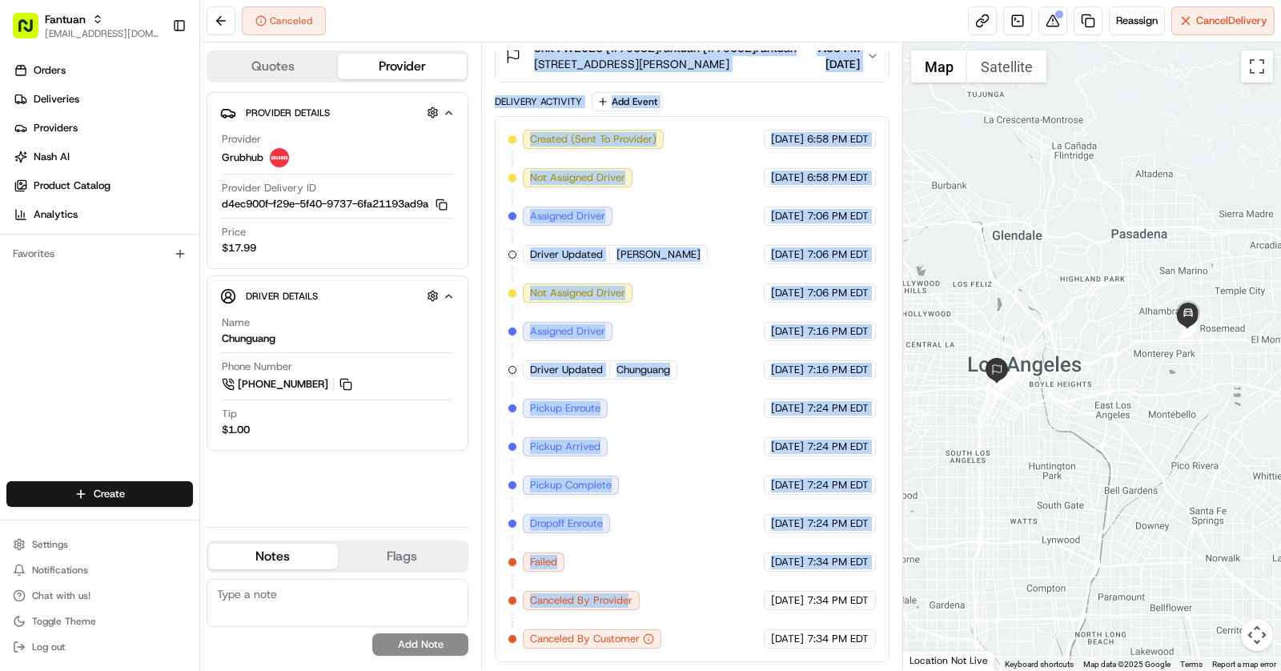
drag, startPoint x: 626, startPoint y: 602, endPoint x: 483, endPoint y: 601, distance: 143.3
click at [483, 601] on div "Summary PDT EDT Created: 06/26/2025 6:58 PM Strategy: US (dss_nKT5RT) 1 Pickup …" at bounding box center [692, 356] width 422 height 628
click at [636, 454] on div "Created (Sent To Provider) Grubhub 06/26/2025 6:58 PM EDT Not Assigned Driver G…" at bounding box center [691, 389] width 367 height 519
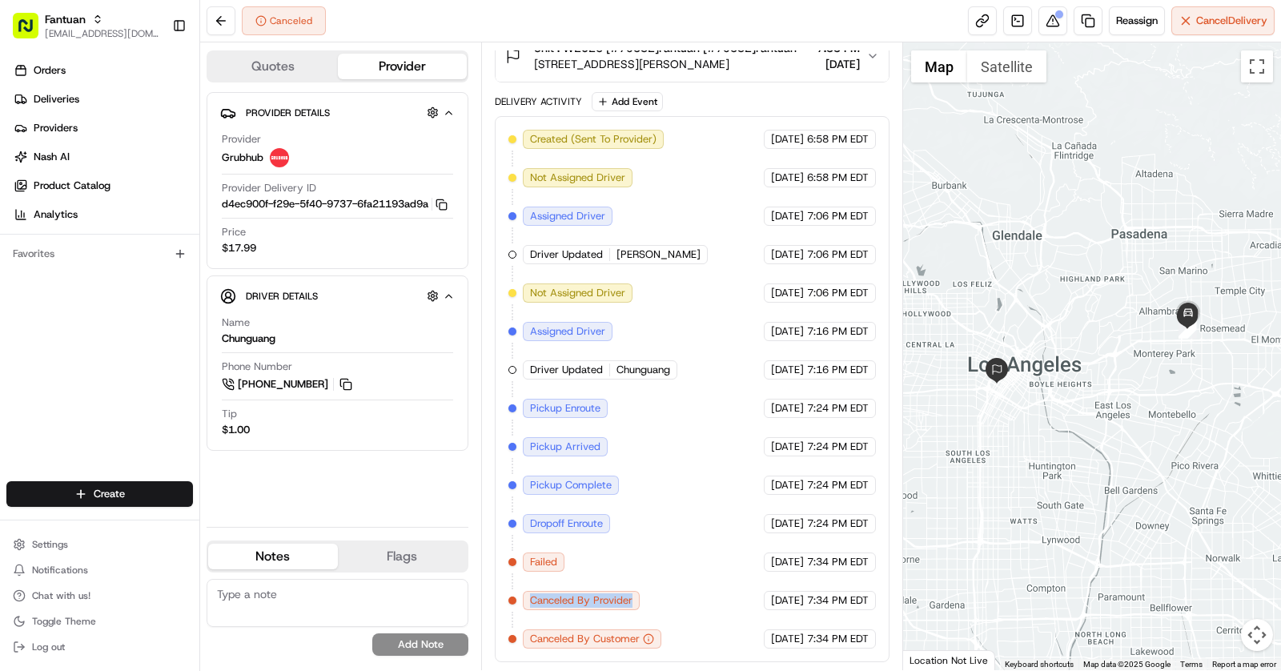
drag, startPoint x: 632, startPoint y: 599, endPoint x: 490, endPoint y: 599, distance: 141.7
click at [490, 599] on div "Summary PDT EDT Created: 06/26/2025 6:58 PM Strategy: US (dss_nKT5RT) 1 Pickup …" at bounding box center [692, 356] width 422 height 628
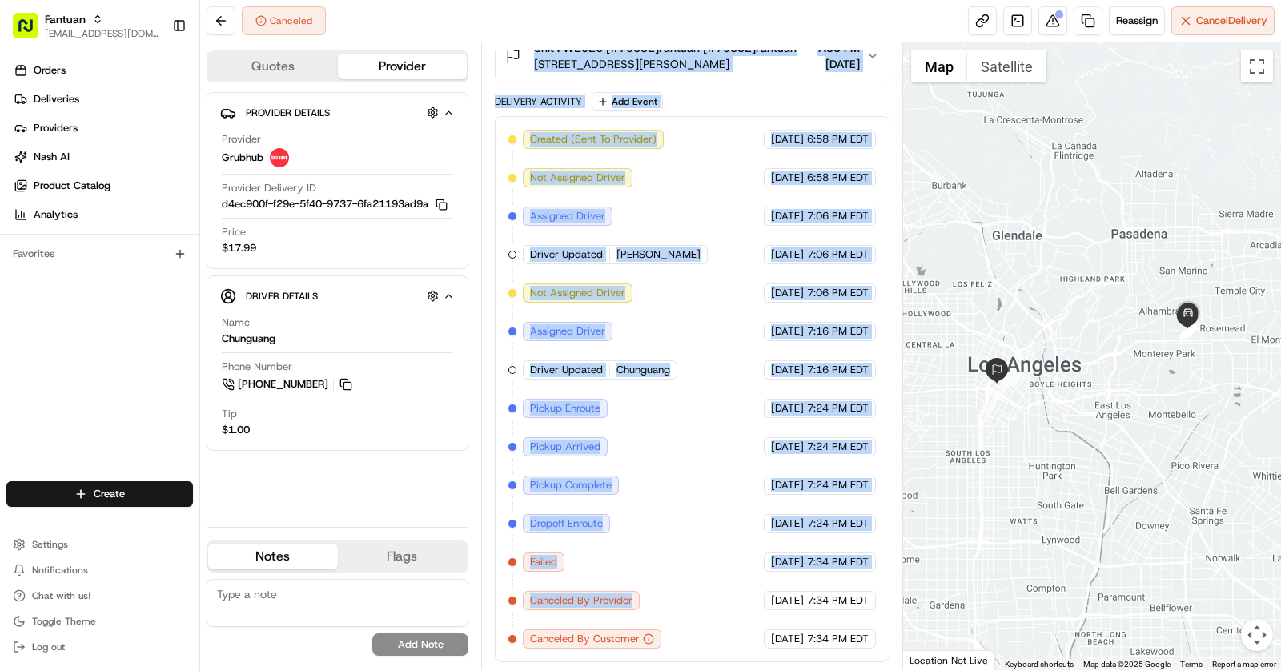
click at [630, 570] on div "Created (Sent To Provider) Grubhub 06/26/2025 6:58 PM EDT Not Assigned Driver G…" at bounding box center [691, 389] width 367 height 519
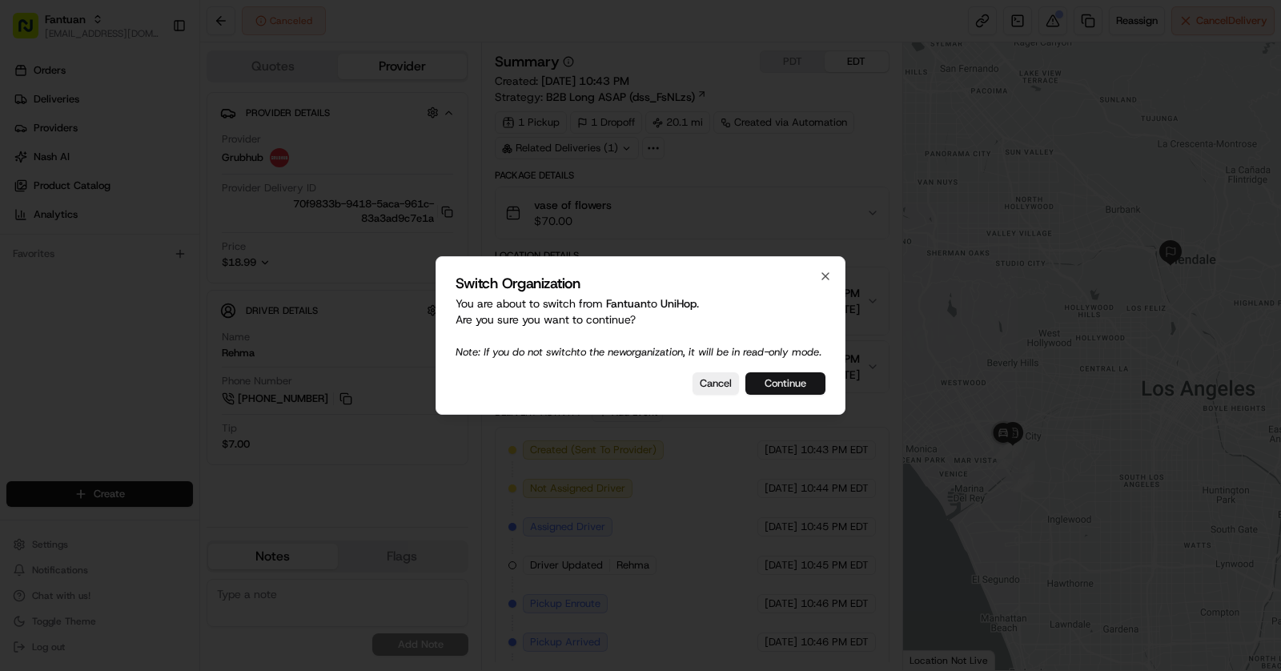
click at [797, 391] on button "Continue" at bounding box center [785, 383] width 80 height 22
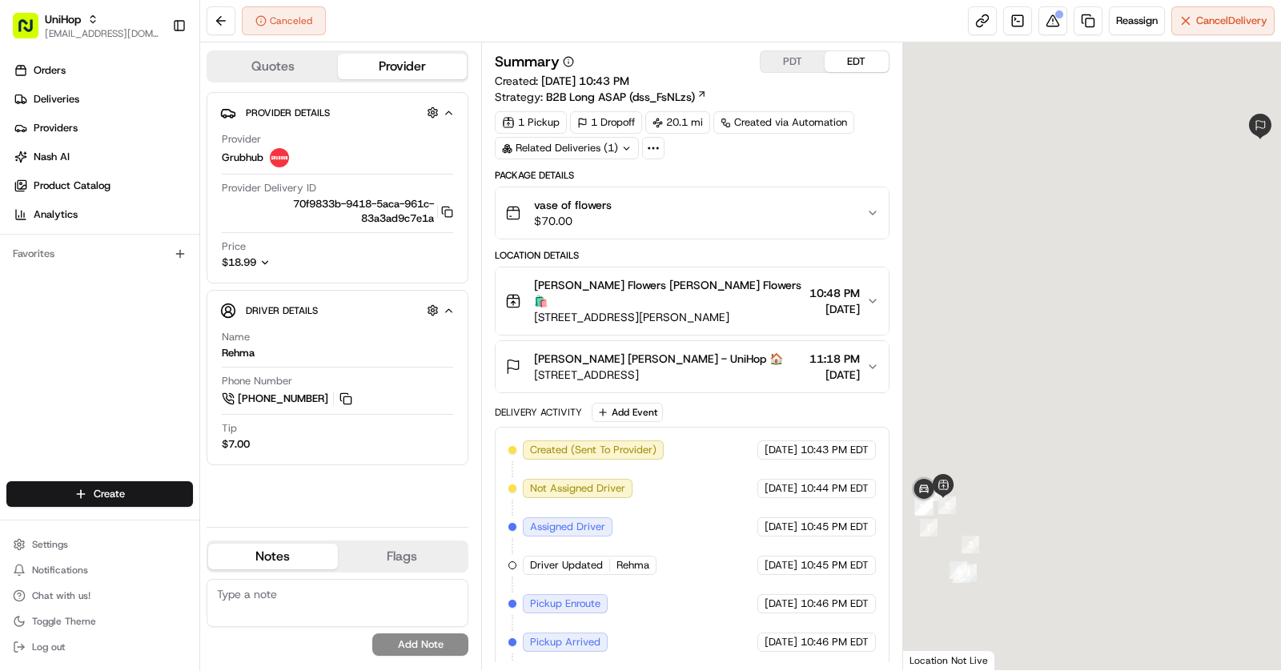
scroll to position [16, 0]
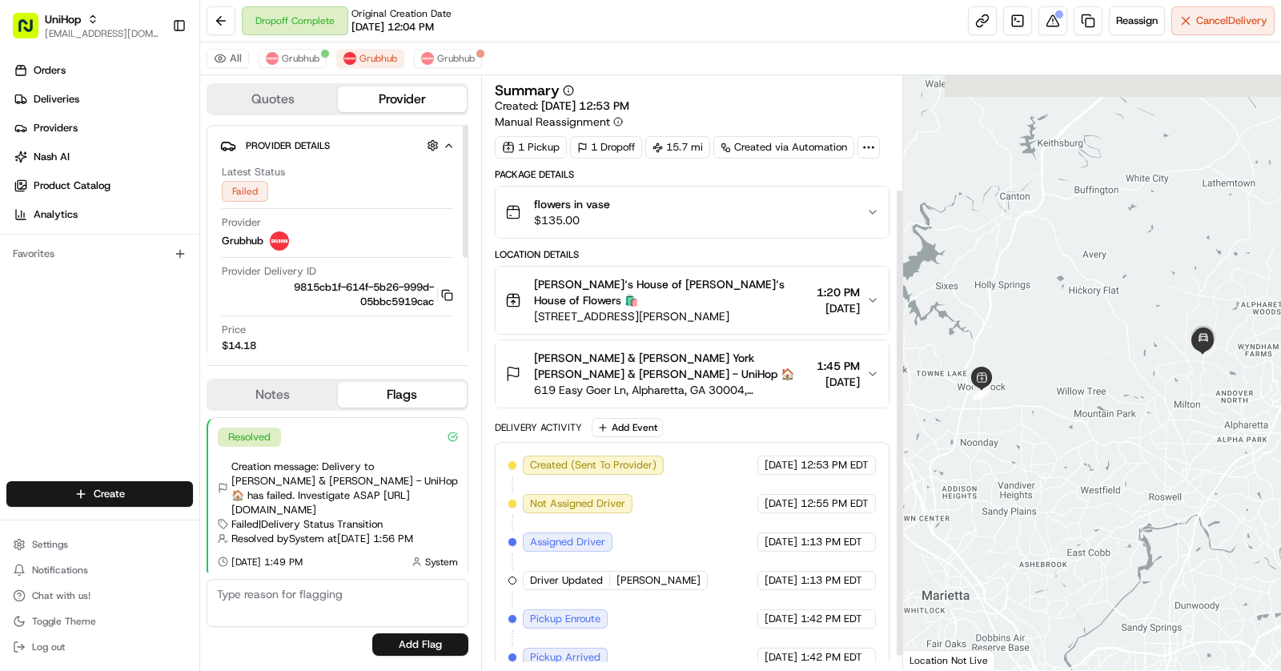
scroll to position [161, 0]
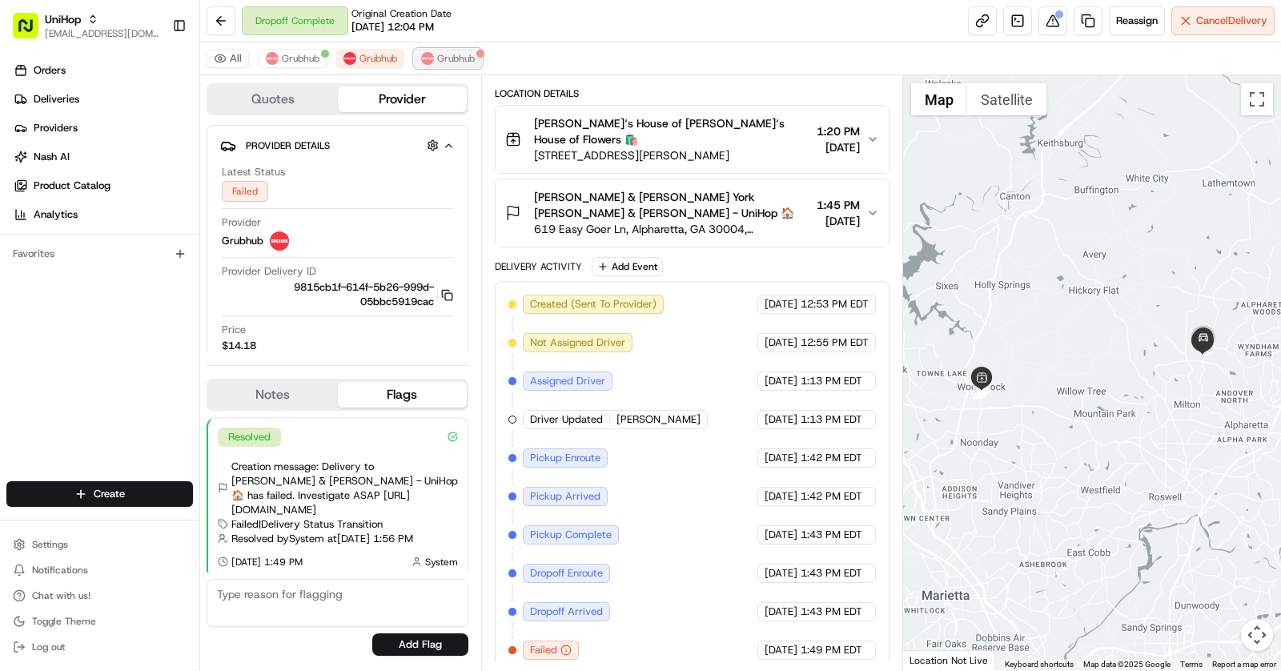
click at [463, 52] on span "Grubhub" at bounding box center [456, 58] width 38 height 13
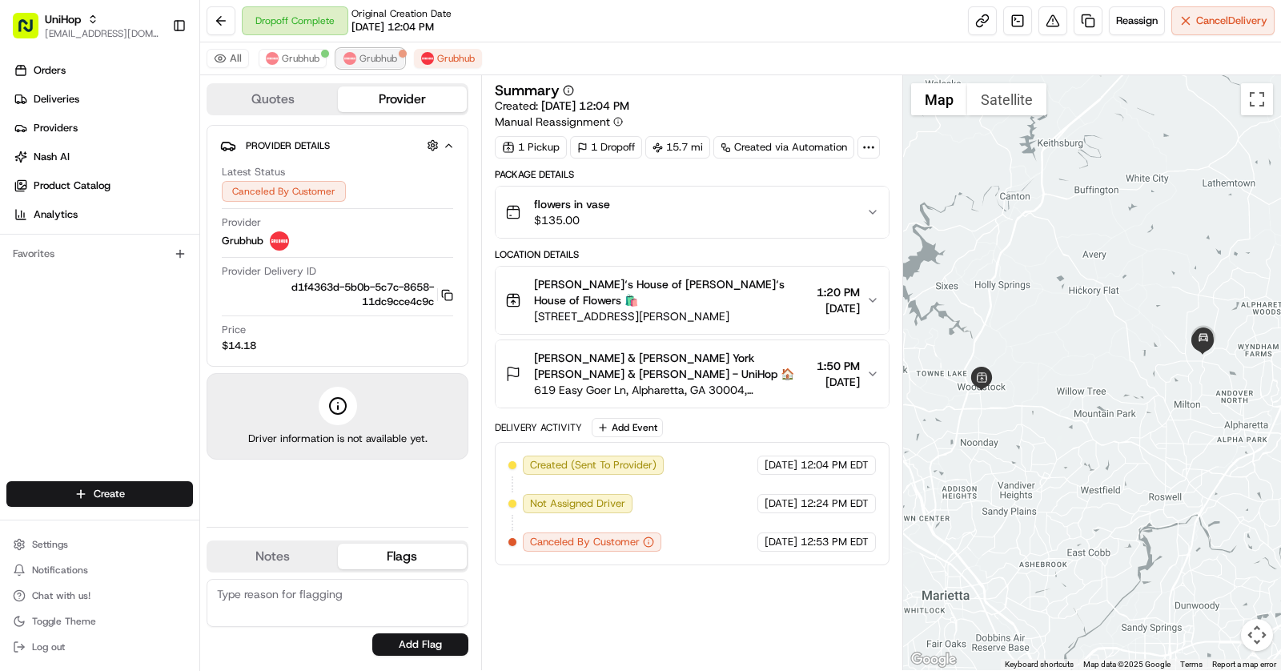
click at [361, 50] on button "Grubhub" at bounding box center [370, 58] width 68 height 19
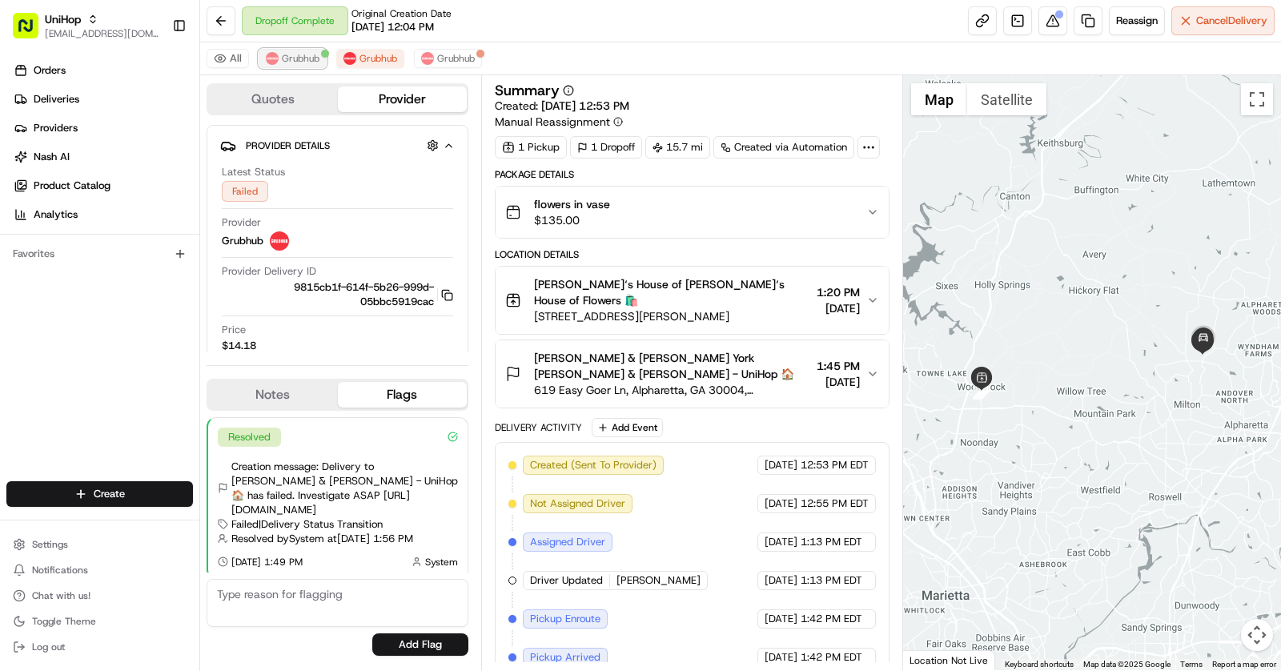
click at [301, 50] on button "Grubhub" at bounding box center [293, 58] width 68 height 19
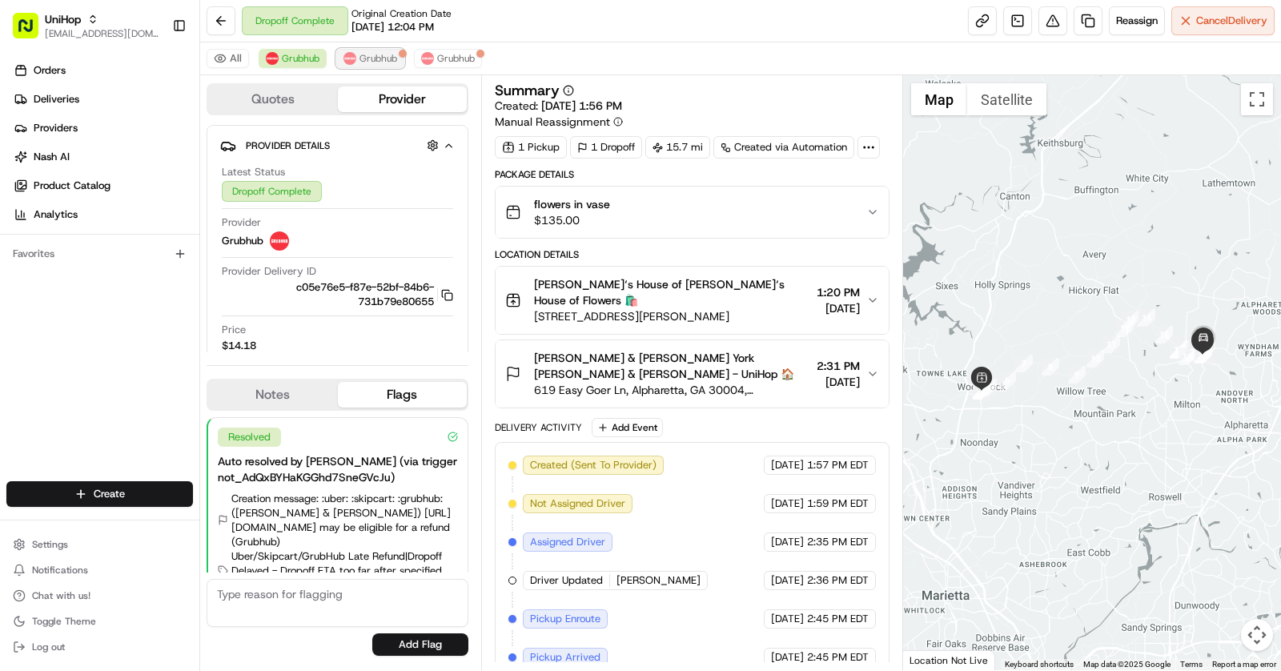
click at [363, 52] on span "Grubhub" at bounding box center [378, 58] width 38 height 13
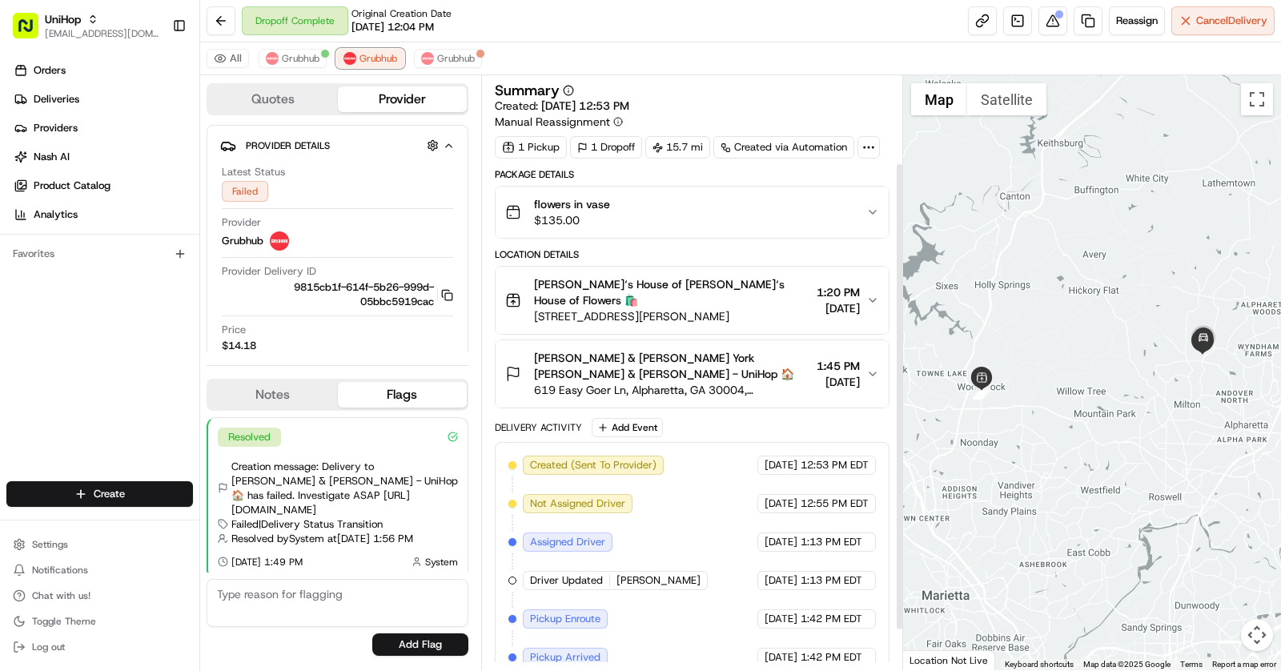
scroll to position [161, 0]
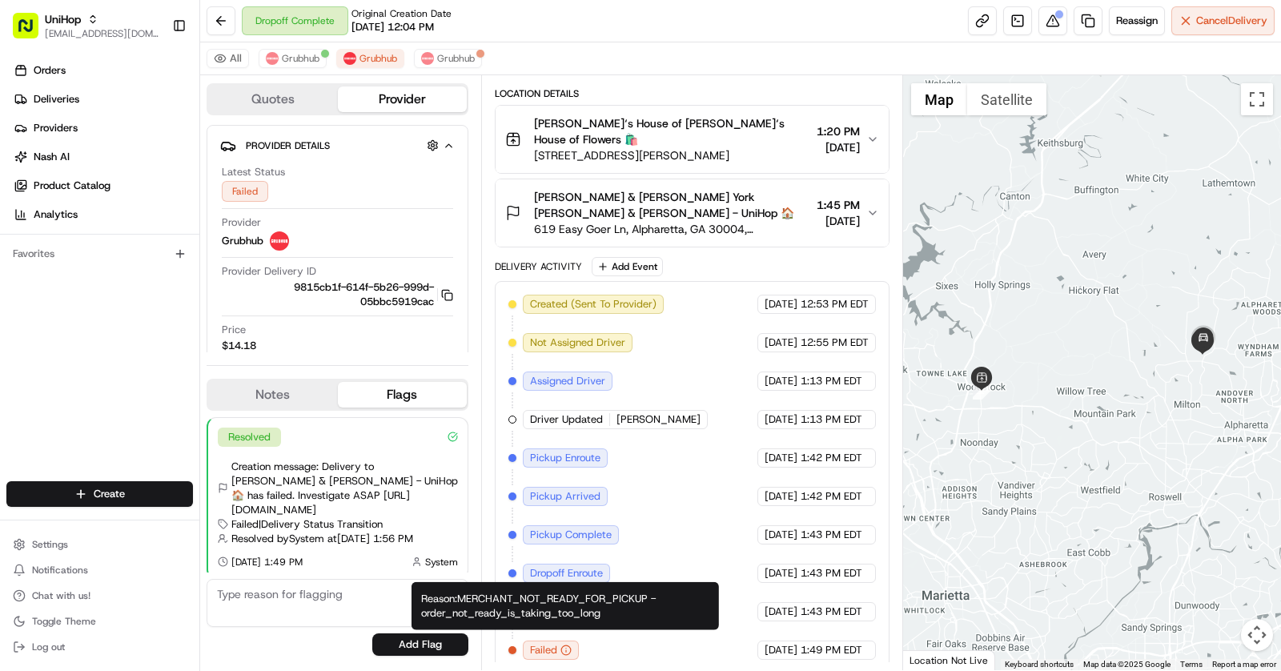
click at [572, 616] on div "Reason: MERCHANT_NOT_READY_FOR_PICKUP - order_not_ready_is_taking_too_long Reas…" at bounding box center [564, 606] width 307 height 48
copy div "Reason: MERCHANT_NOT_READY_FOR_PICKUP - order_not_ready_is_taking_too_long"
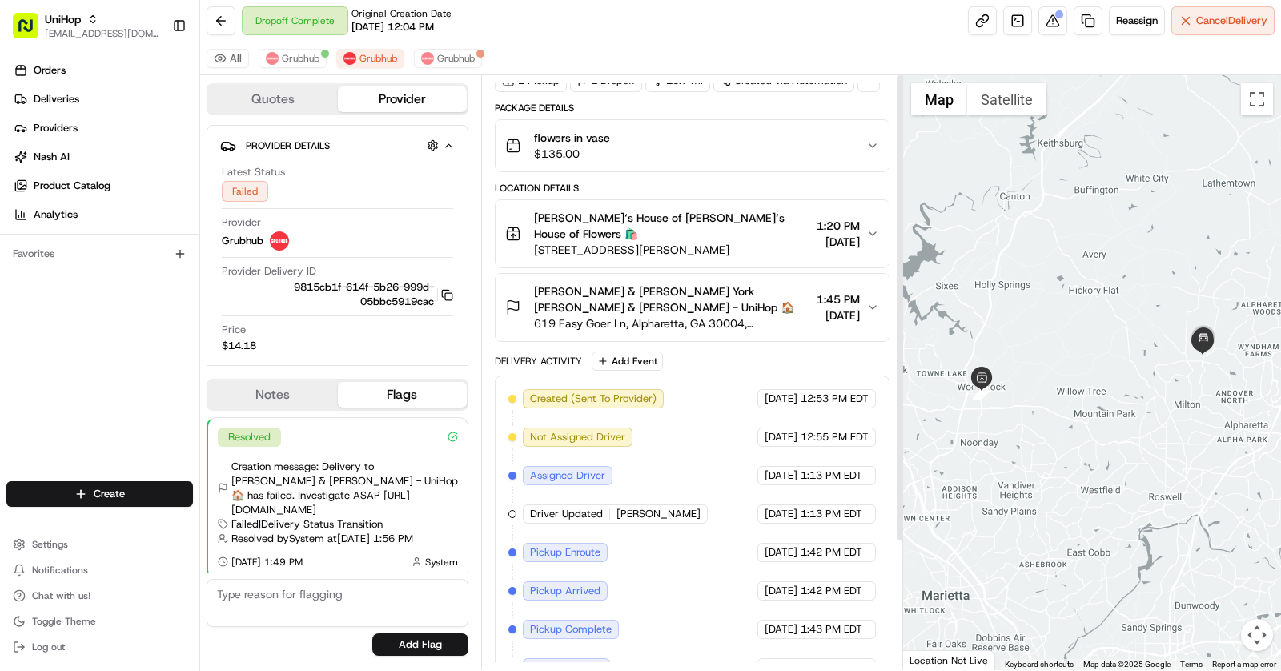
scroll to position [0, 0]
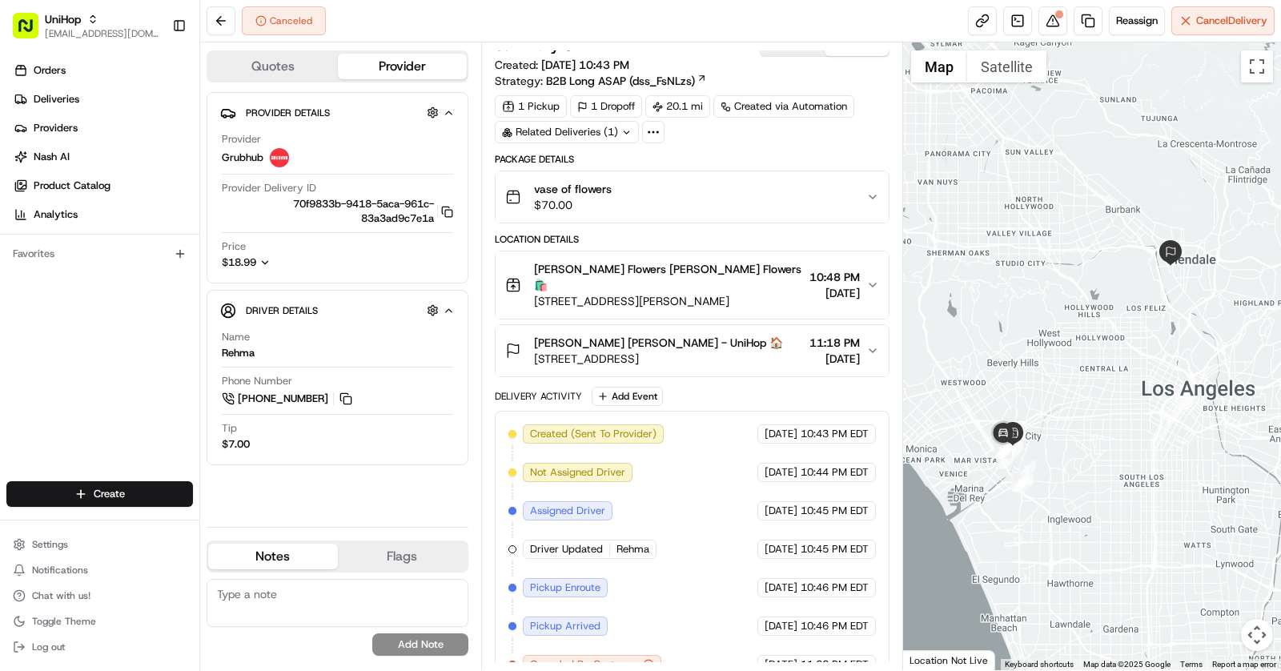
click at [267, 259] on icon "button" at bounding box center [264, 262] width 11 height 11
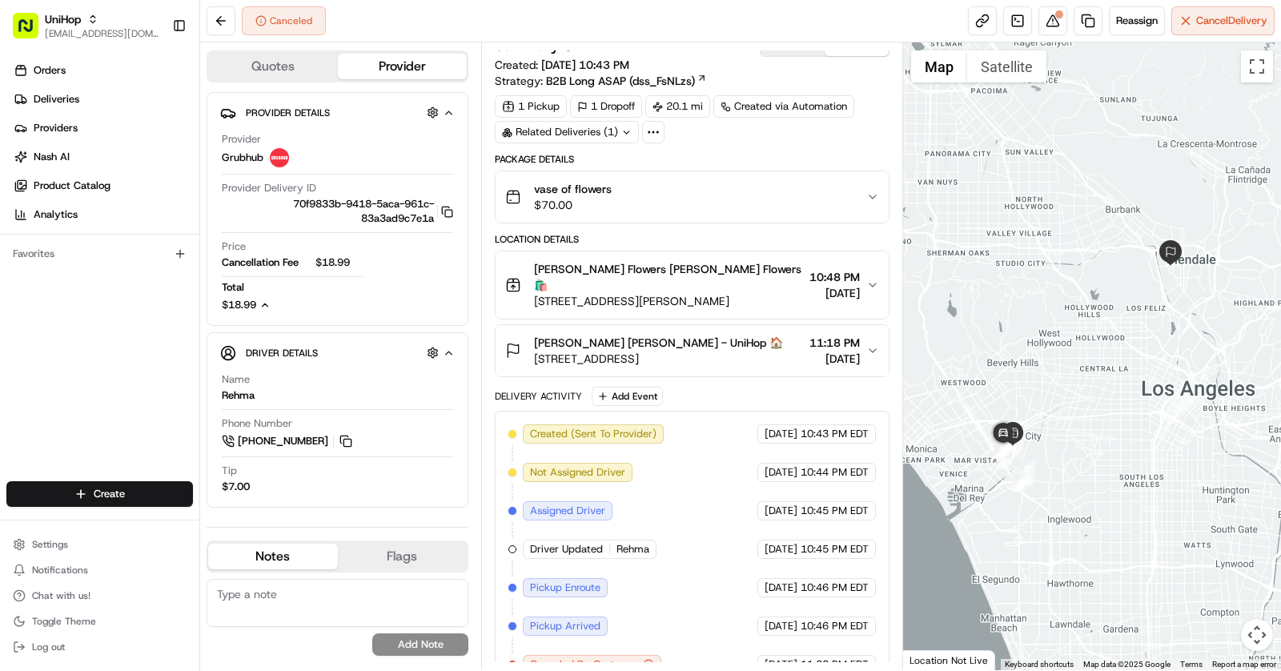
click at [350, 261] on span "$18.99" at bounding box center [339, 262] width 48 height 14
click at [339, 261] on span "$18.99" at bounding box center [339, 262] width 48 height 14
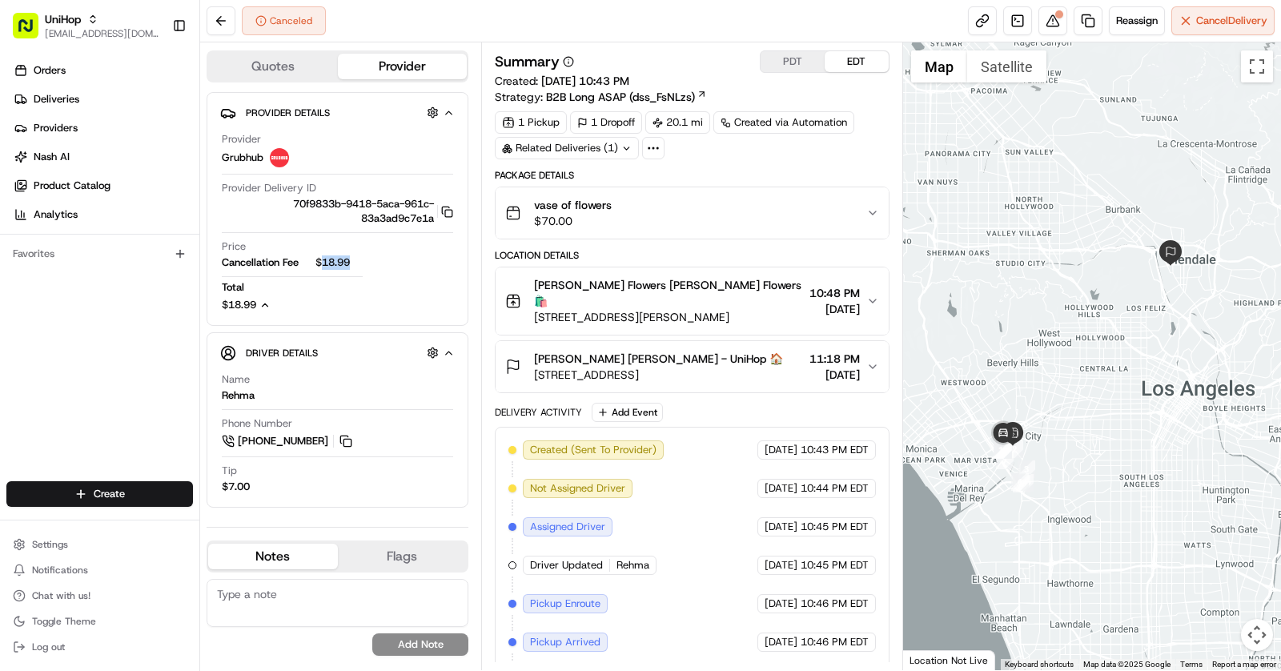
scroll to position [16, 0]
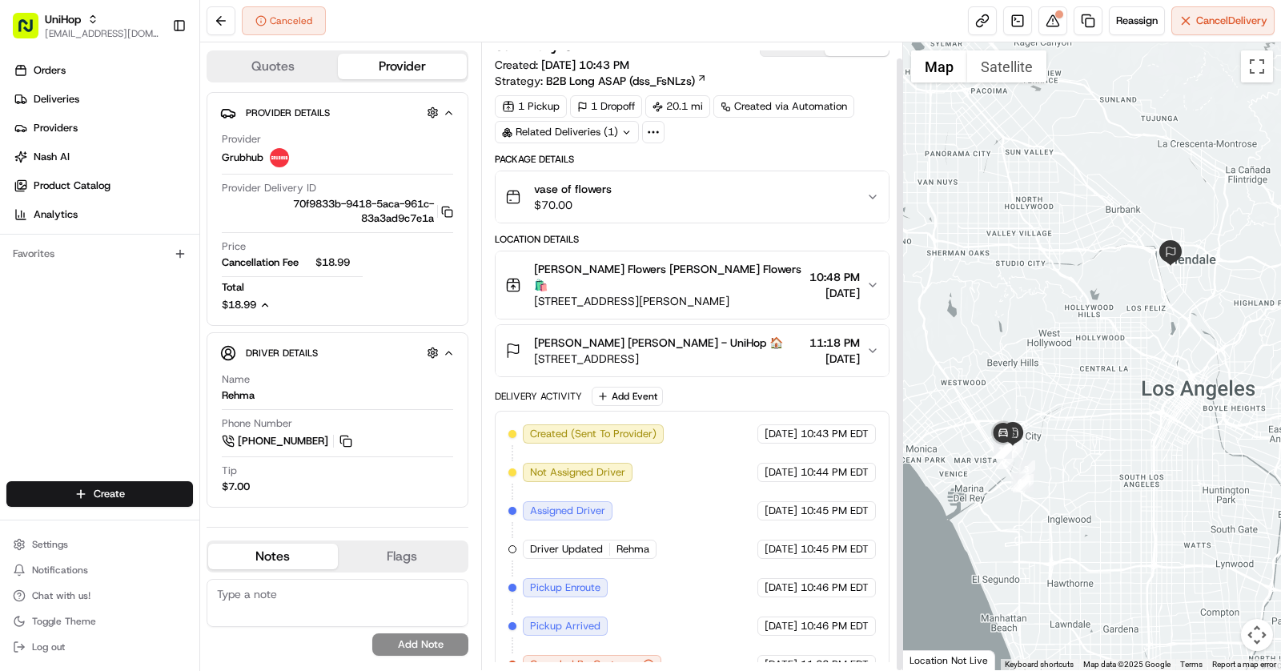
click at [572, 616] on div "Pickup Arrived" at bounding box center [565, 625] width 85 height 19
copy div "Pickup Arrived Grubhub"
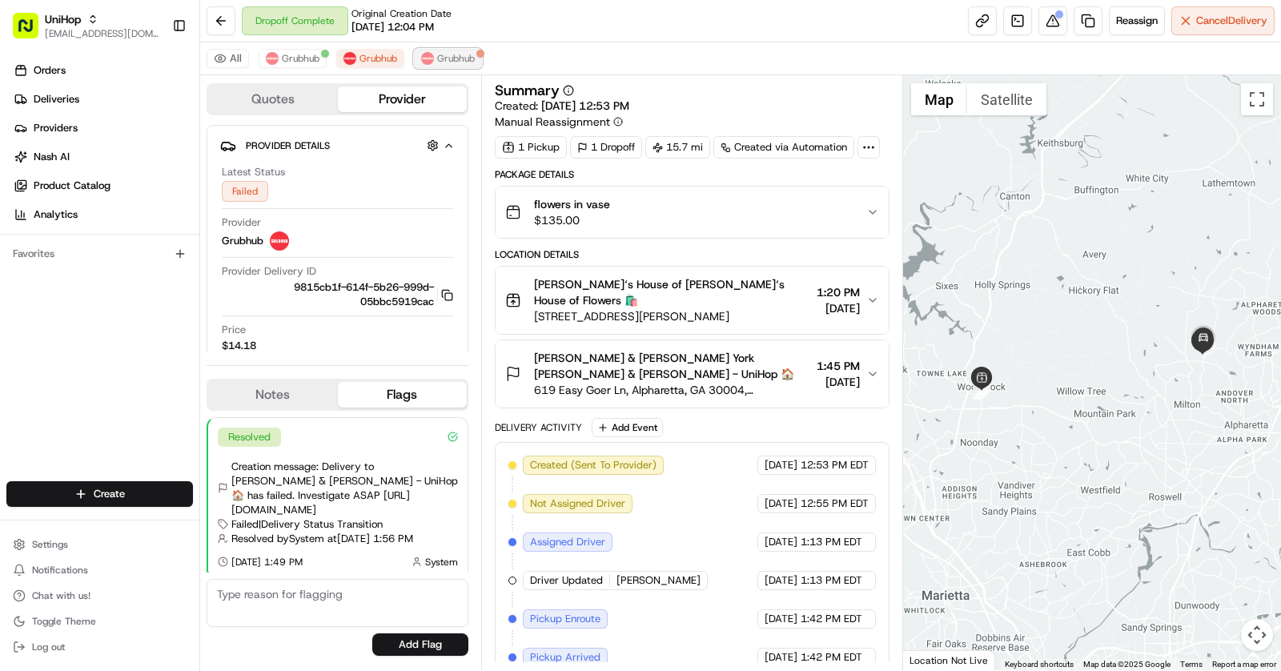
click at [430, 57] on img at bounding box center [427, 58] width 13 height 13
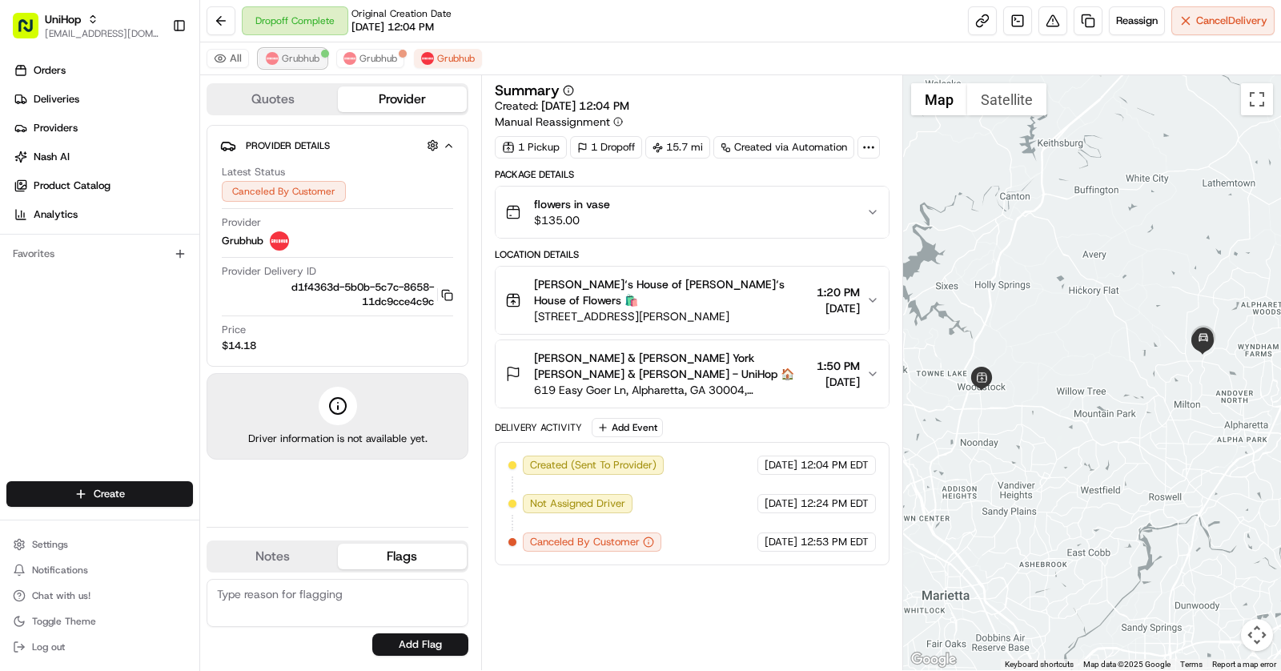
click at [287, 57] on span "Grubhub" at bounding box center [301, 58] width 38 height 13
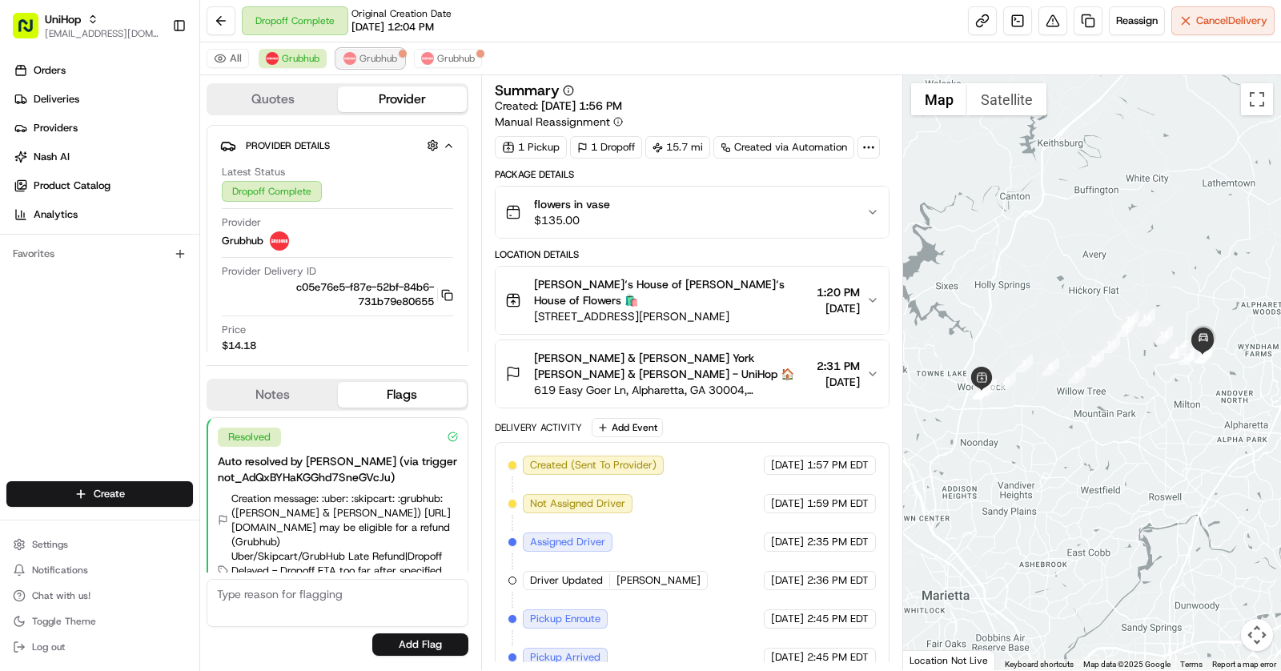
click at [368, 57] on span "Grubhub" at bounding box center [378, 58] width 38 height 13
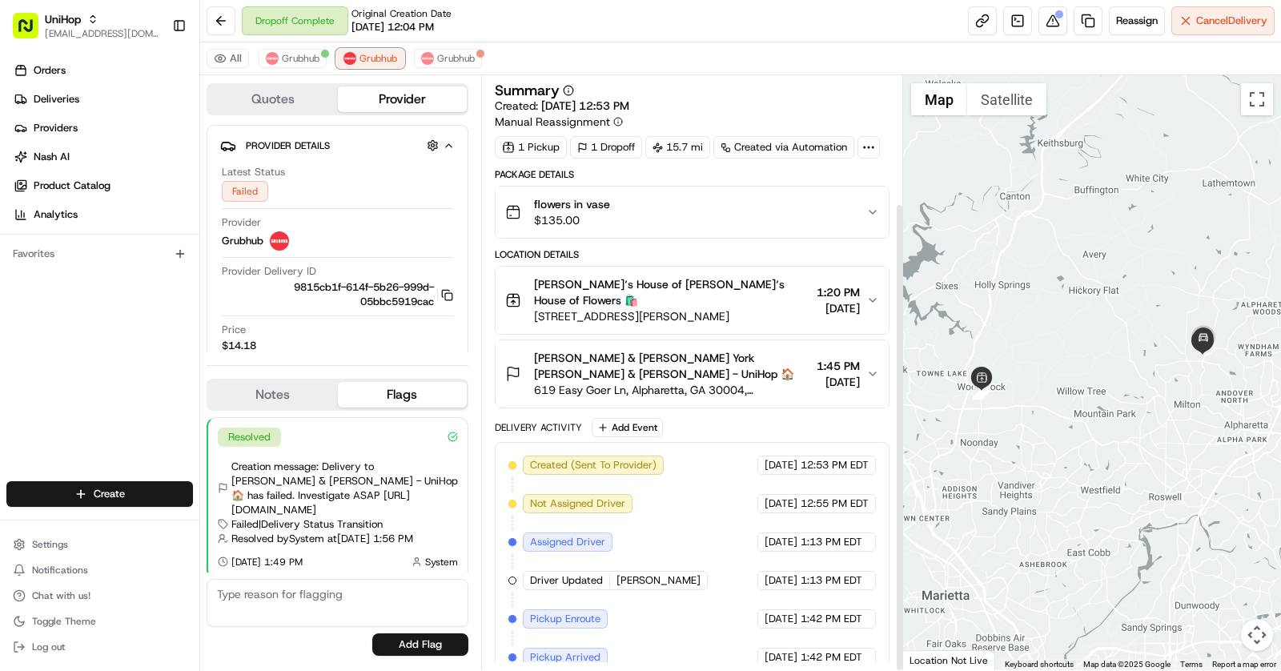
scroll to position [161, 0]
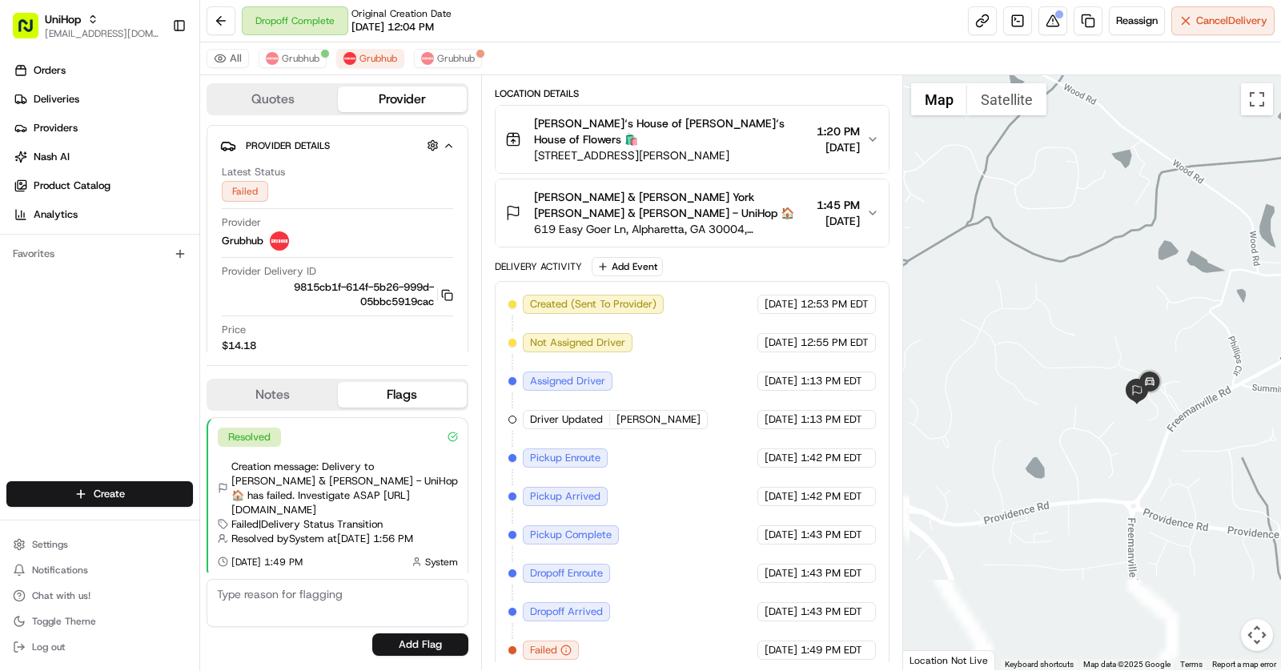
drag, startPoint x: 1201, startPoint y: 342, endPoint x: 1102, endPoint y: 190, distance: 181.2
click at [1102, 190] on div at bounding box center [1092, 372] width 379 height 595
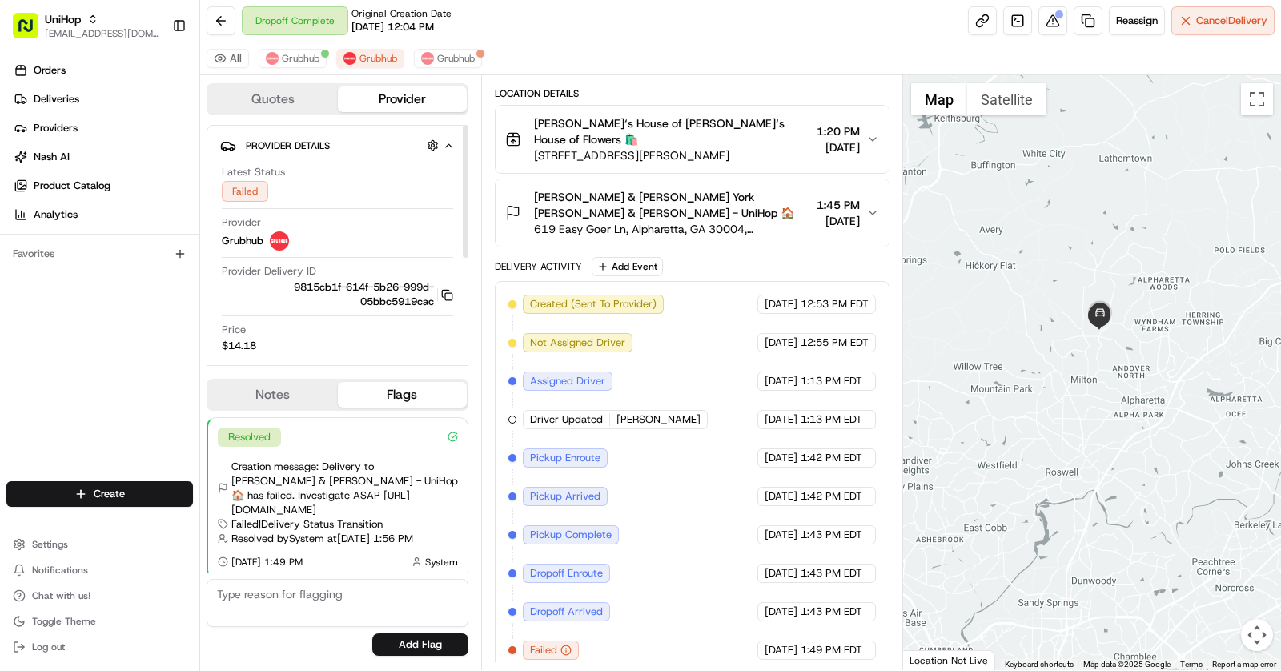
click at [258, 344] on div "Price $14.18" at bounding box center [337, 338] width 231 height 30
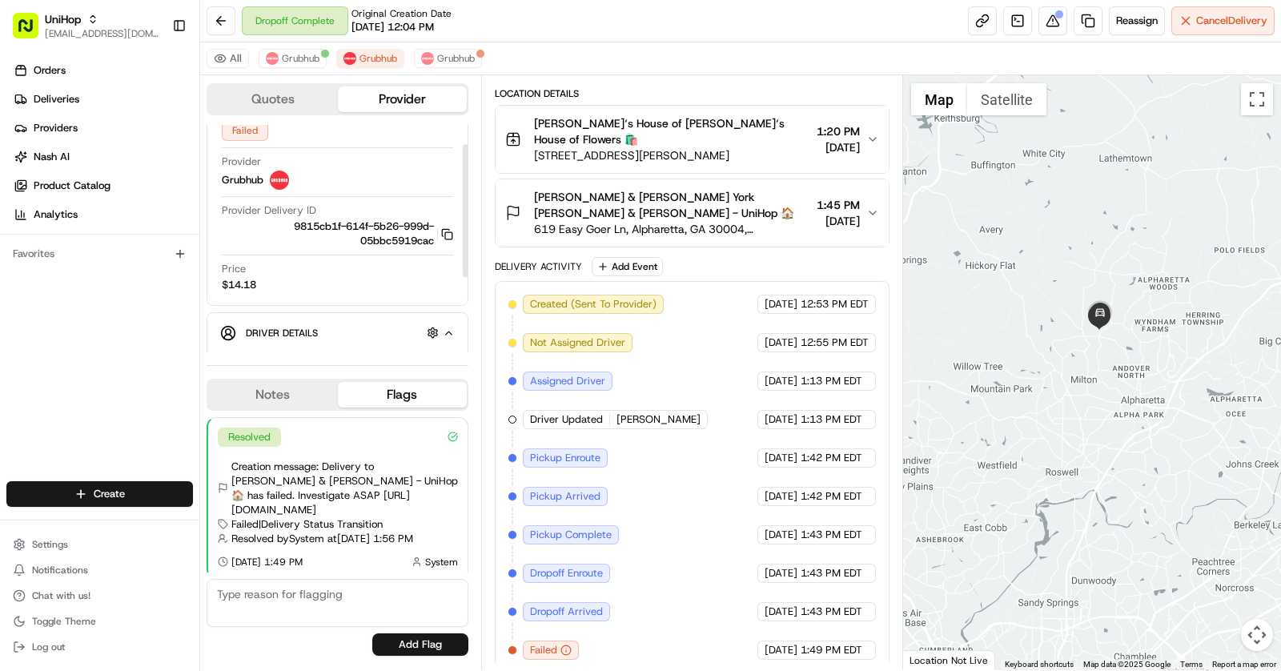
scroll to position [65, 0]
